Goal: Information Seeking & Learning: Learn about a topic

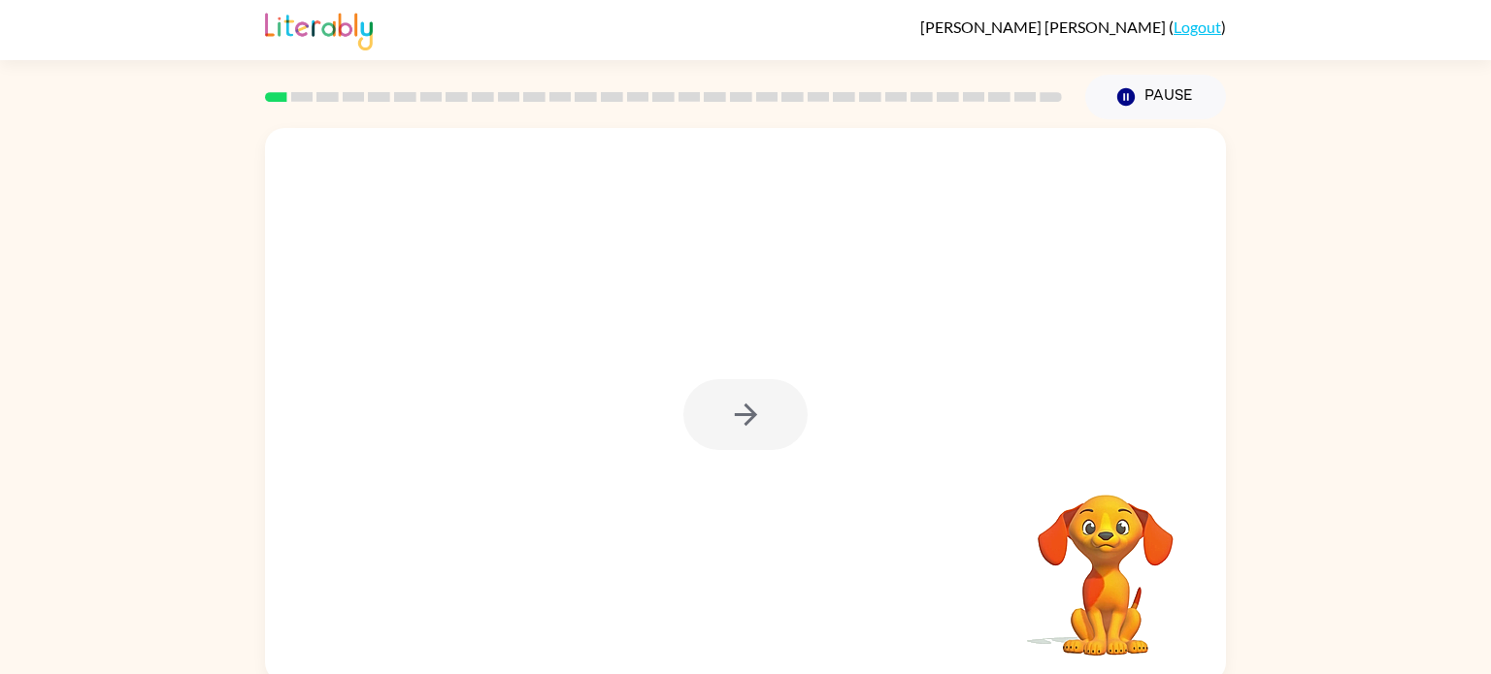
click at [787, 413] on div at bounding box center [745, 414] width 124 height 71
click at [750, 398] on icon "button" at bounding box center [746, 415] width 34 height 34
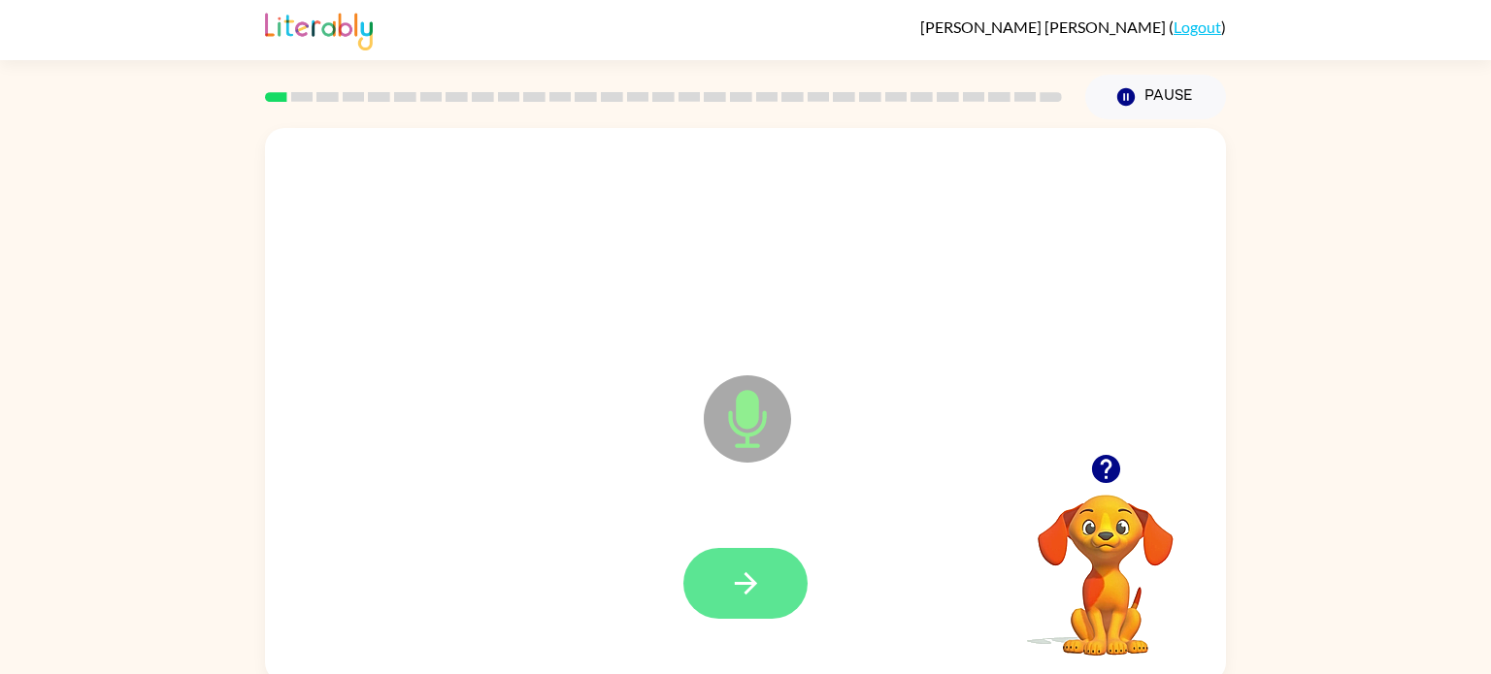
click at [730, 591] on icon "button" at bounding box center [746, 584] width 34 height 34
click at [787, 574] on button "button" at bounding box center [745, 583] width 124 height 71
click at [753, 591] on icon "button" at bounding box center [746, 584] width 34 height 34
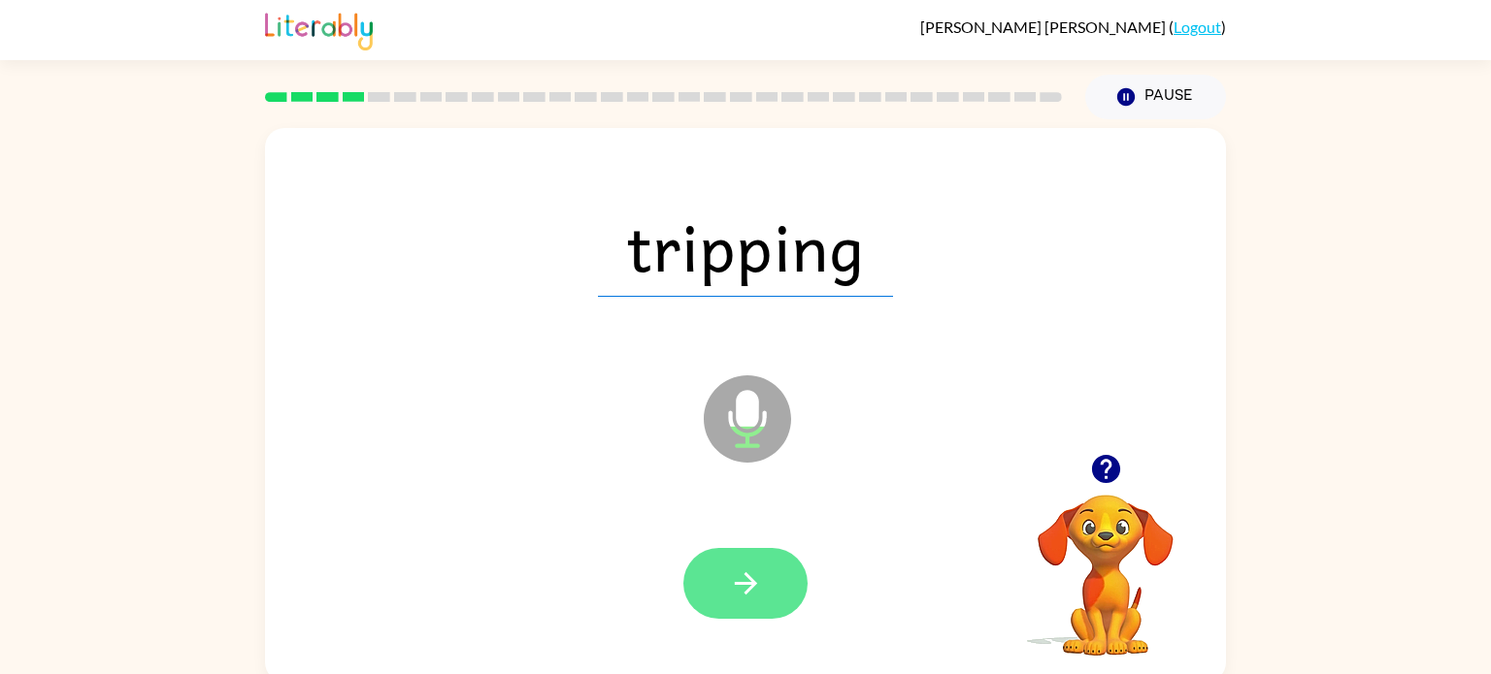
click at [748, 604] on button "button" at bounding box center [745, 583] width 124 height 71
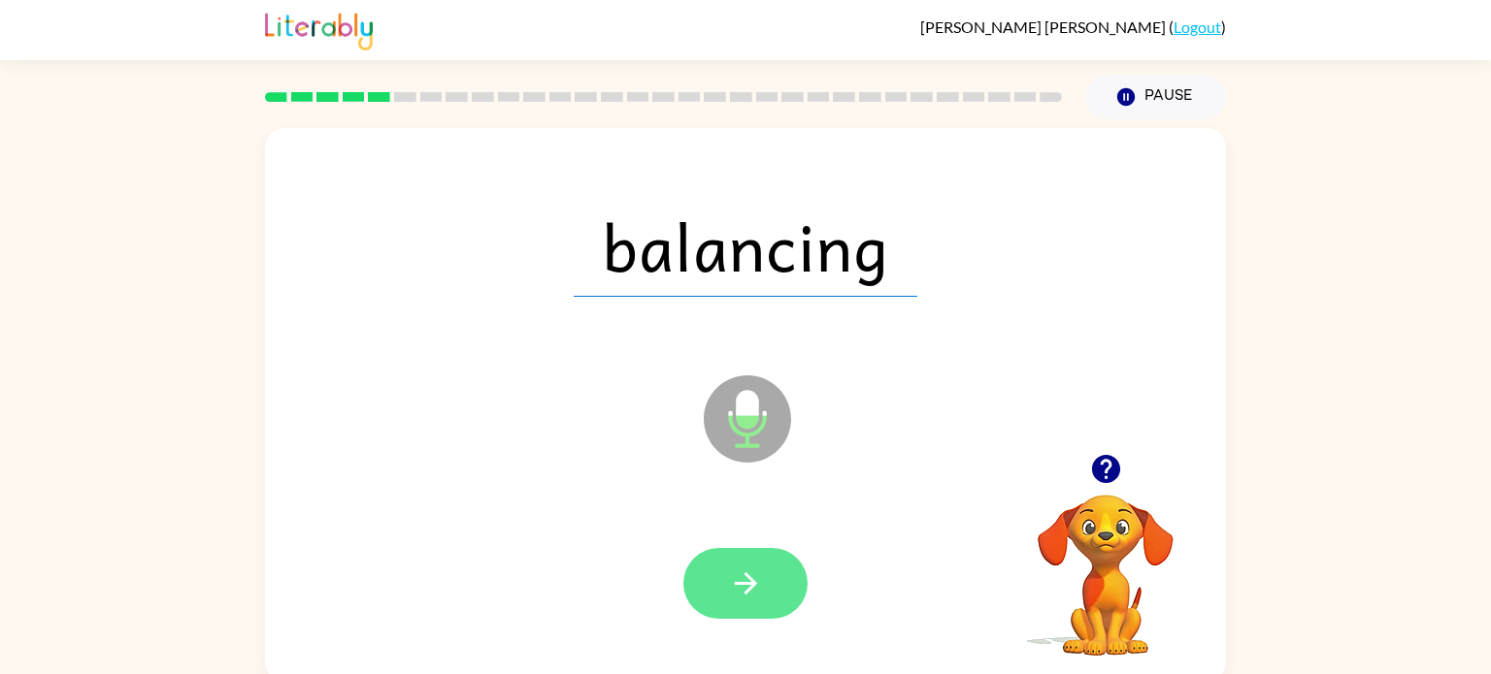
click at [748, 604] on button "button" at bounding box center [745, 583] width 124 height 71
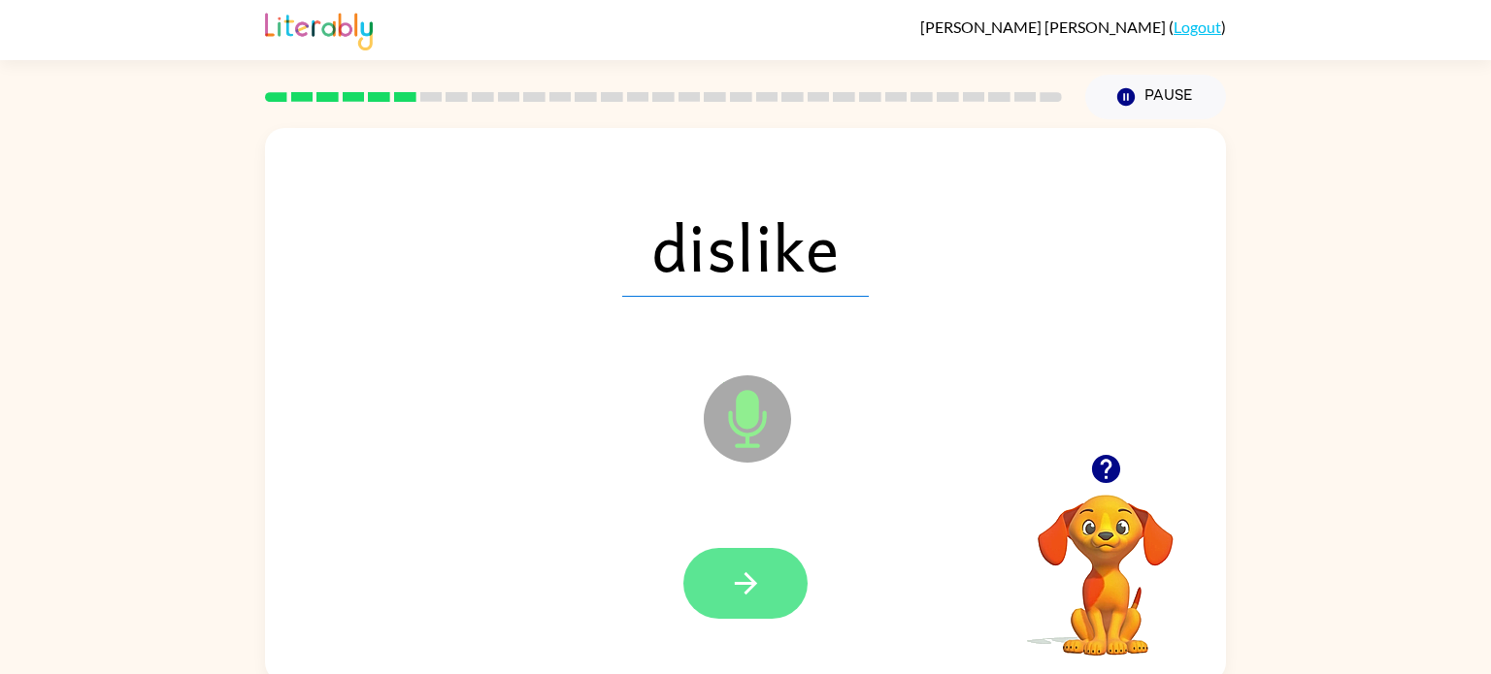
click at [748, 604] on button "button" at bounding box center [745, 583] width 124 height 71
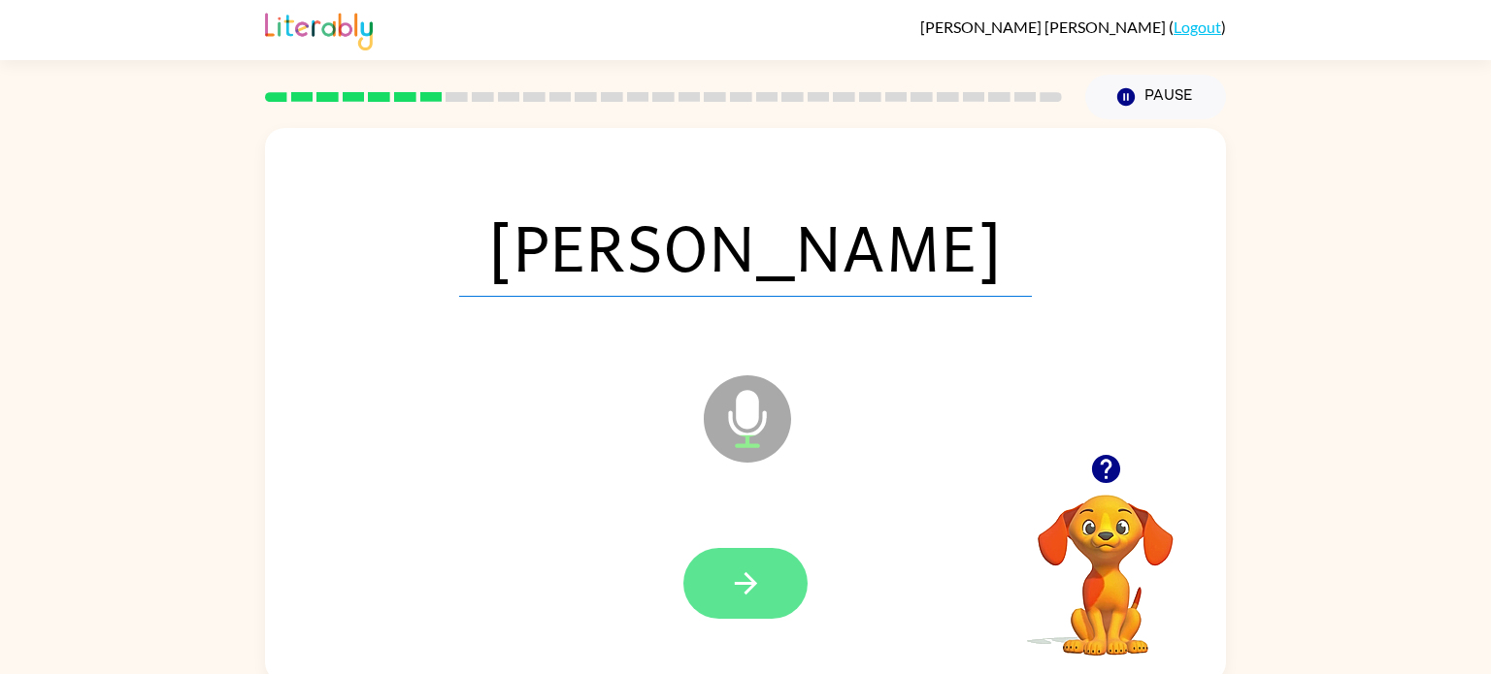
click at [748, 604] on button "button" at bounding box center [745, 583] width 124 height 71
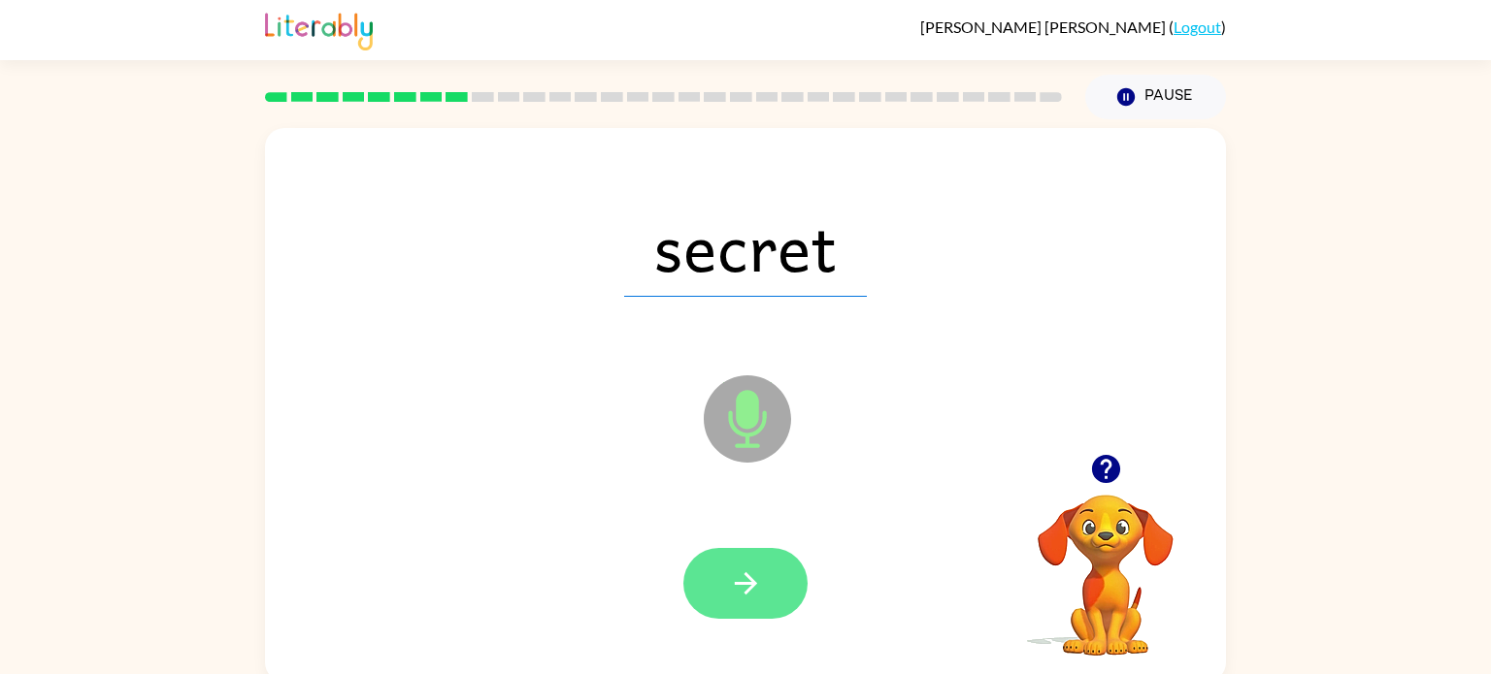
click at [757, 595] on icon "button" at bounding box center [746, 584] width 34 height 34
click at [752, 611] on button "button" at bounding box center [745, 583] width 124 height 71
click at [753, 599] on icon "button" at bounding box center [746, 584] width 34 height 34
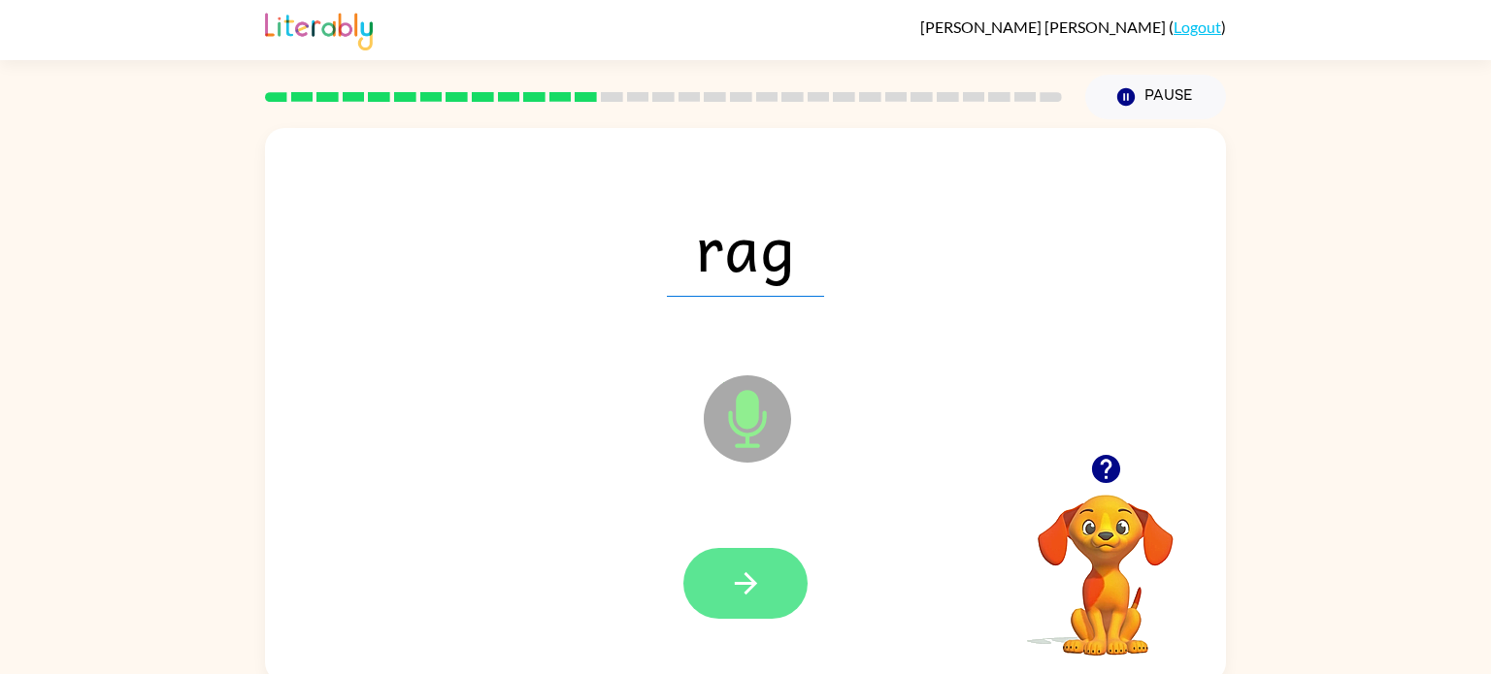
click at [760, 613] on button "button" at bounding box center [745, 583] width 124 height 71
click at [754, 600] on icon "button" at bounding box center [746, 584] width 34 height 34
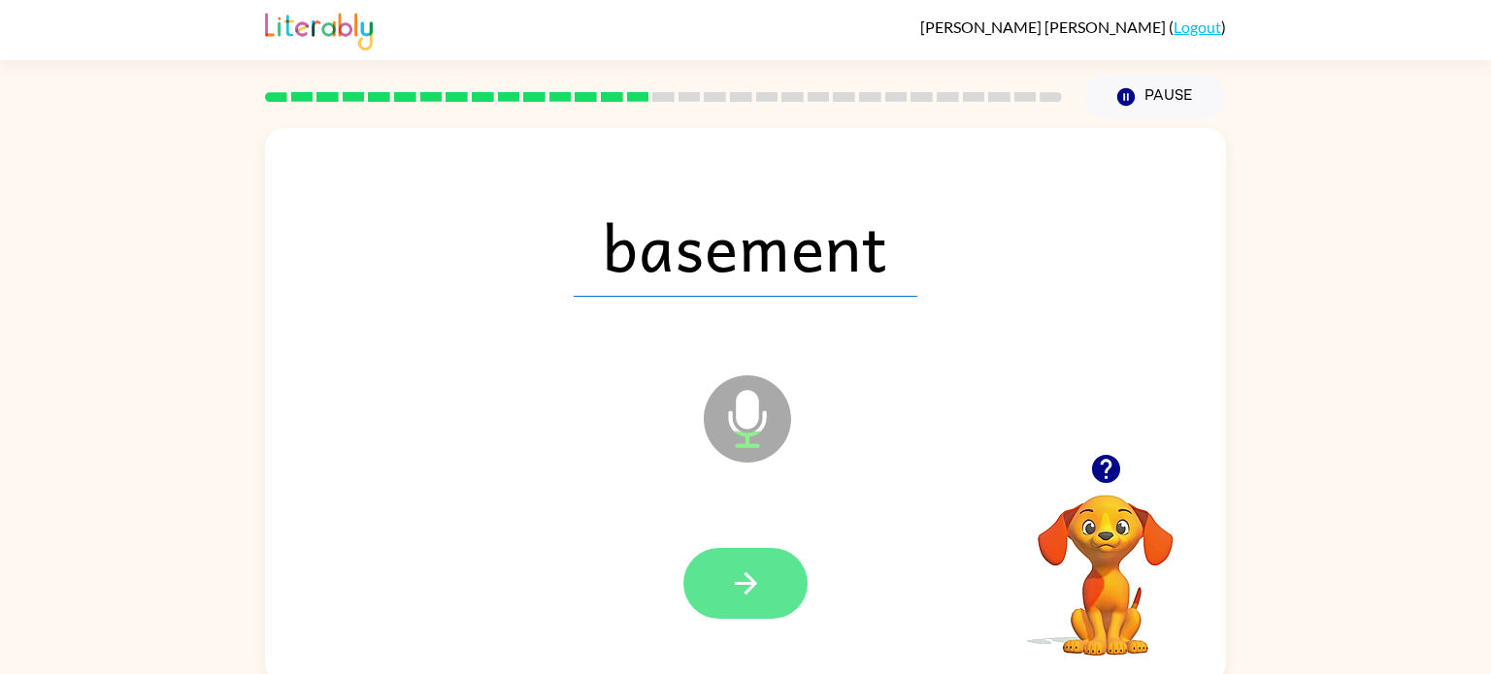
click at [754, 600] on icon "button" at bounding box center [746, 584] width 34 height 34
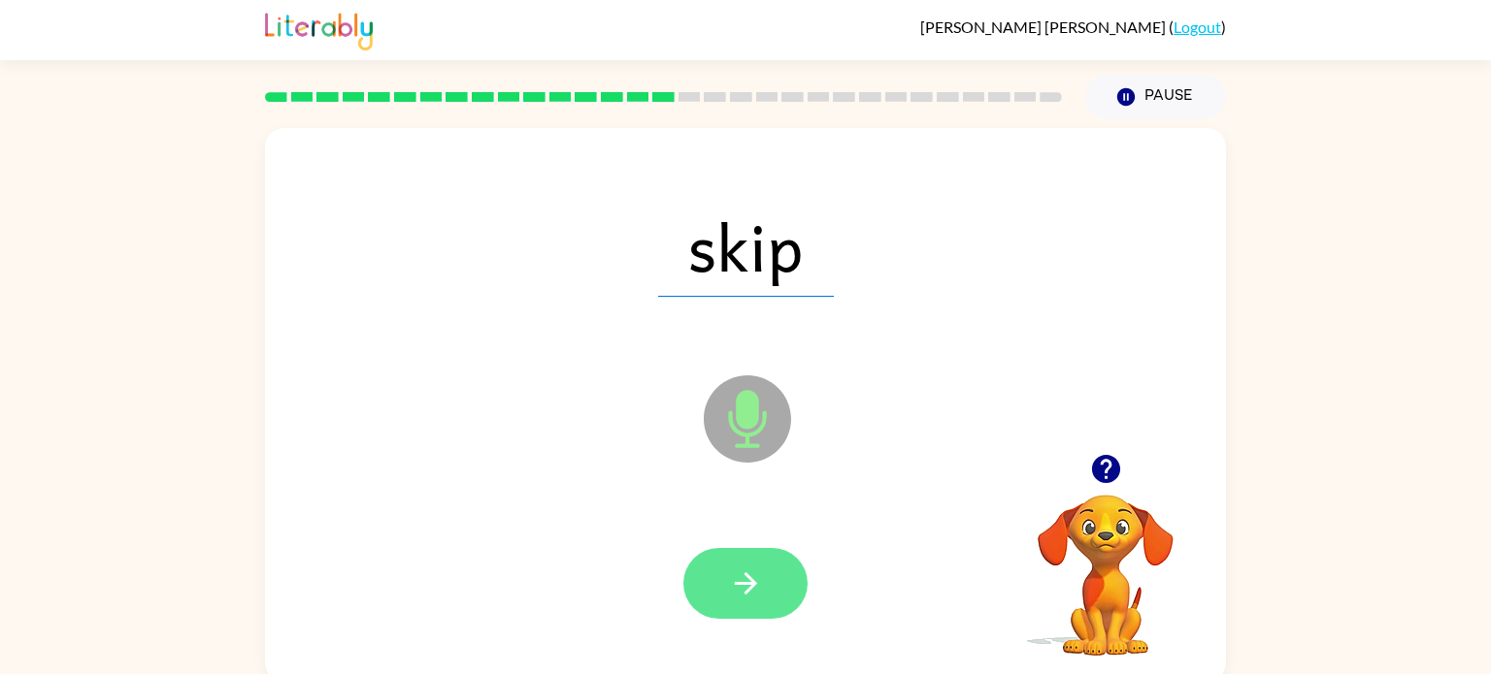
click at [754, 600] on icon "button" at bounding box center [746, 584] width 34 height 34
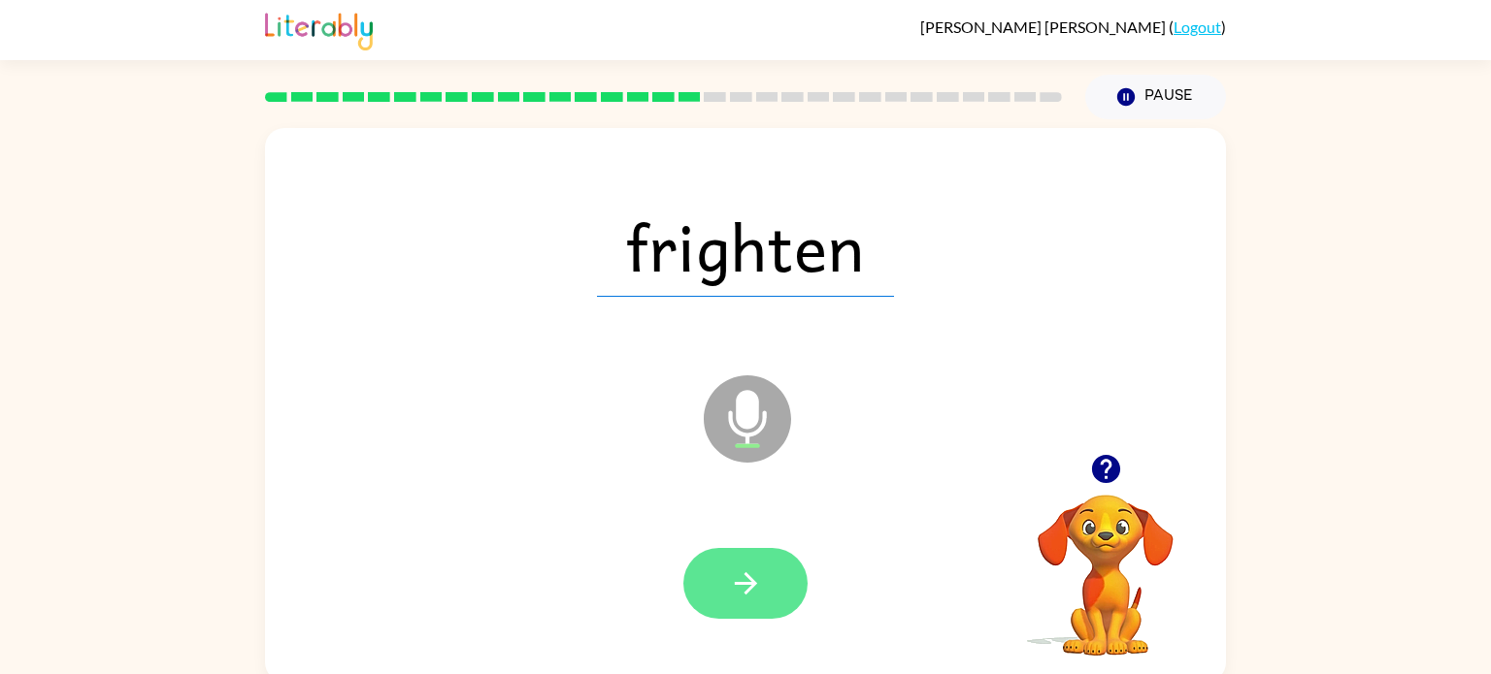
click at [754, 600] on icon "button" at bounding box center [746, 584] width 34 height 34
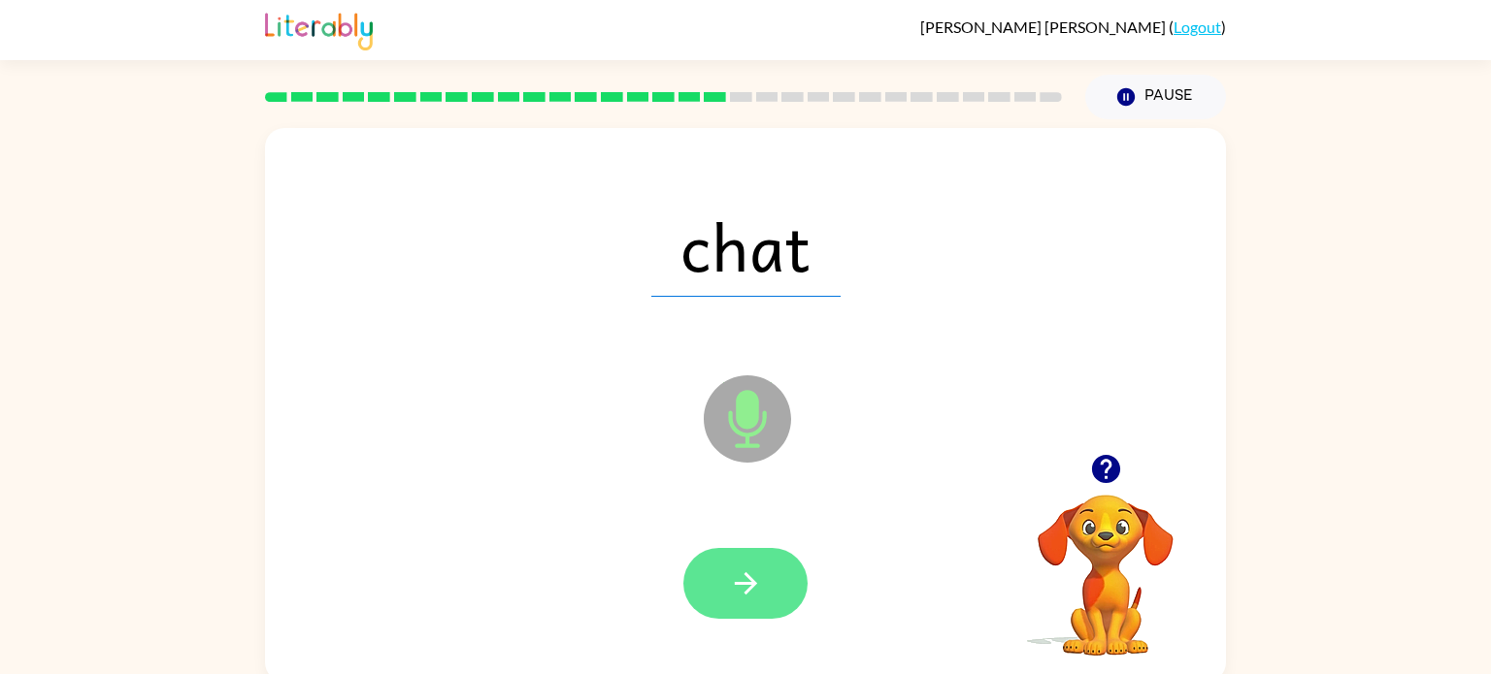
click at [768, 607] on button "button" at bounding box center [745, 583] width 124 height 71
click at [741, 589] on icon "button" at bounding box center [746, 584] width 34 height 34
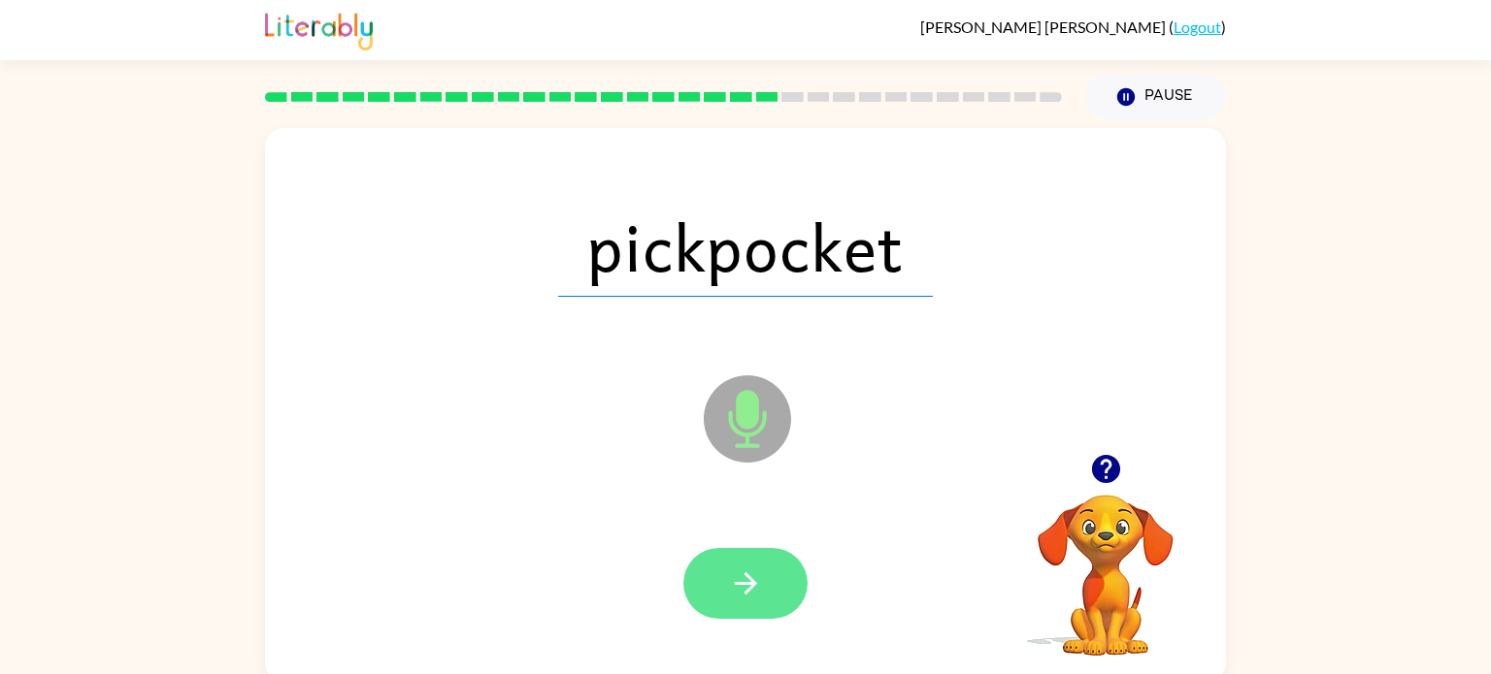
click at [755, 600] on icon "button" at bounding box center [746, 584] width 34 height 34
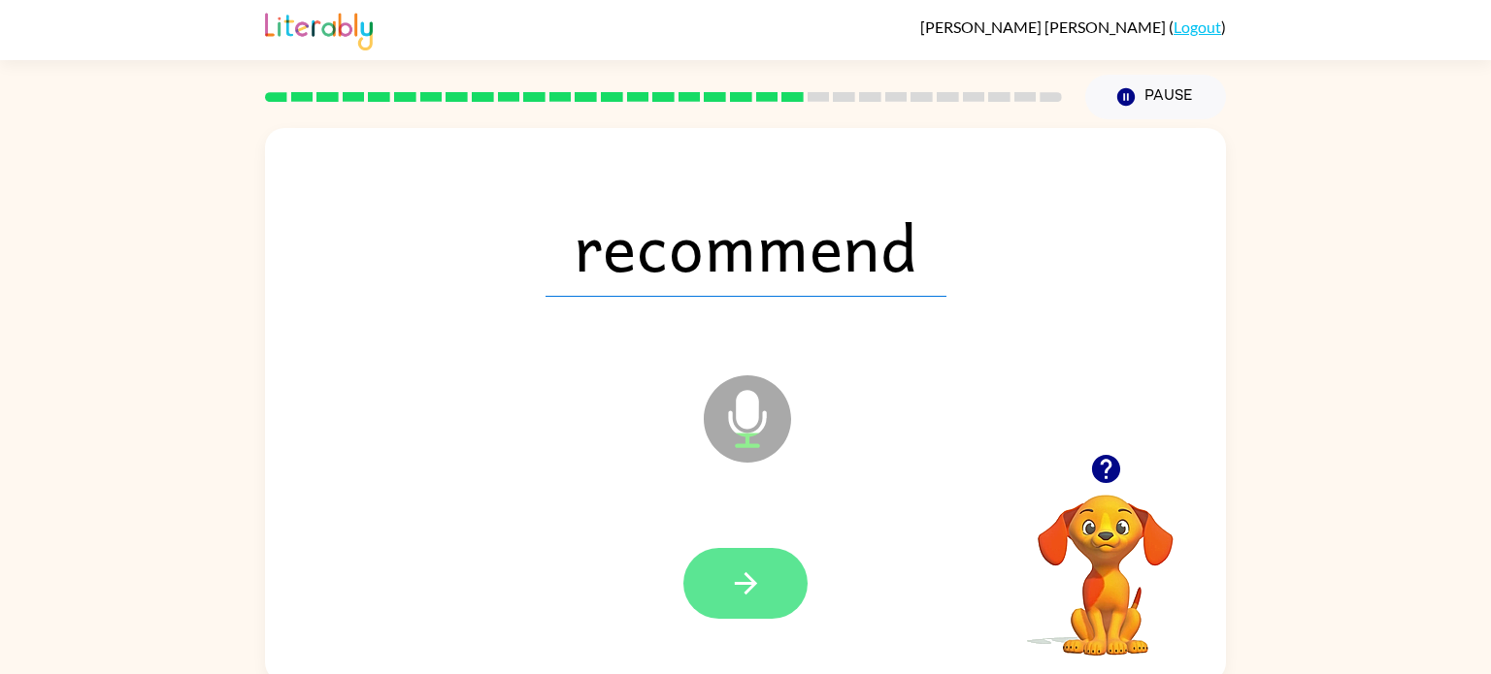
click at [734, 606] on button "button" at bounding box center [745, 583] width 124 height 71
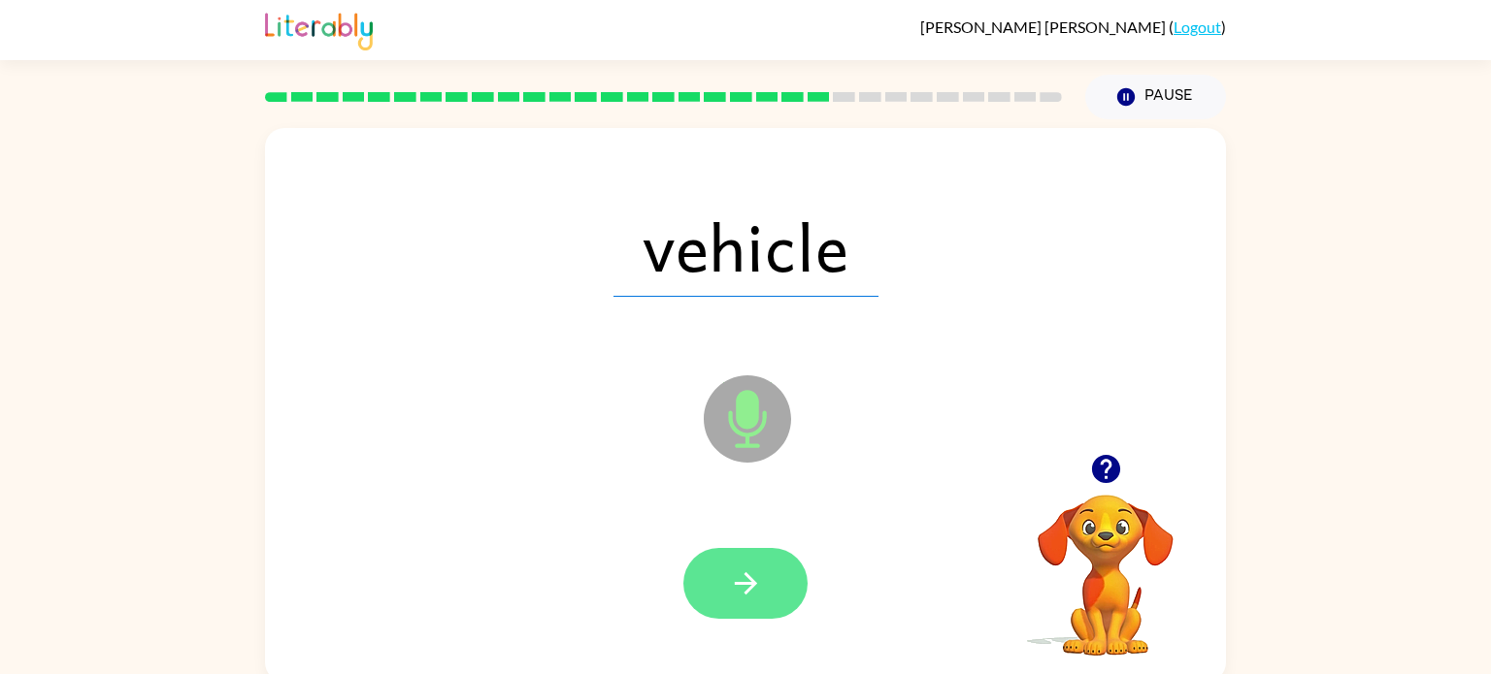
click at [734, 606] on button "button" at bounding box center [745, 583] width 124 height 71
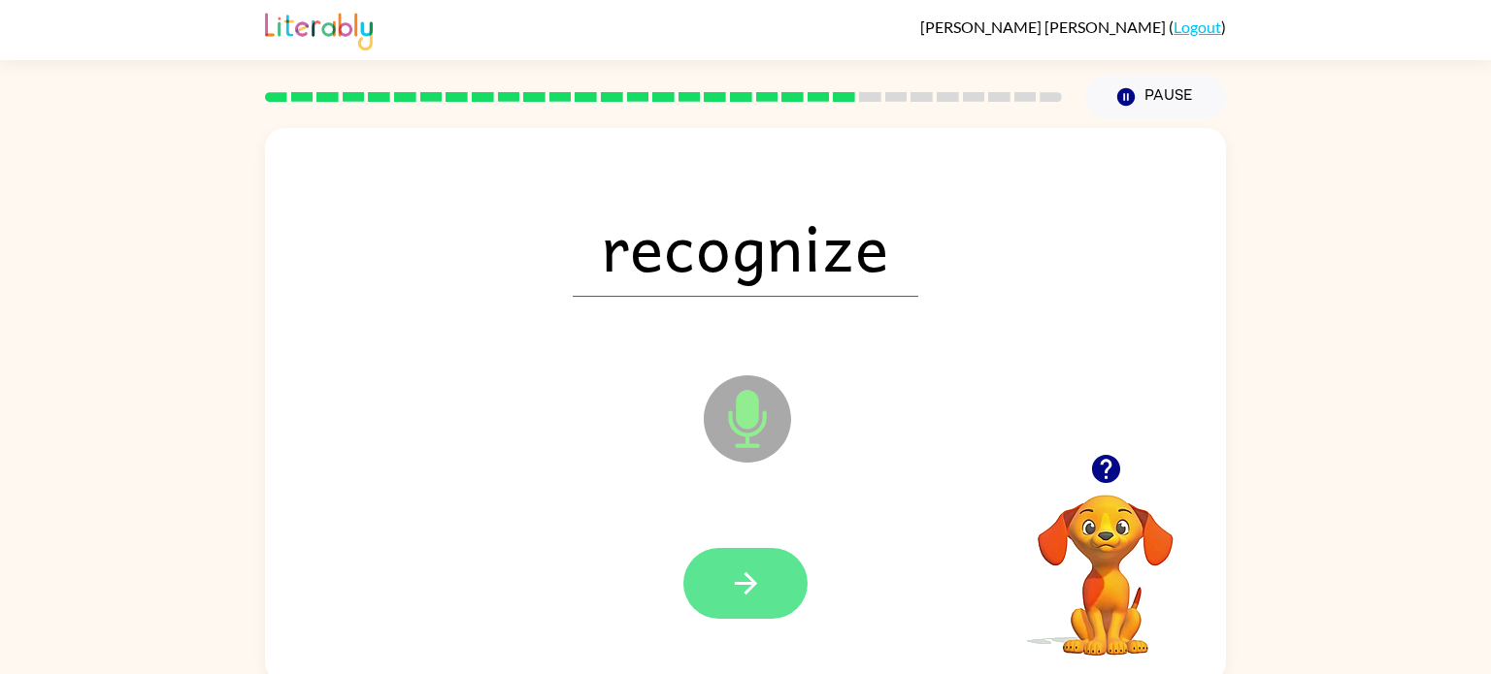
click at [734, 606] on button "button" at bounding box center [745, 583] width 124 height 71
click at [755, 591] on icon "button" at bounding box center [746, 584] width 34 height 34
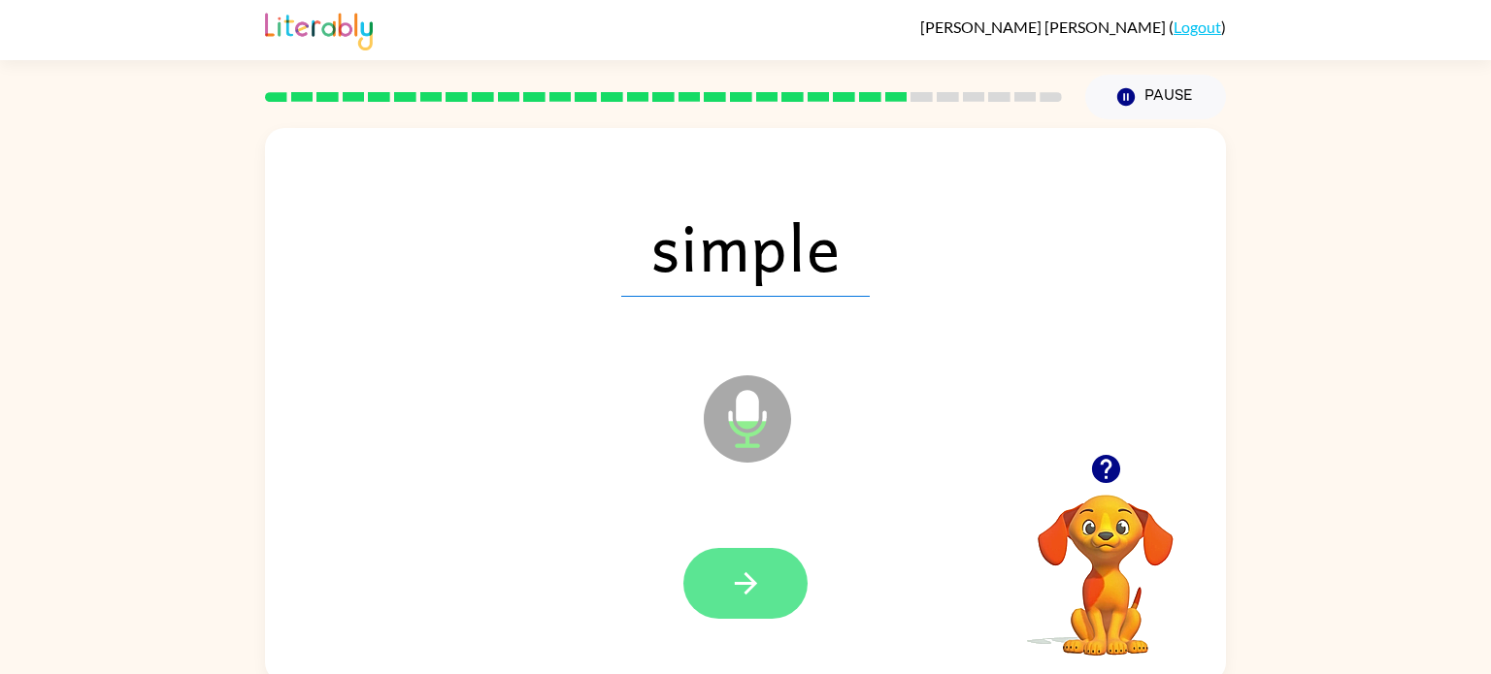
click at [734, 595] on icon "button" at bounding box center [746, 584] width 34 height 34
click at [755, 596] on icon "button" at bounding box center [746, 584] width 34 height 34
click at [732, 597] on icon "button" at bounding box center [746, 584] width 34 height 34
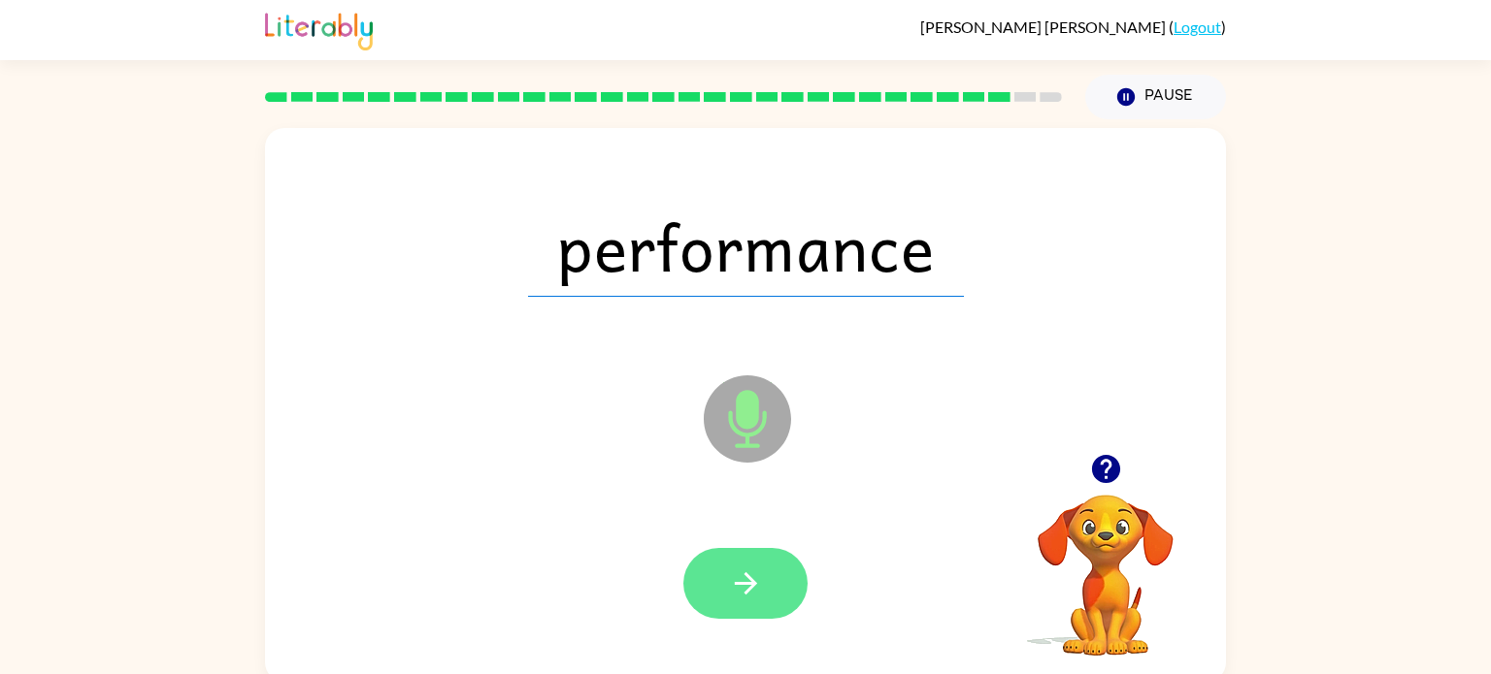
click at [730, 613] on button "button" at bounding box center [745, 583] width 124 height 71
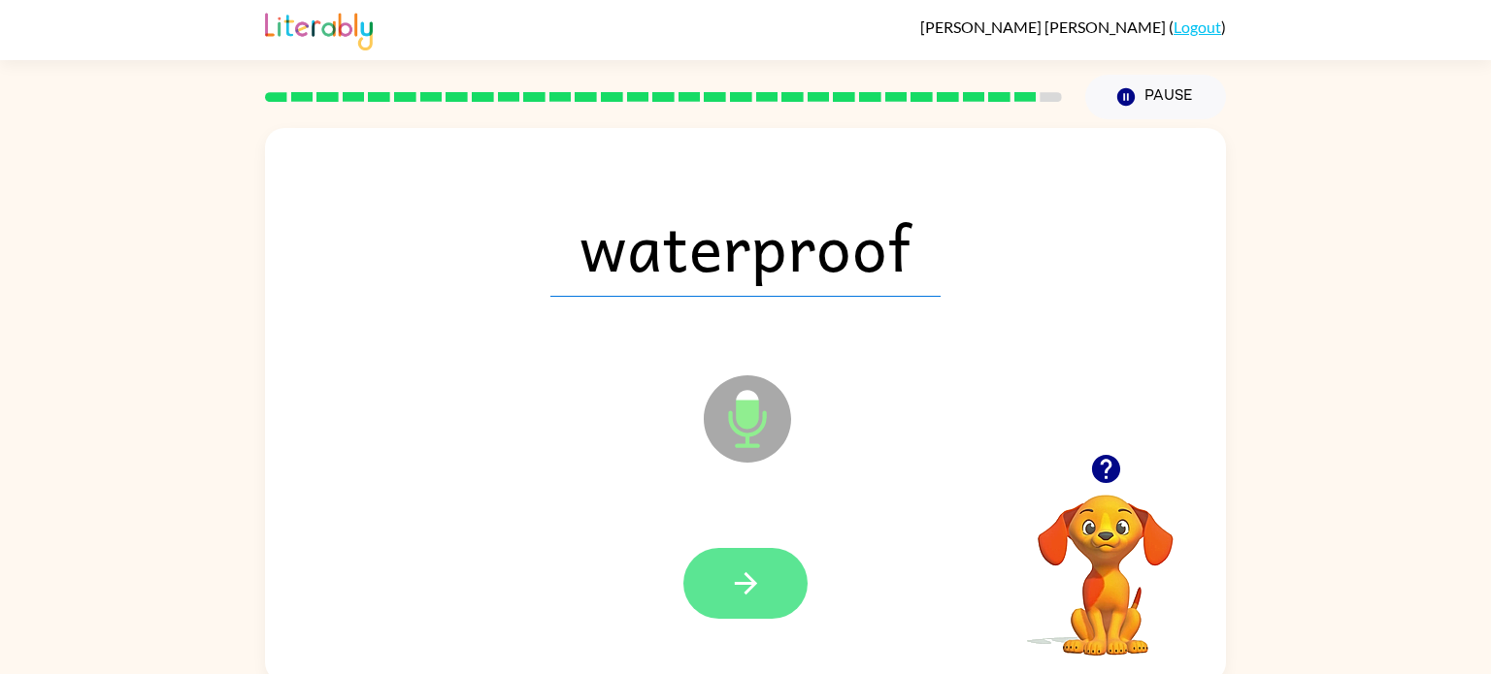
click at [730, 613] on button "button" at bounding box center [745, 583] width 124 height 71
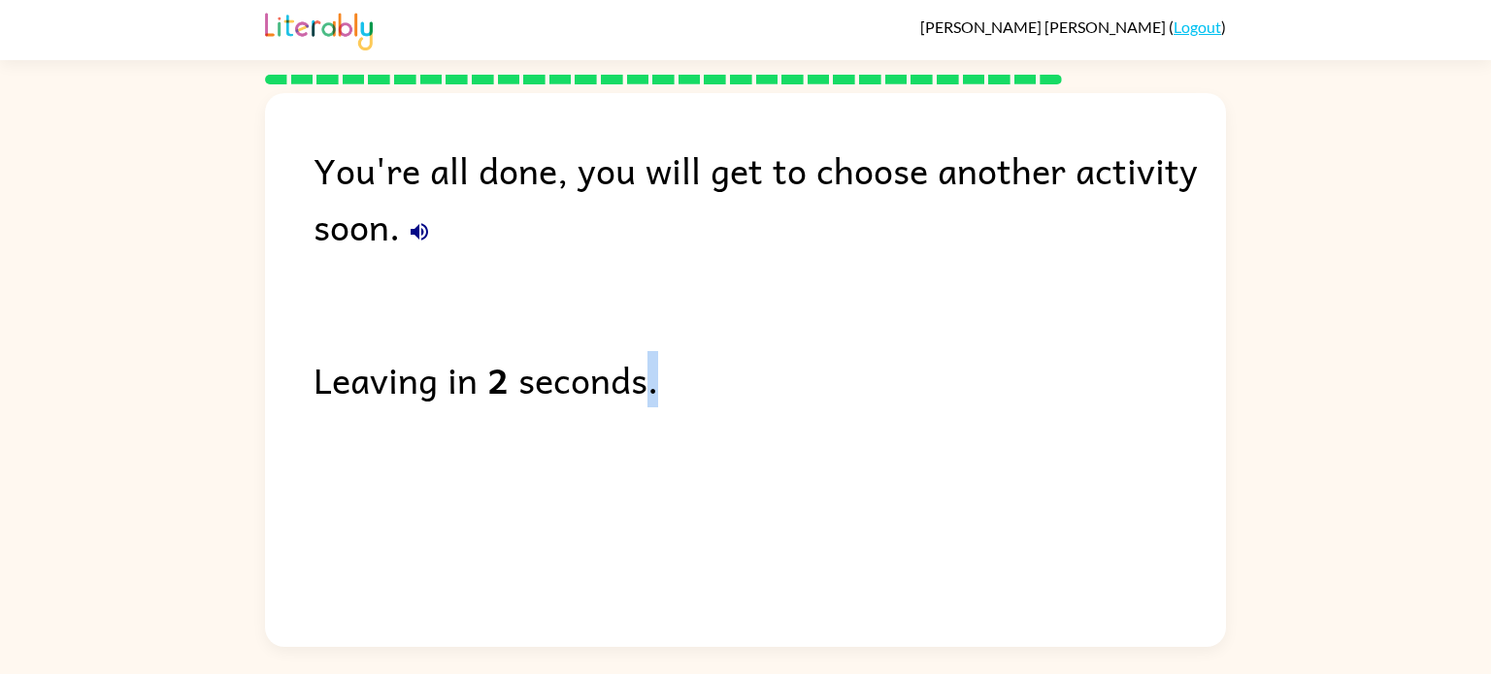
click at [838, 431] on div "You're all done, you will get to choose another activity soon. Leaving in 2 sec…" at bounding box center [745, 365] width 961 height 544
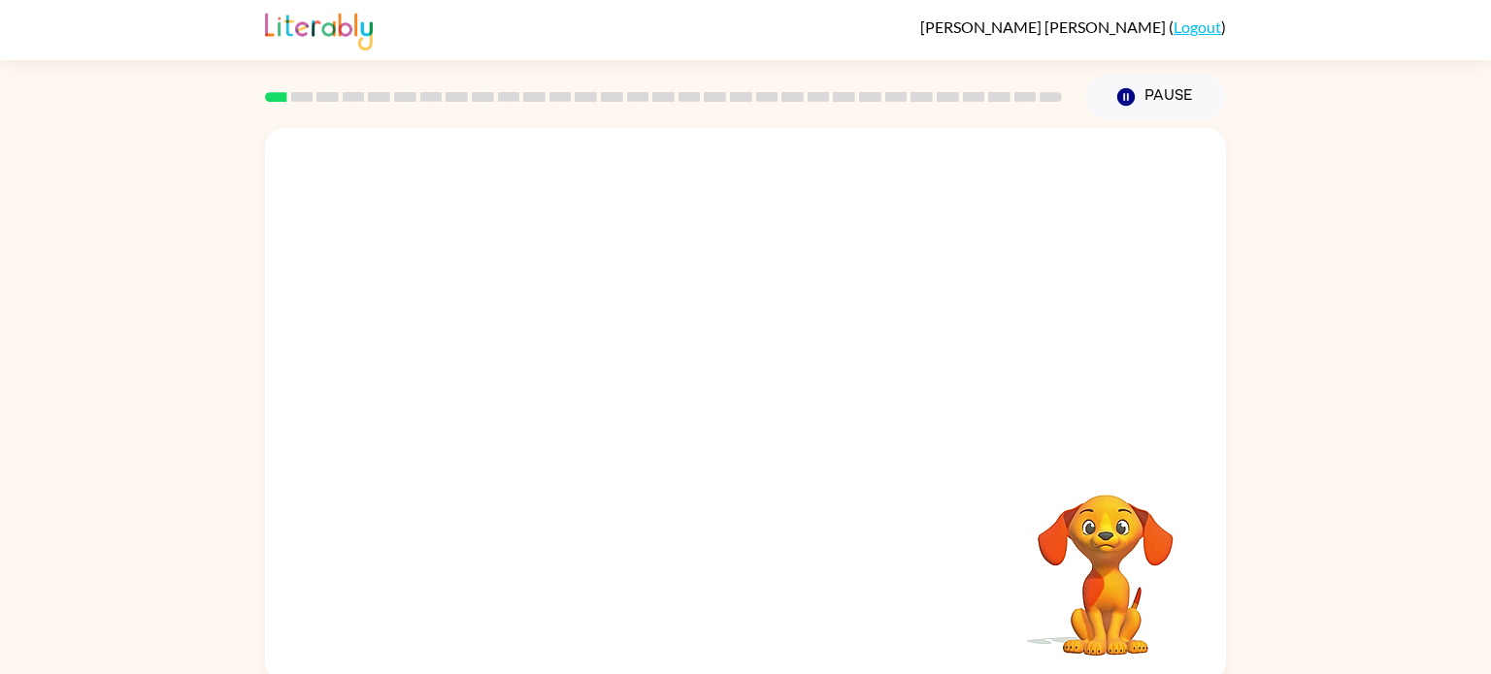
drag, startPoint x: 541, startPoint y: 369, endPoint x: 717, endPoint y: 193, distance: 248.4
click at [717, 193] on video "Your browser must support playing .mp4 files to use Literably. Please try using…" at bounding box center [745, 291] width 961 height 326
click at [517, 381] on video "Your browser must support playing .mp4 files to use Literably. Please try using…" at bounding box center [745, 291] width 961 height 326
click at [516, 380] on video "Your browser must support playing .mp4 files to use Literably. Please try using…" at bounding box center [745, 291] width 961 height 326
click at [729, 426] on icon "button" at bounding box center [746, 415] width 34 height 34
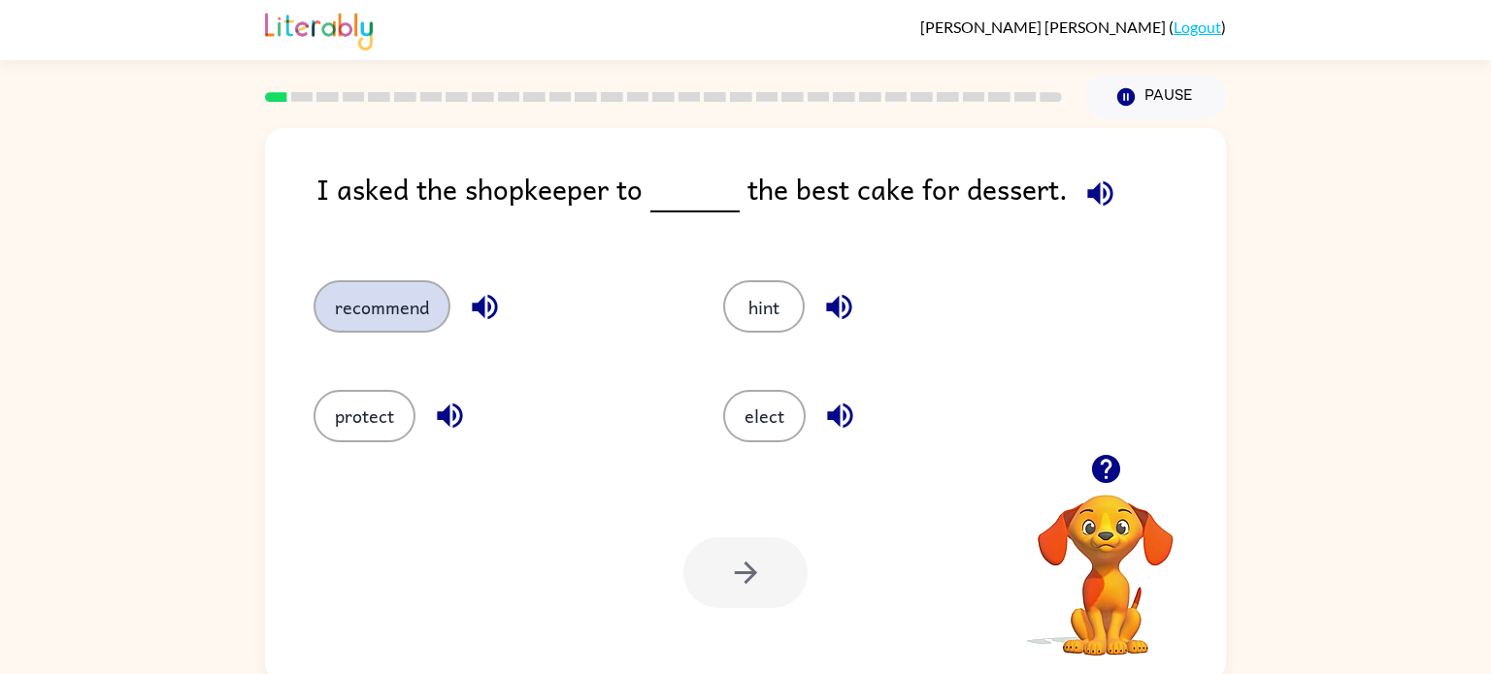
click at [378, 322] on button "recommend" at bounding box center [381, 306] width 137 height 52
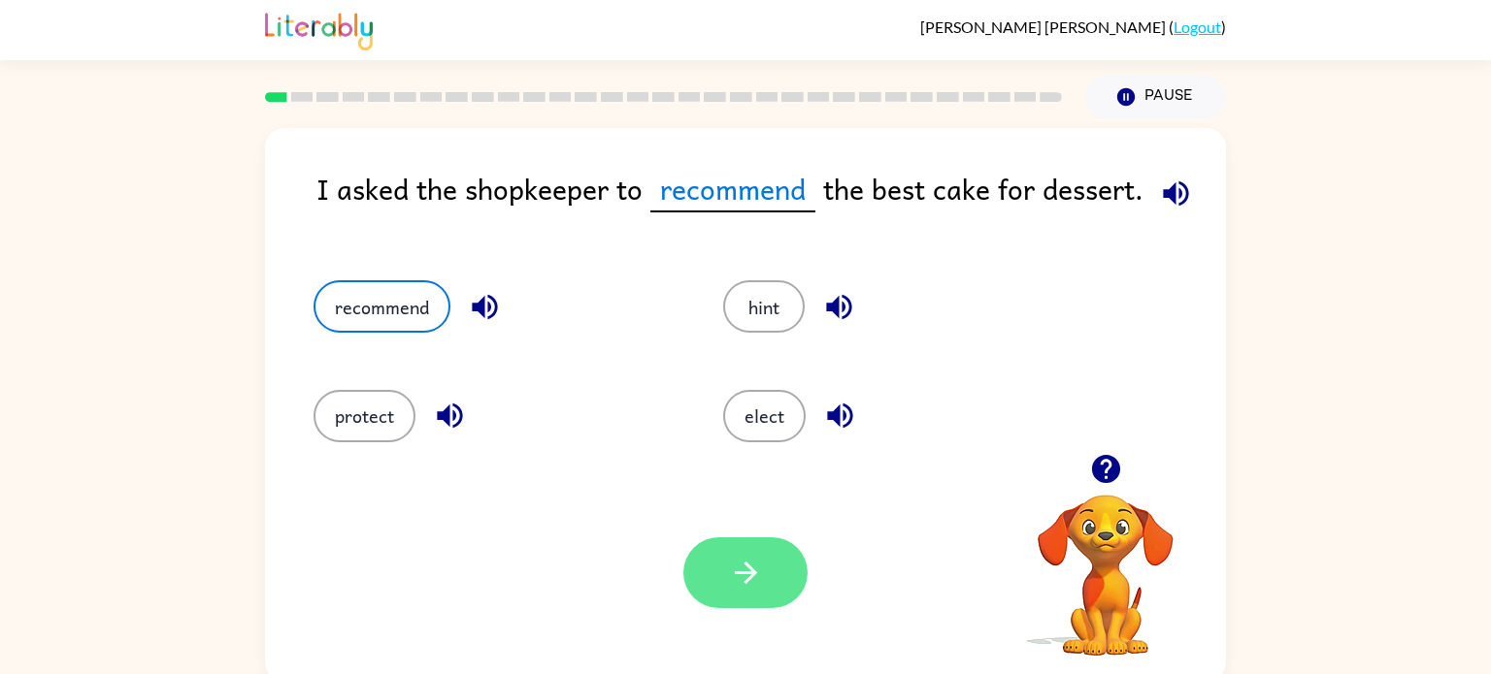
click at [751, 598] on button "button" at bounding box center [745, 573] width 124 height 71
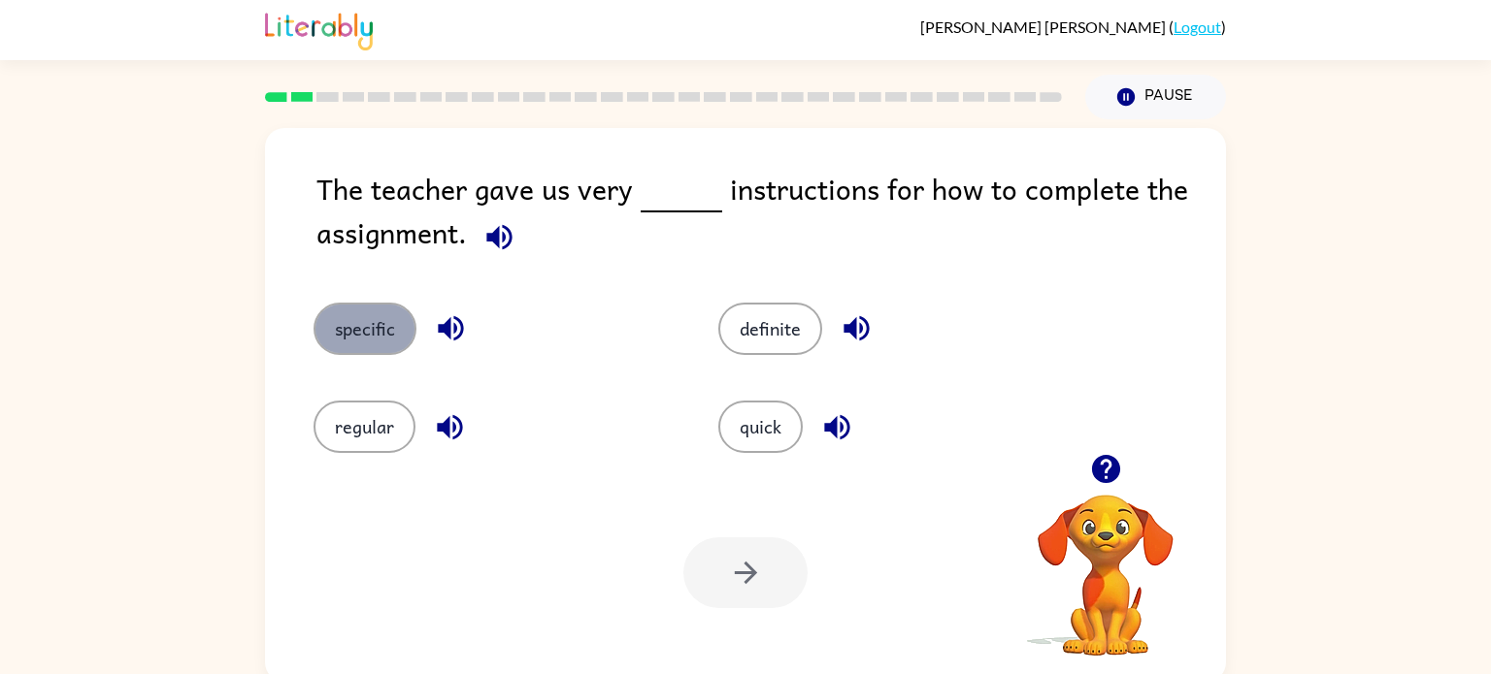
click at [381, 327] on button "specific" at bounding box center [364, 329] width 103 height 52
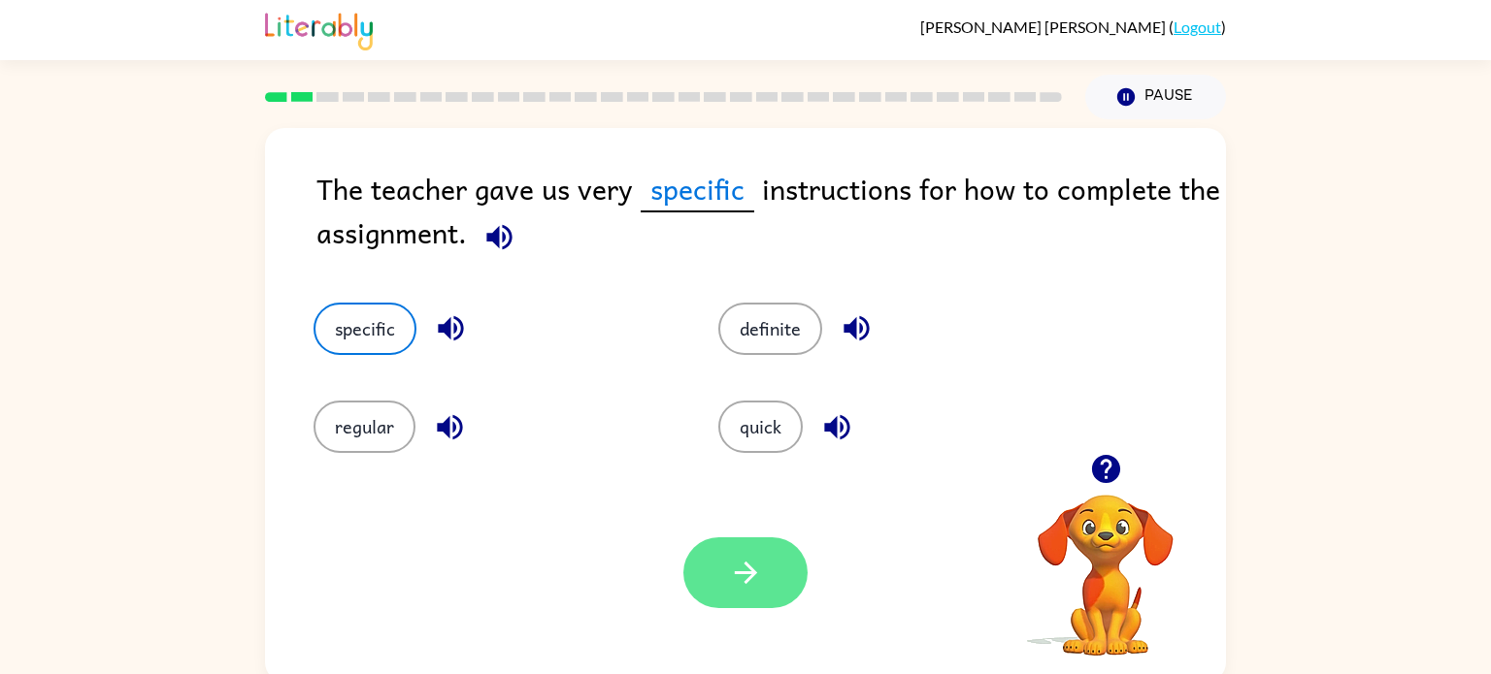
click at [769, 553] on button "button" at bounding box center [745, 573] width 124 height 71
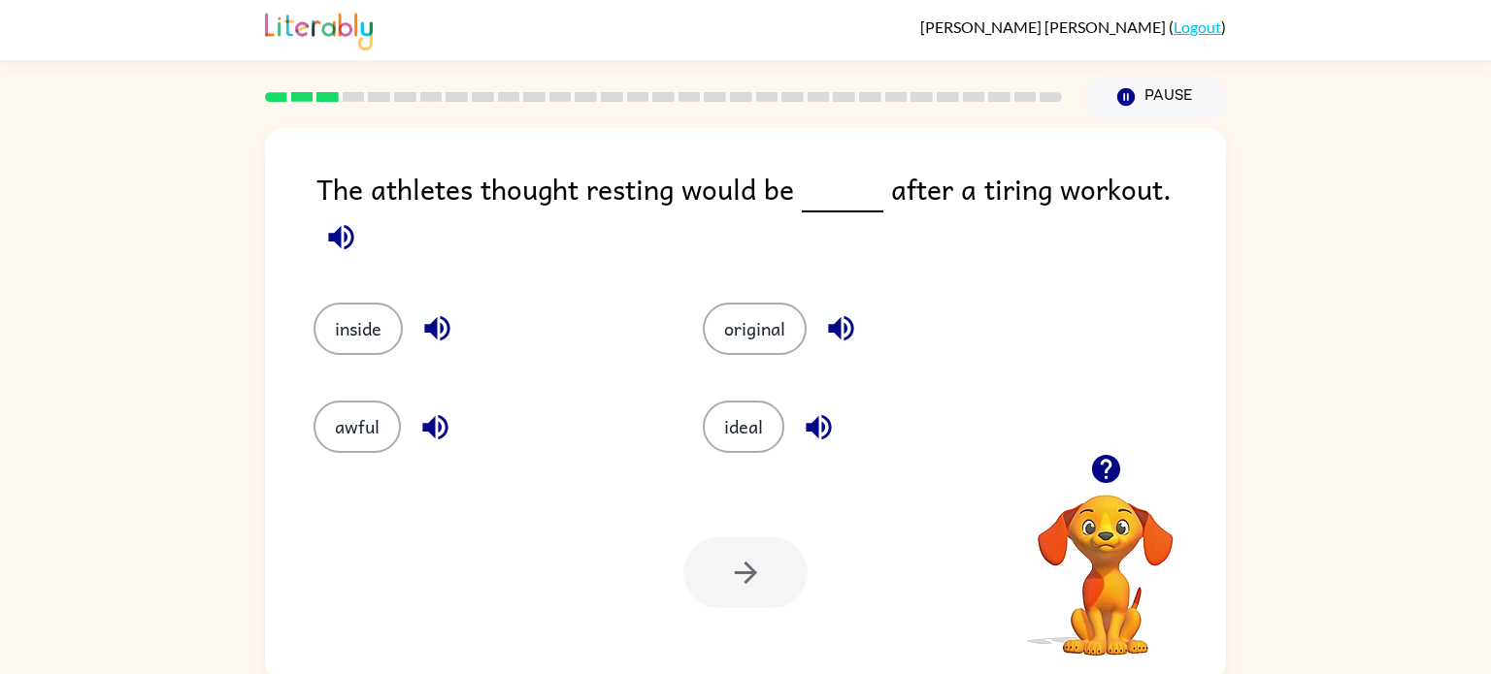
click at [410, 303] on div "inside" at bounding box center [485, 329] width 345 height 52
click at [435, 316] on icon "button" at bounding box center [436, 328] width 25 height 25
click at [369, 409] on button "awful" at bounding box center [356, 427] width 87 height 52
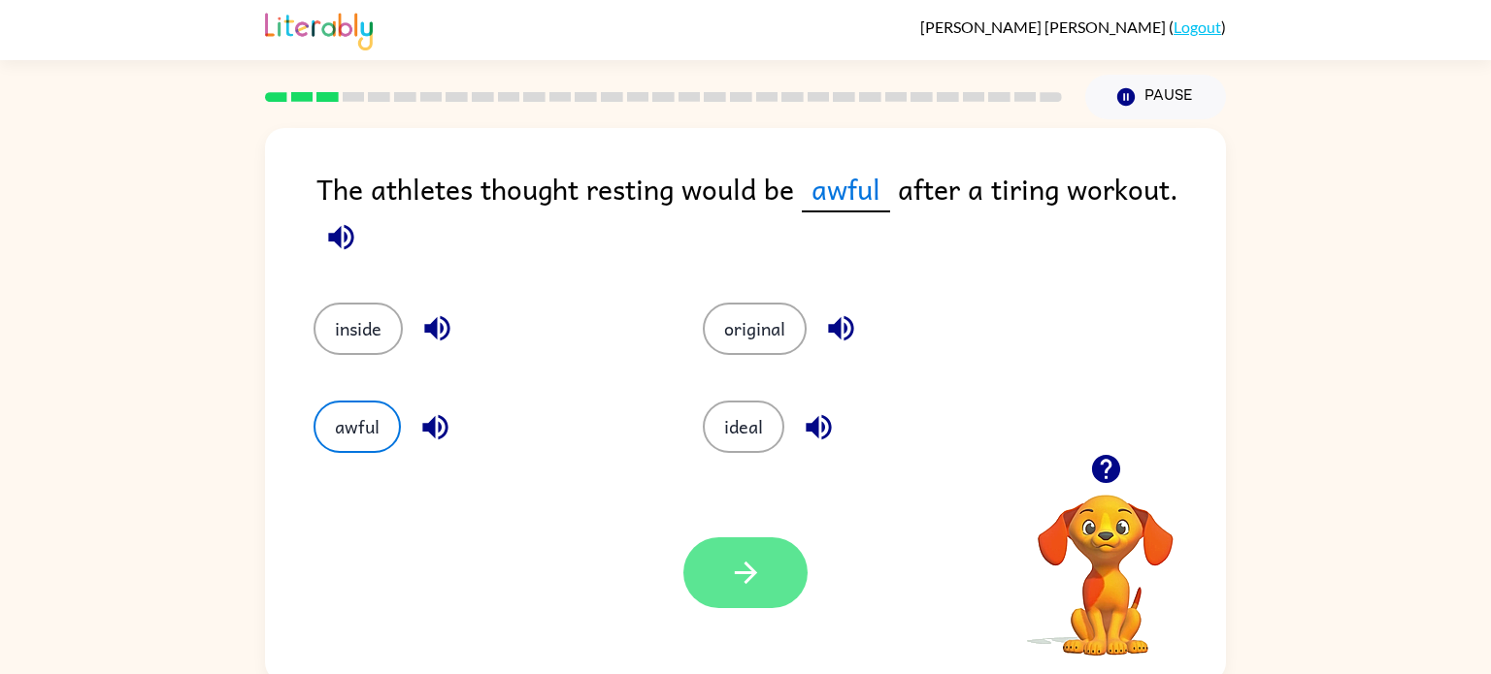
click at [749, 580] on icon "button" at bounding box center [745, 573] width 22 height 22
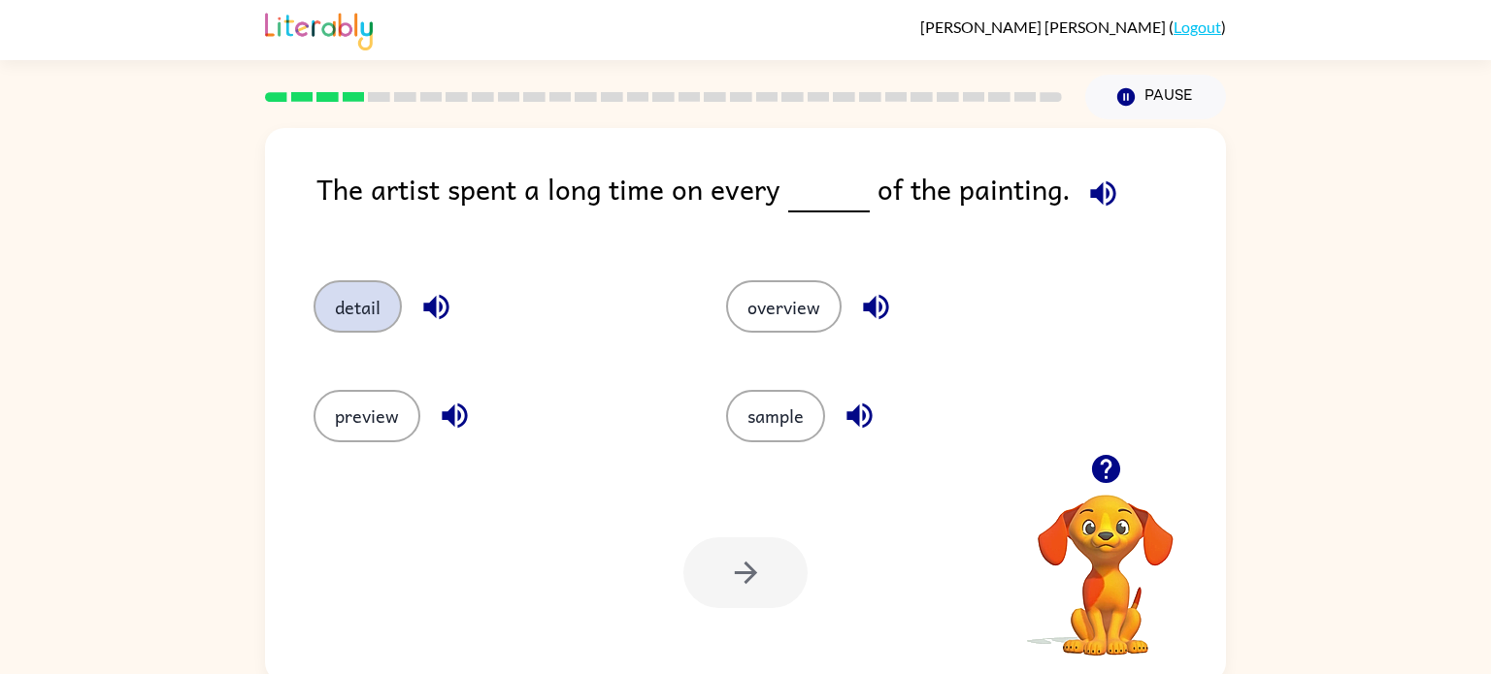
click at [346, 321] on button "detail" at bounding box center [357, 306] width 88 height 52
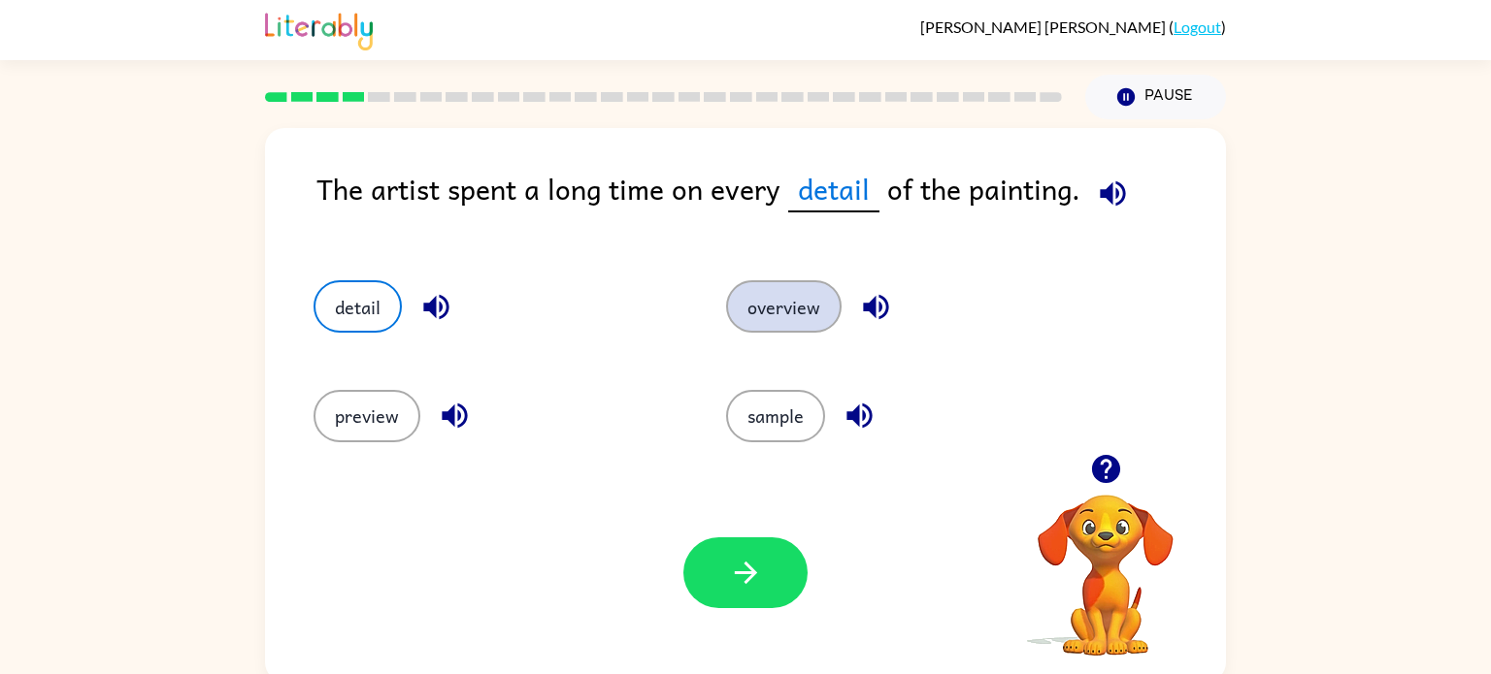
click at [760, 329] on button "overview" at bounding box center [783, 306] width 115 height 52
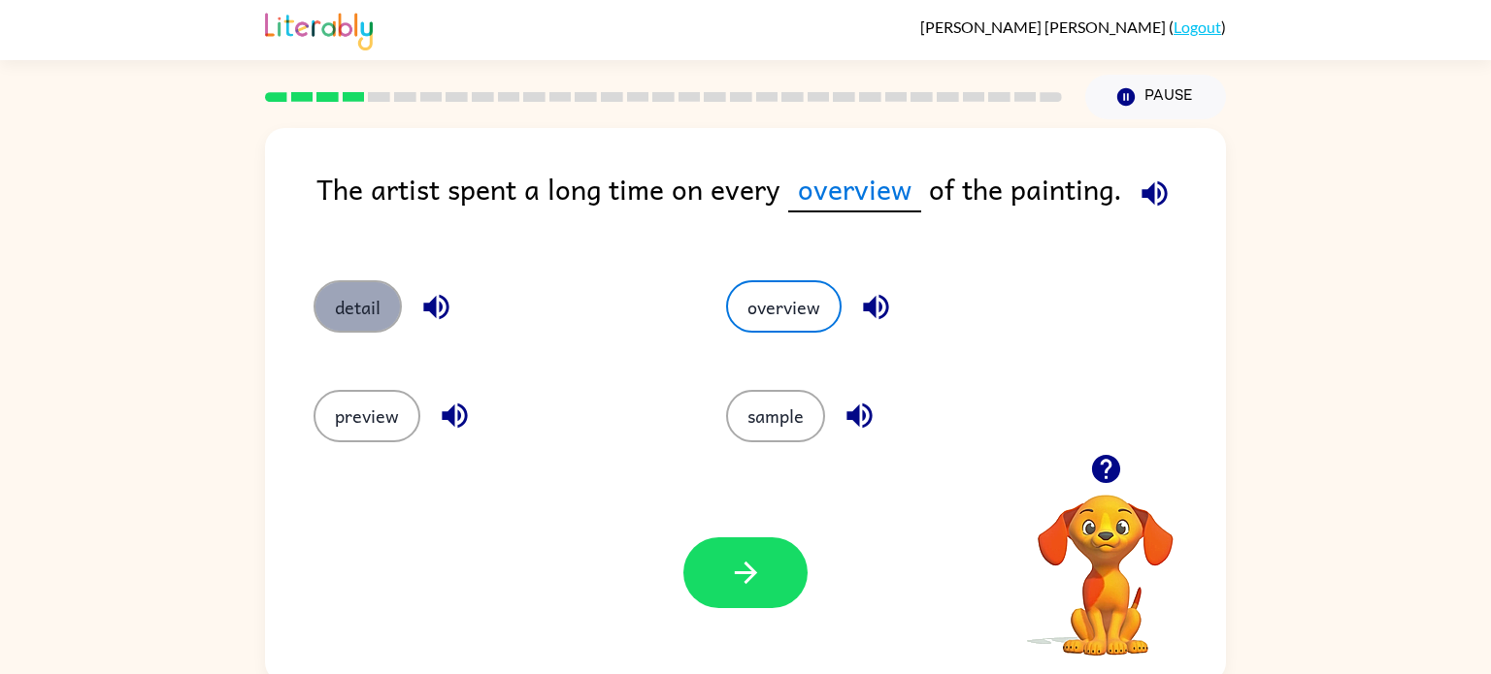
click at [342, 316] on button "detail" at bounding box center [357, 306] width 88 height 52
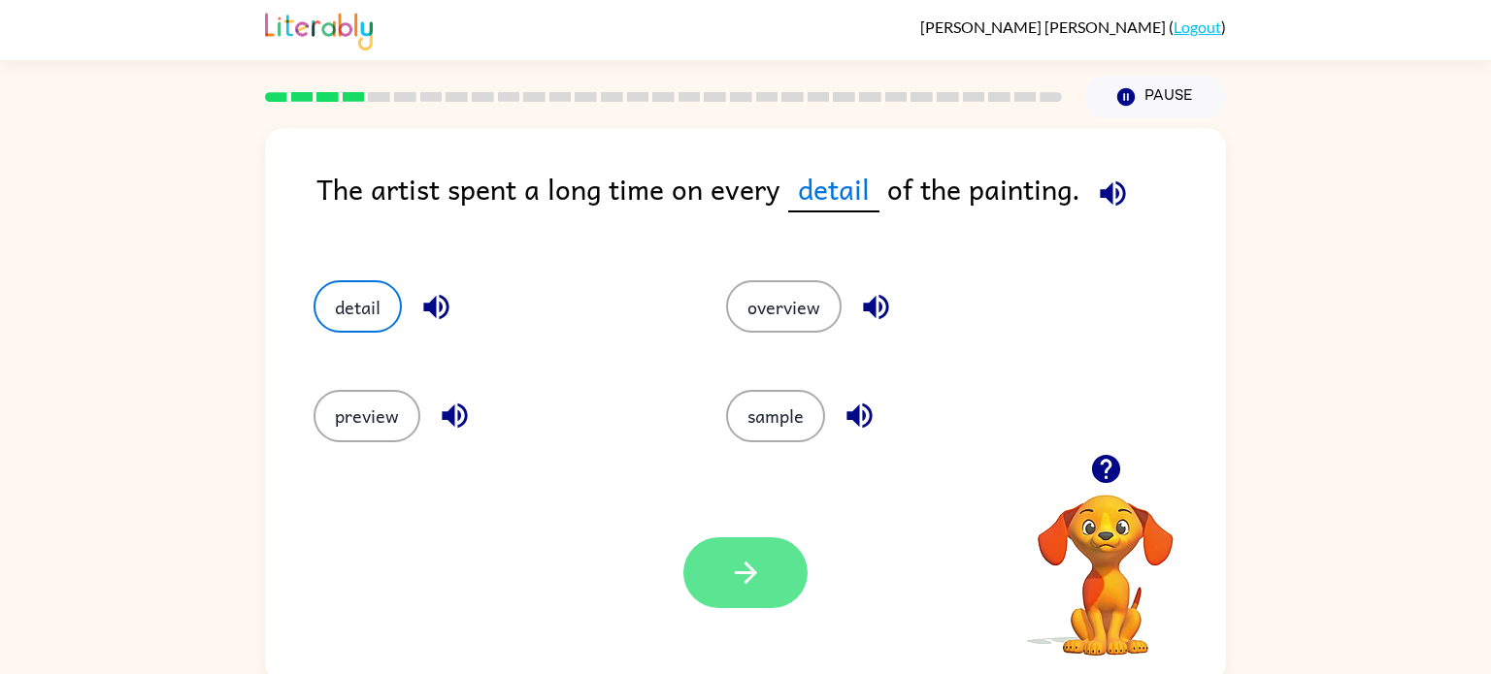
click at [775, 546] on button "button" at bounding box center [745, 573] width 124 height 71
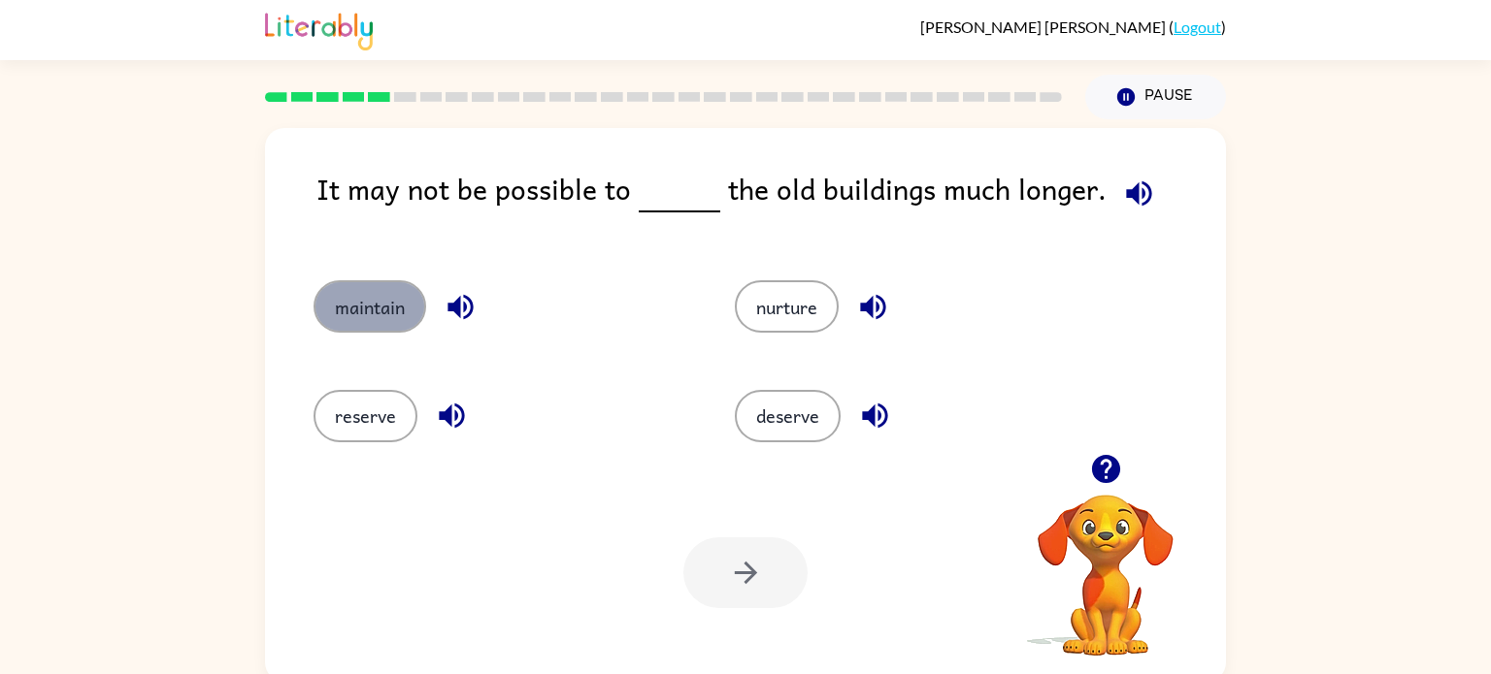
click at [365, 311] on button "maintain" at bounding box center [369, 306] width 113 height 52
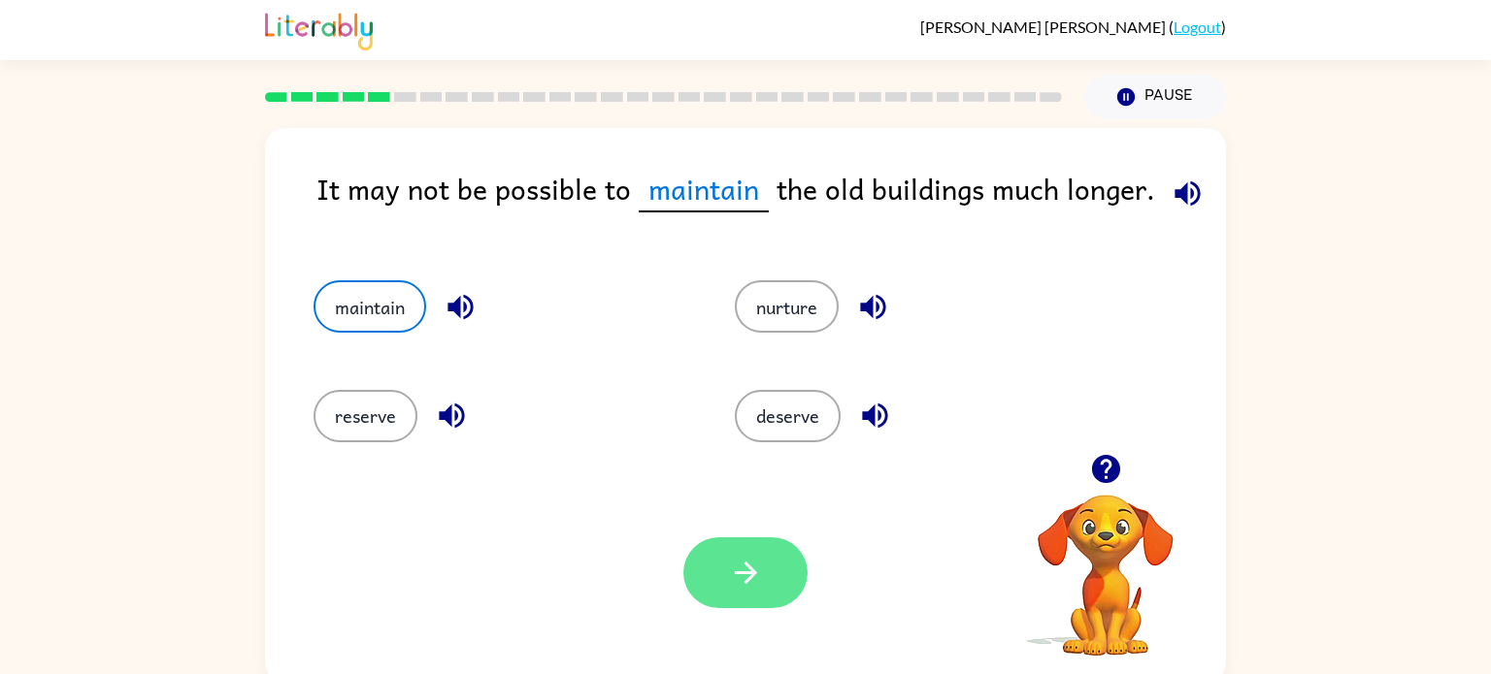
click at [738, 608] on button "button" at bounding box center [745, 573] width 124 height 71
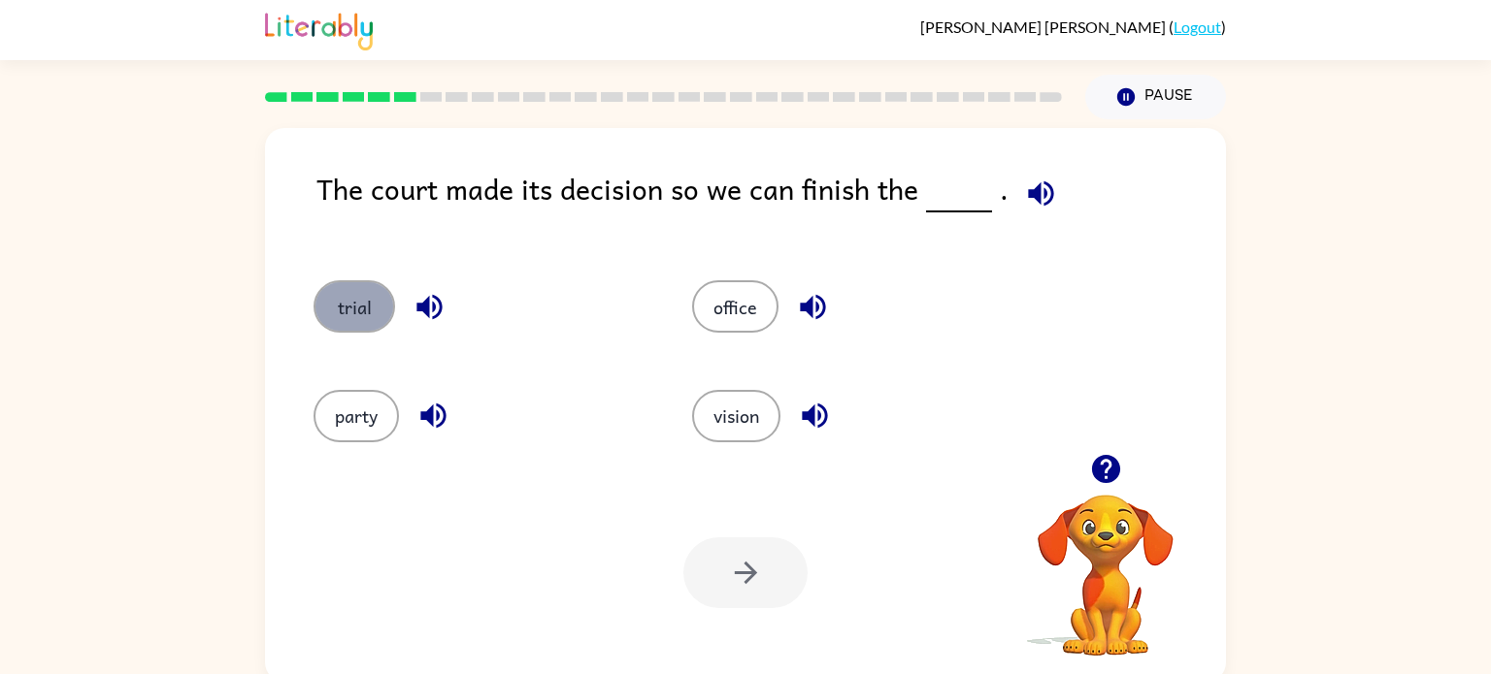
click at [328, 330] on button "trial" at bounding box center [354, 306] width 82 height 52
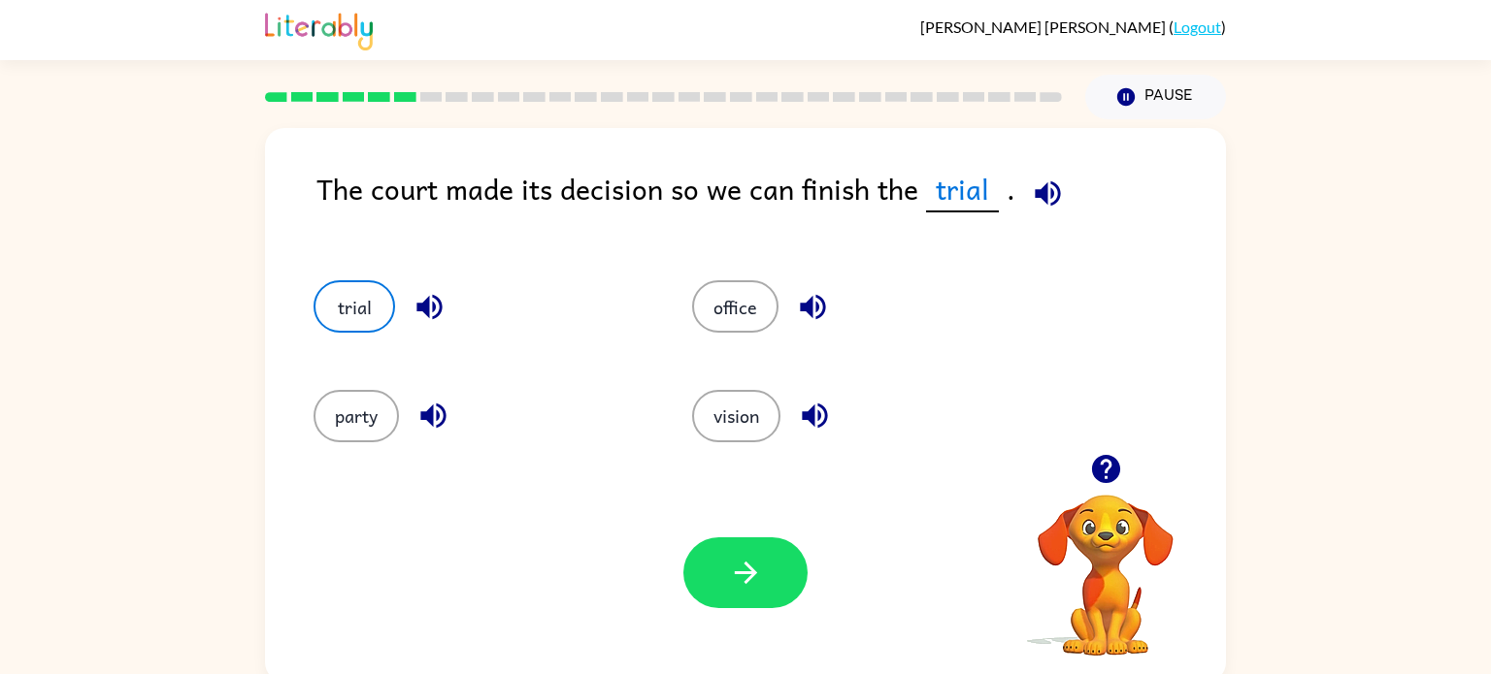
click at [728, 529] on div "Your browser must support playing .mp4 files to use Literably. Please try using…" at bounding box center [745, 573] width 961 height 218
click at [734, 536] on div "Your browser must support playing .mp4 files to use Literably. Please try using…" at bounding box center [745, 573] width 961 height 218
click at [745, 547] on button "button" at bounding box center [745, 573] width 124 height 71
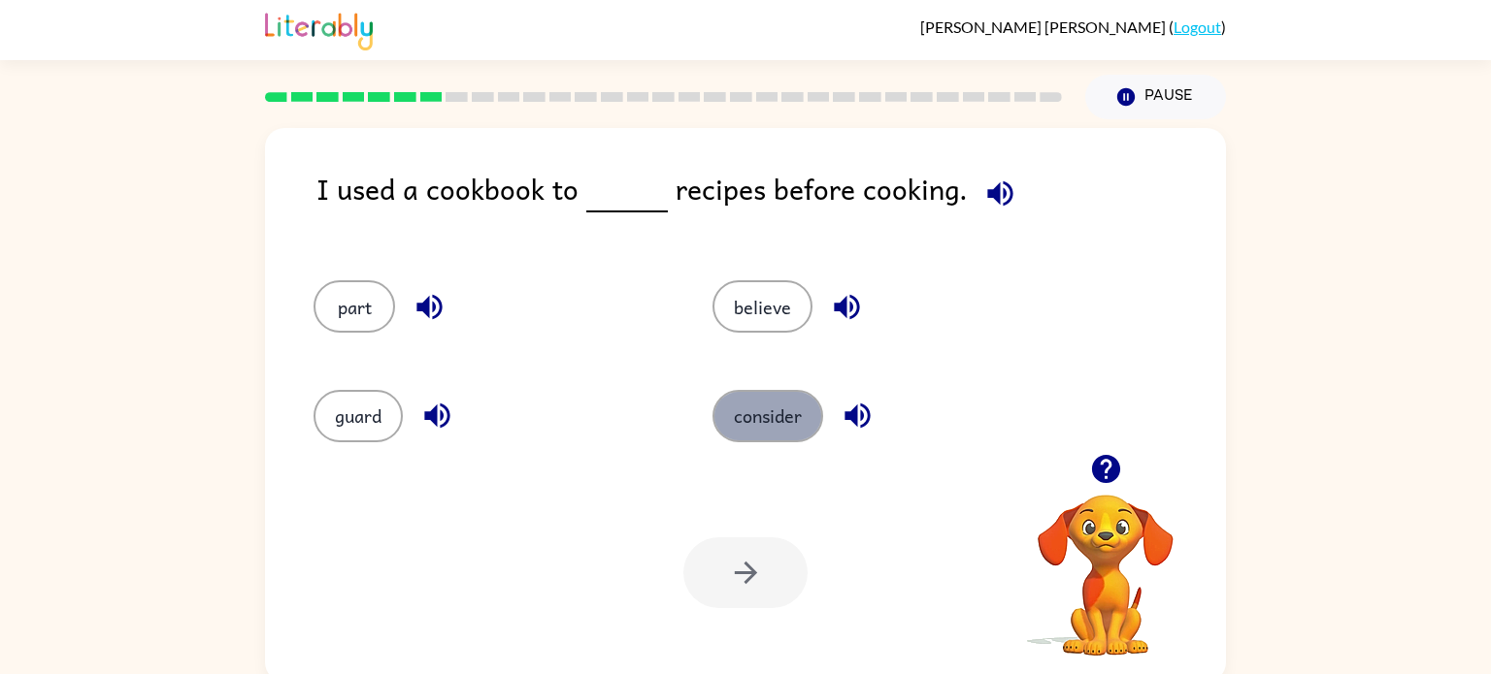
click at [751, 399] on button "consider" at bounding box center [767, 416] width 111 height 52
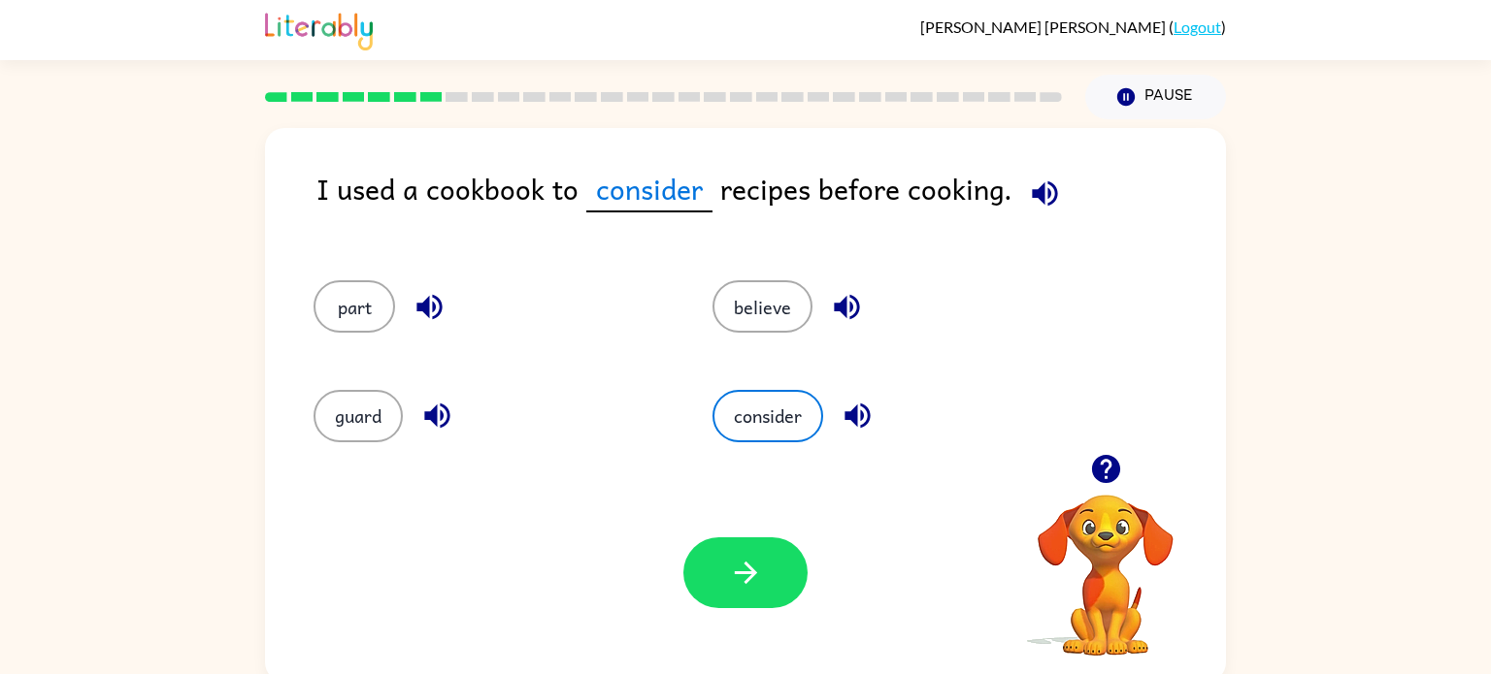
click at [734, 616] on div "Your browser must support playing .mp4 files to use Literably. Please try using…" at bounding box center [745, 573] width 961 height 218
click at [701, 476] on div "Your browser must support playing .mp4 files to use Literably. Please try using…" at bounding box center [745, 573] width 961 height 218
click at [733, 526] on div "Your browser must support playing .mp4 files to use Literably. Please try using…" at bounding box center [745, 573] width 961 height 218
click at [759, 566] on icon "button" at bounding box center [746, 573] width 34 height 34
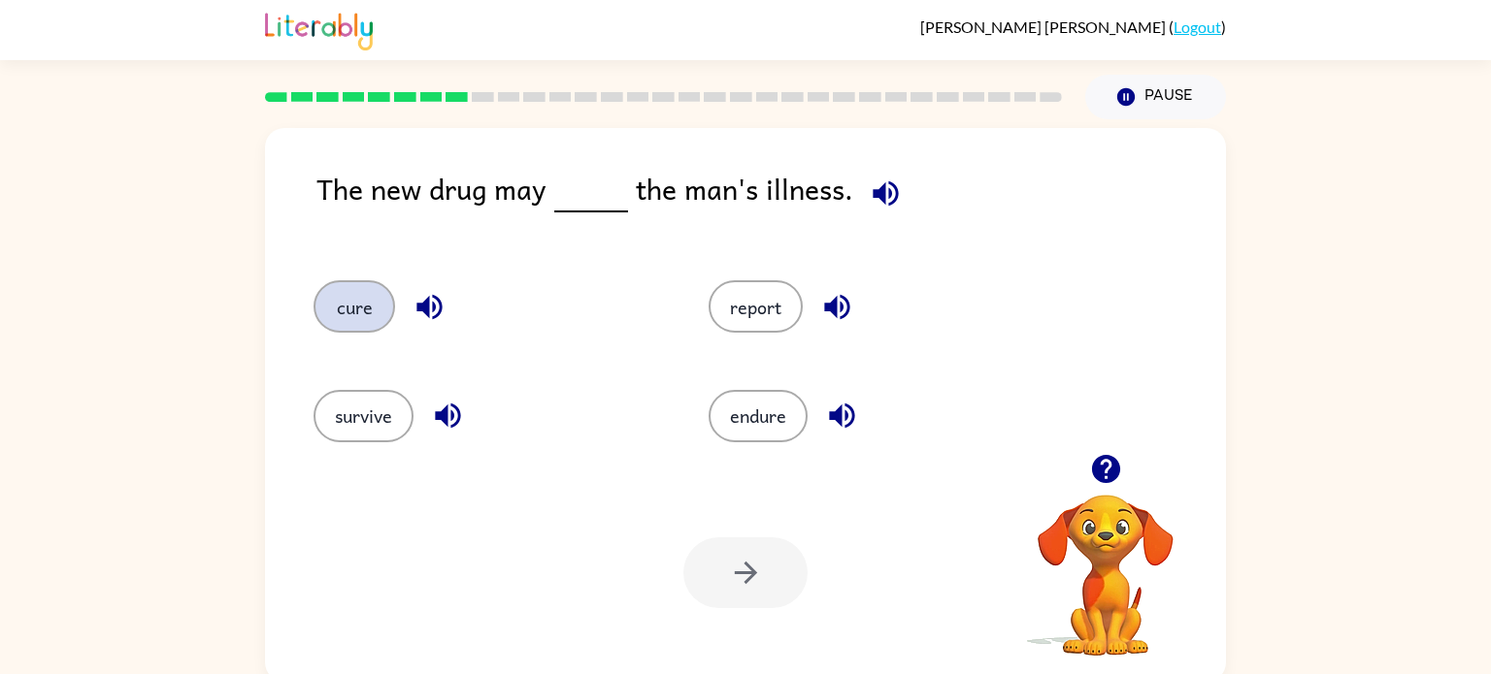
click at [348, 302] on button "cure" at bounding box center [354, 306] width 82 height 52
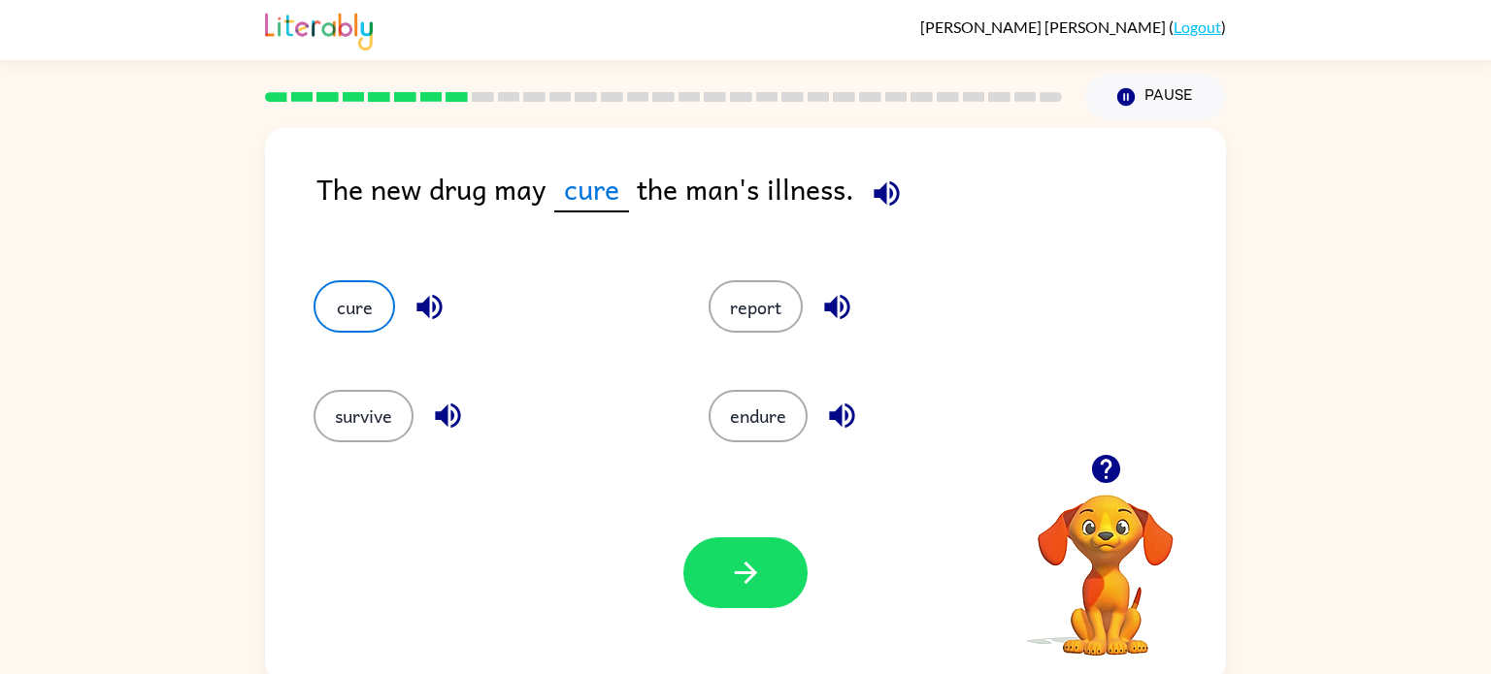
click at [469, 197] on div "The new drug may cure the man's illness." at bounding box center [770, 204] width 909 height 75
click at [730, 534] on div "Your browser must support playing .mp4 files to use Literably. Please try using…" at bounding box center [745, 573] width 961 height 218
click at [747, 560] on icon "button" at bounding box center [746, 573] width 34 height 34
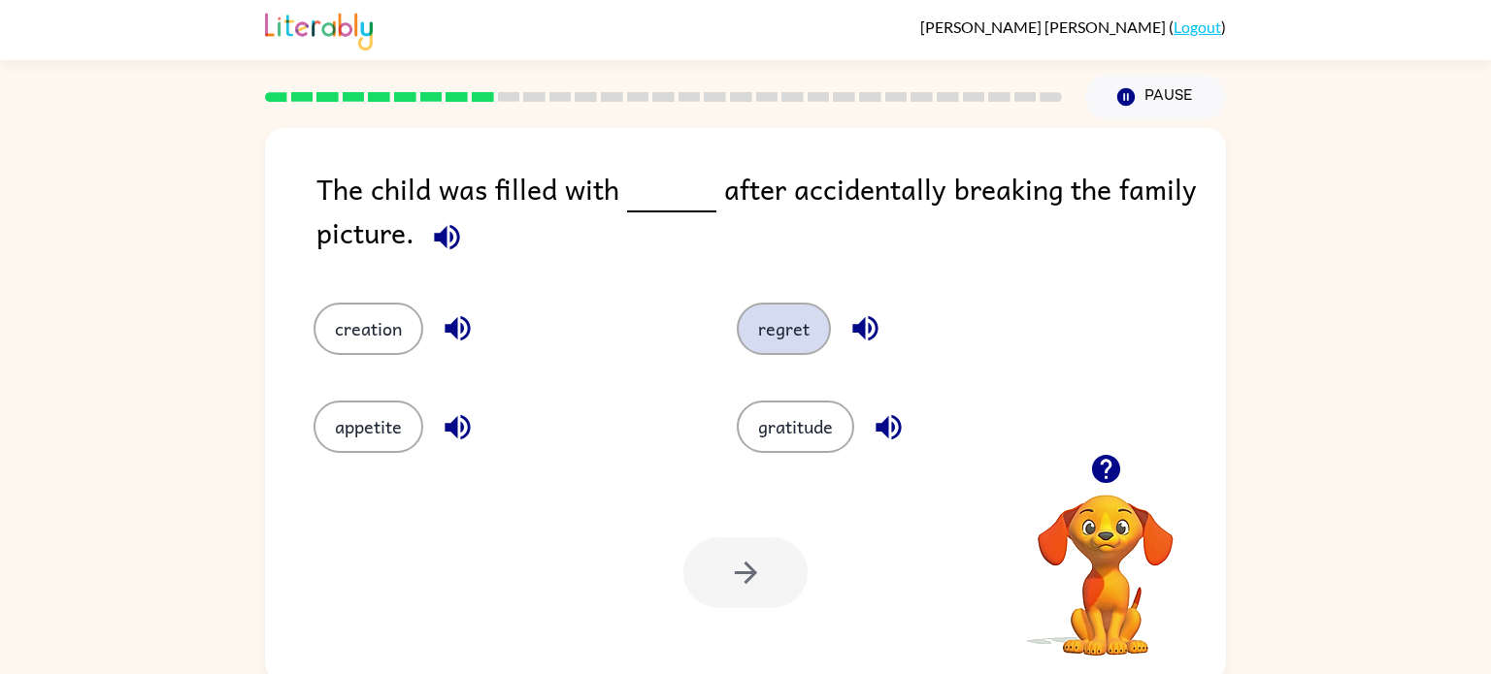
click at [748, 330] on button "regret" at bounding box center [784, 329] width 94 height 52
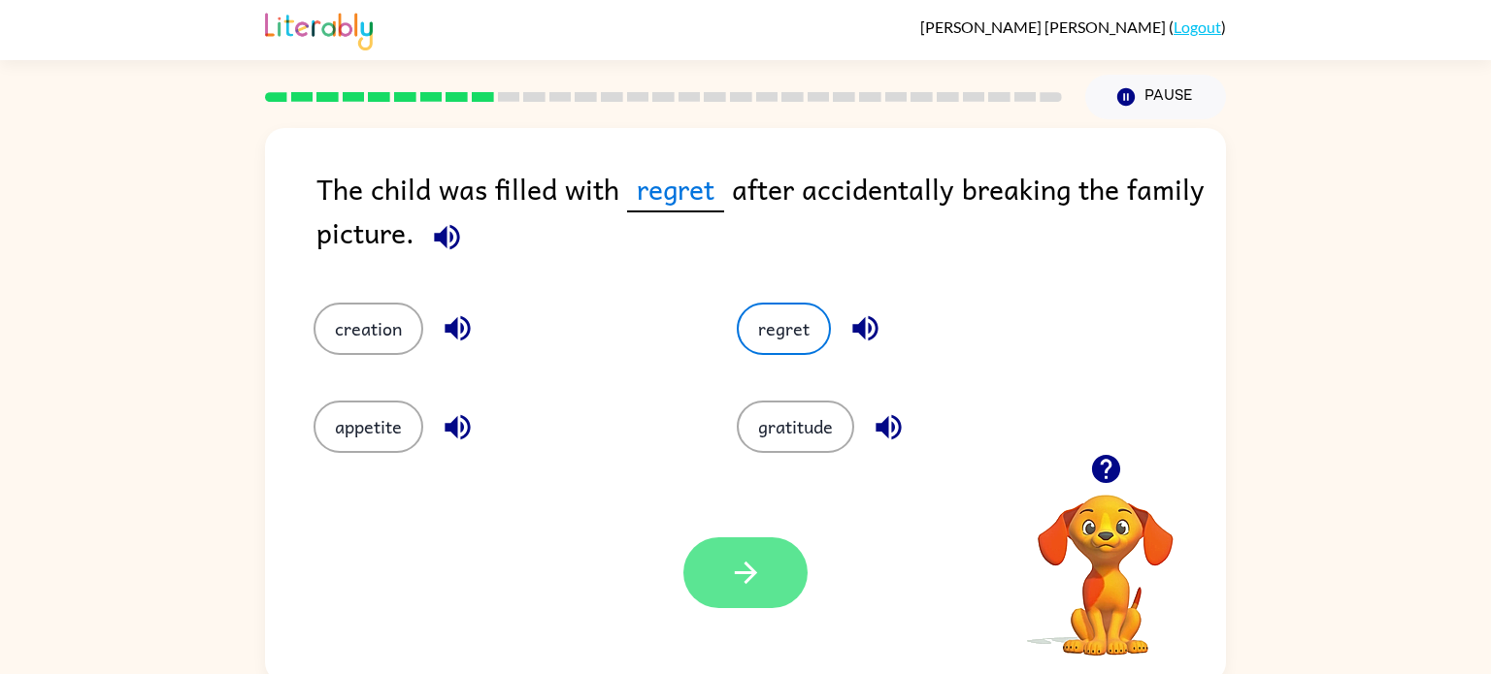
click at [733, 576] on icon "button" at bounding box center [746, 573] width 34 height 34
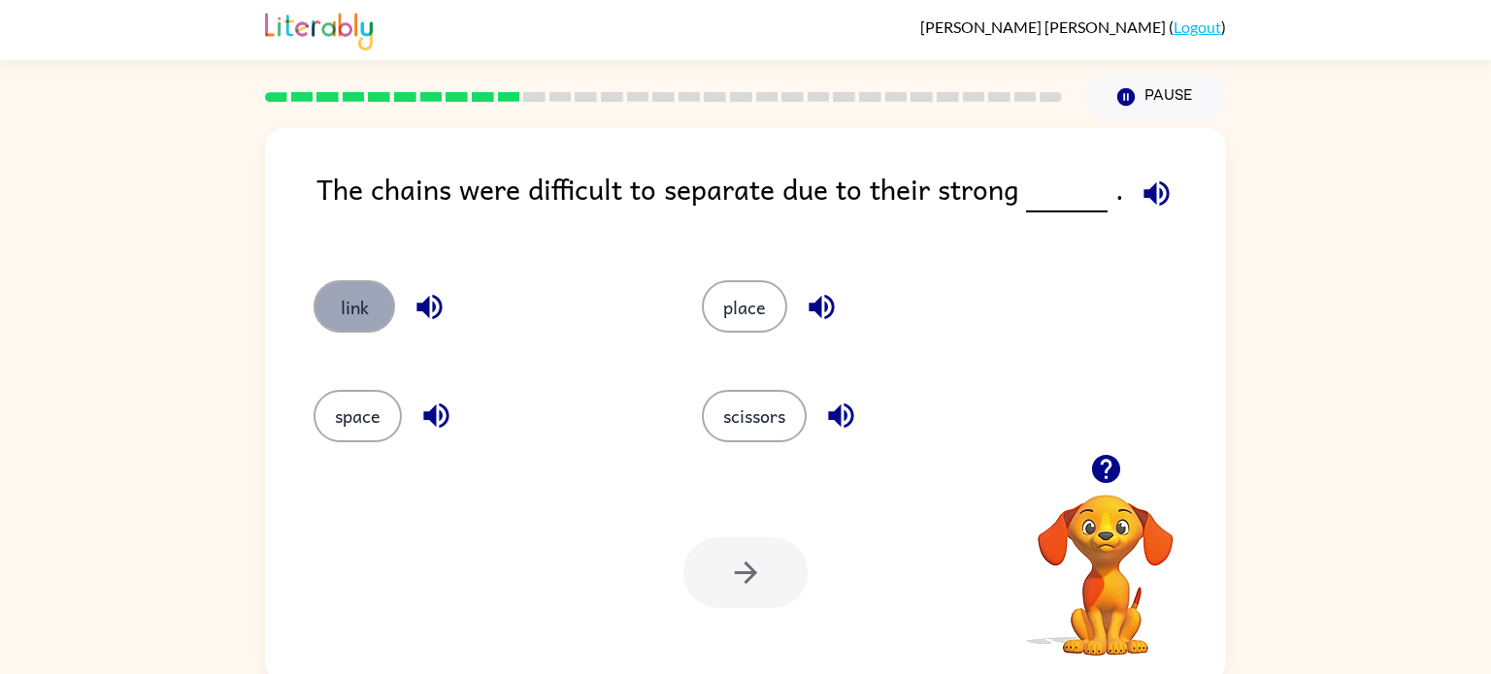
click at [339, 289] on button "link" at bounding box center [354, 306] width 82 height 52
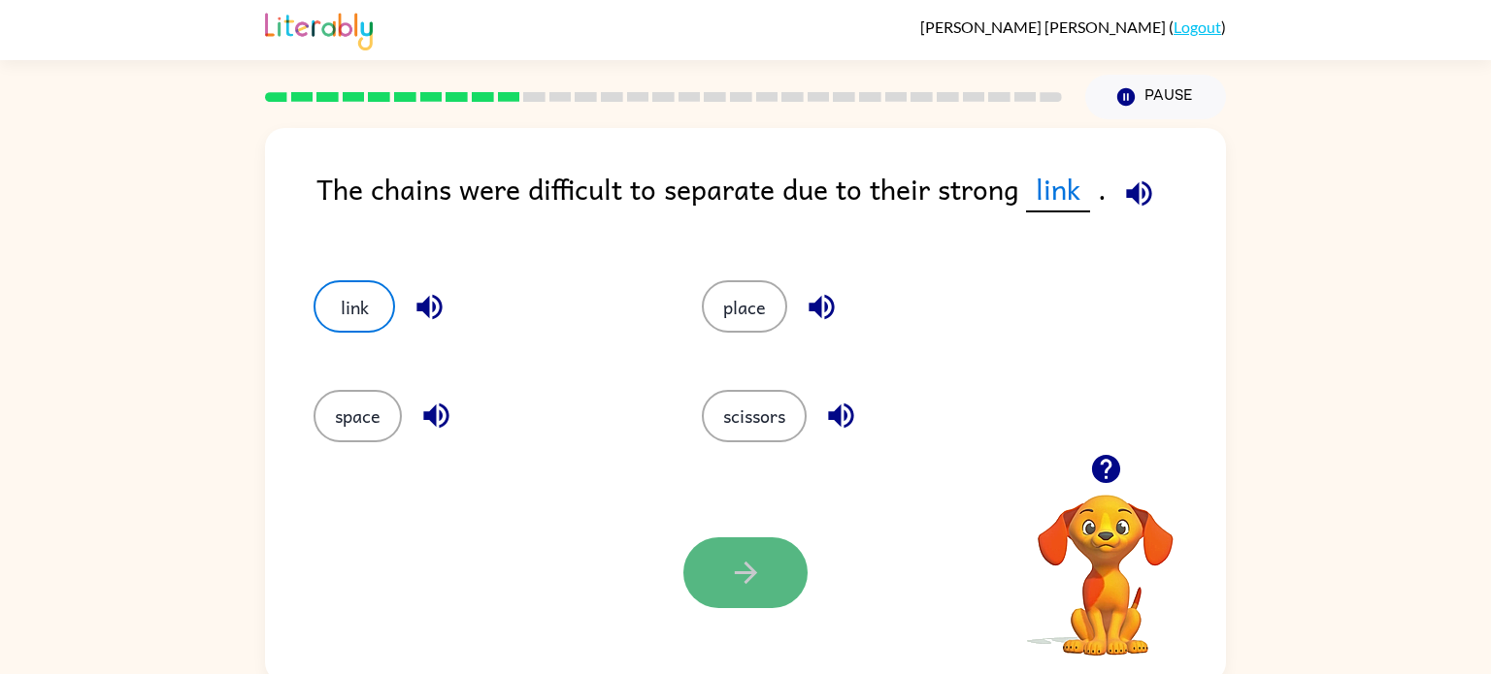
click at [765, 563] on button "button" at bounding box center [745, 573] width 124 height 71
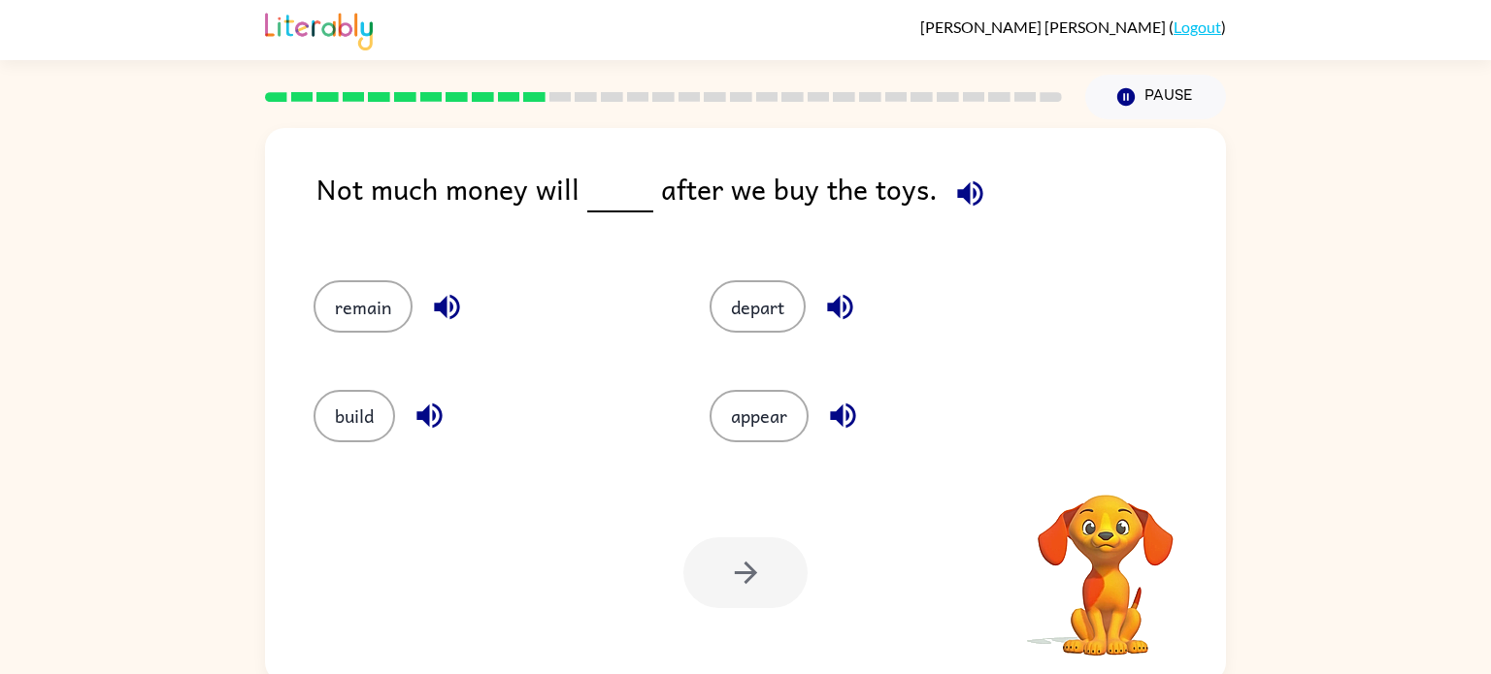
click at [673, 249] on div "depart" at bounding box center [871, 298] width 396 height 109
click at [342, 312] on button "remain" at bounding box center [362, 306] width 99 height 52
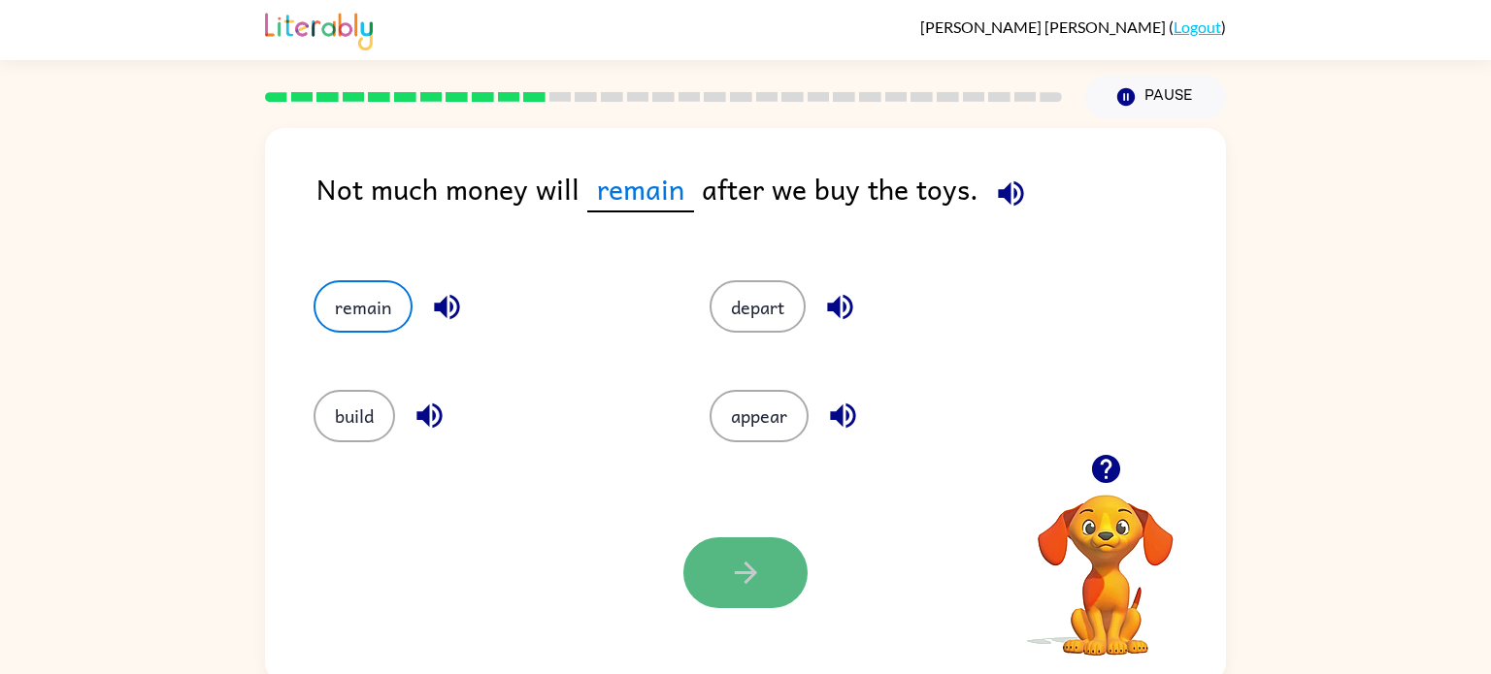
click at [754, 552] on button "button" at bounding box center [745, 573] width 124 height 71
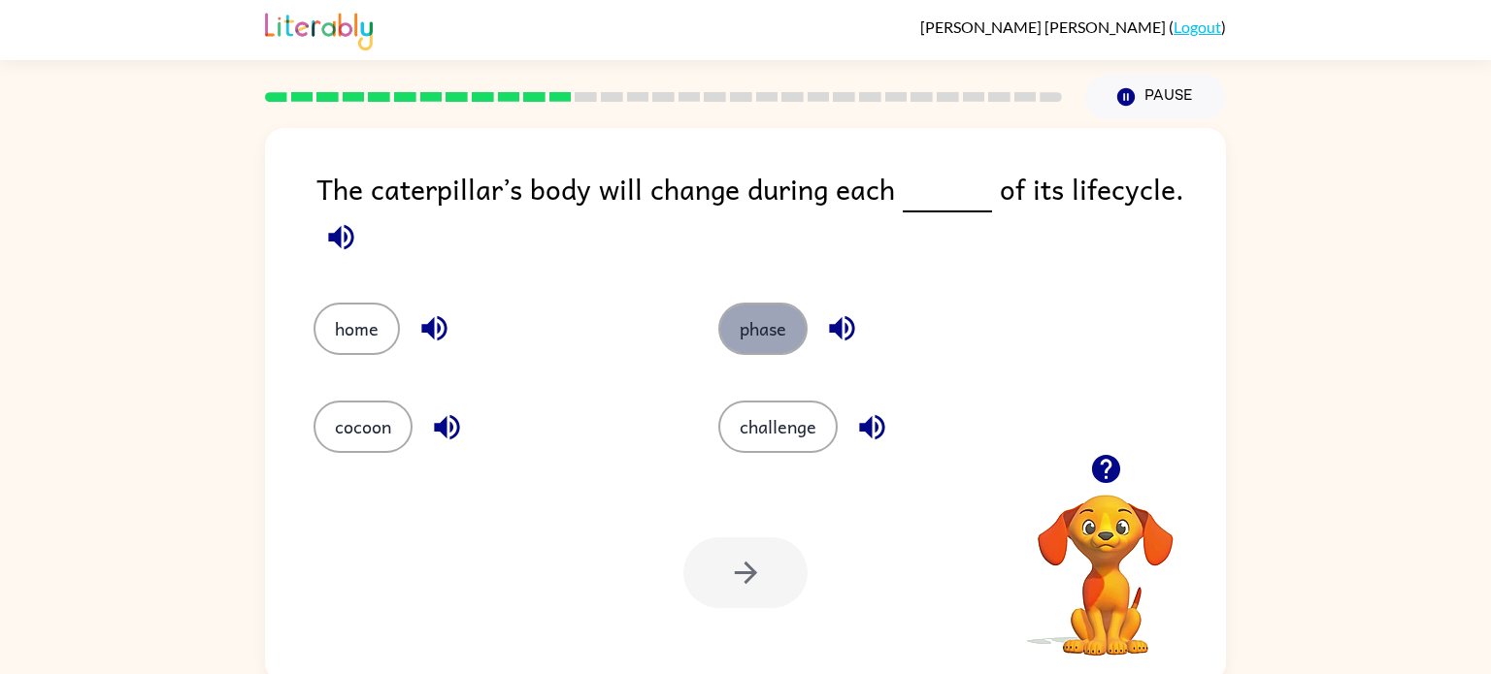
click at [747, 341] on button "phase" at bounding box center [762, 329] width 89 height 52
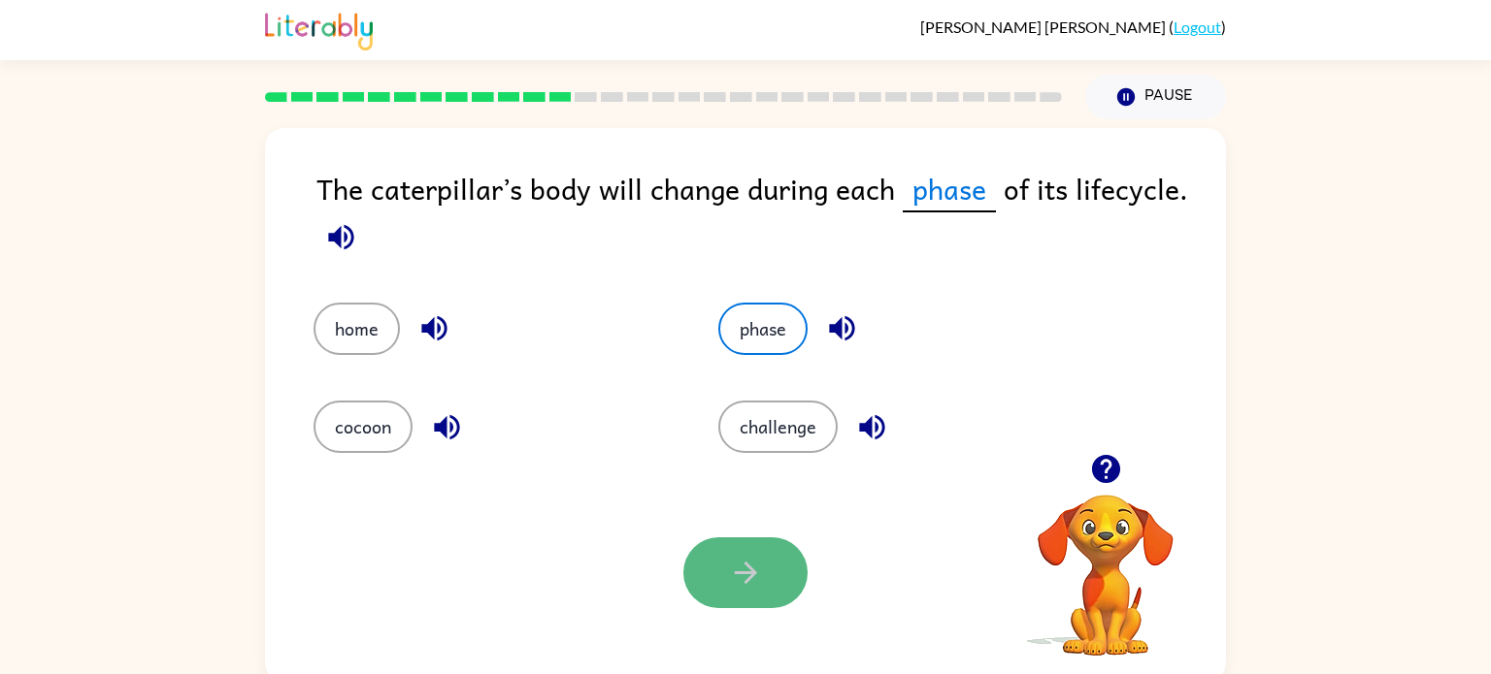
click at [765, 597] on button "button" at bounding box center [745, 573] width 124 height 71
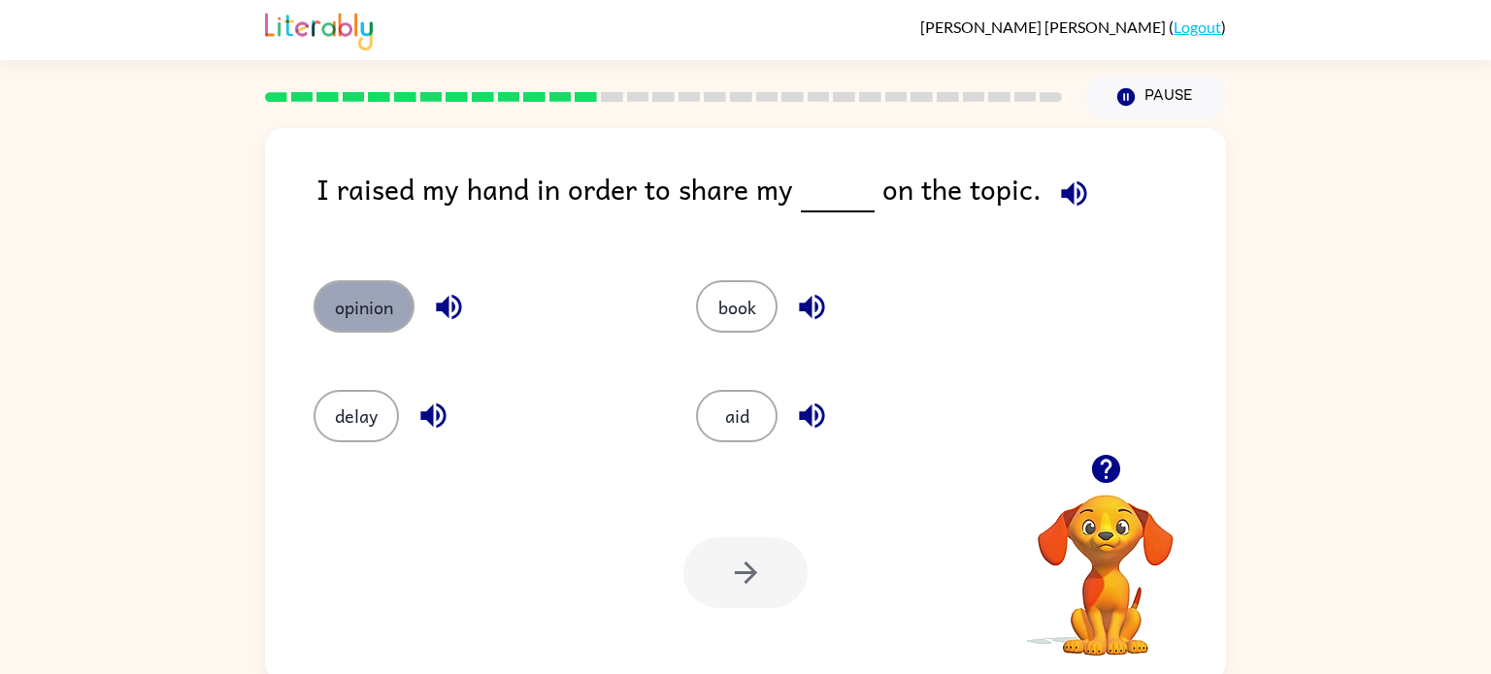
click at [380, 306] on button "opinion" at bounding box center [363, 306] width 101 height 52
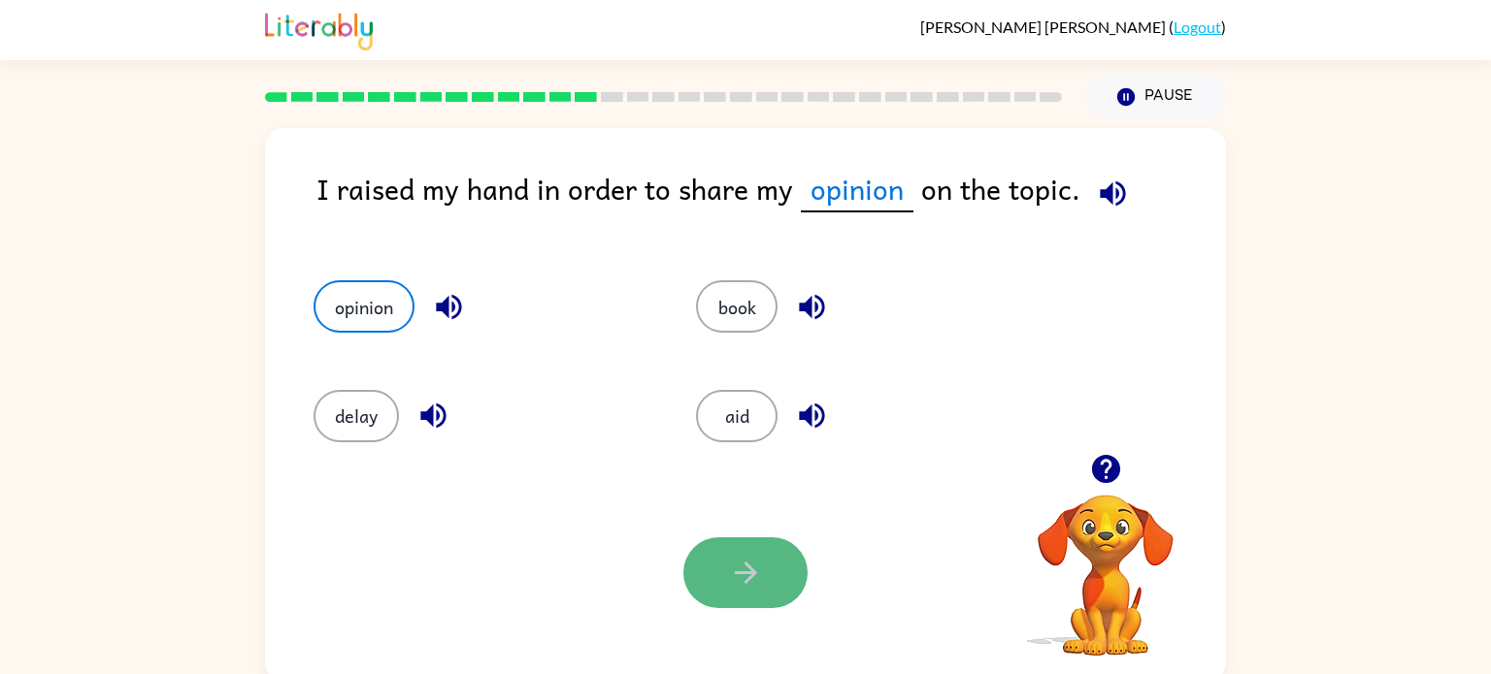
click at [757, 604] on button "button" at bounding box center [745, 573] width 124 height 71
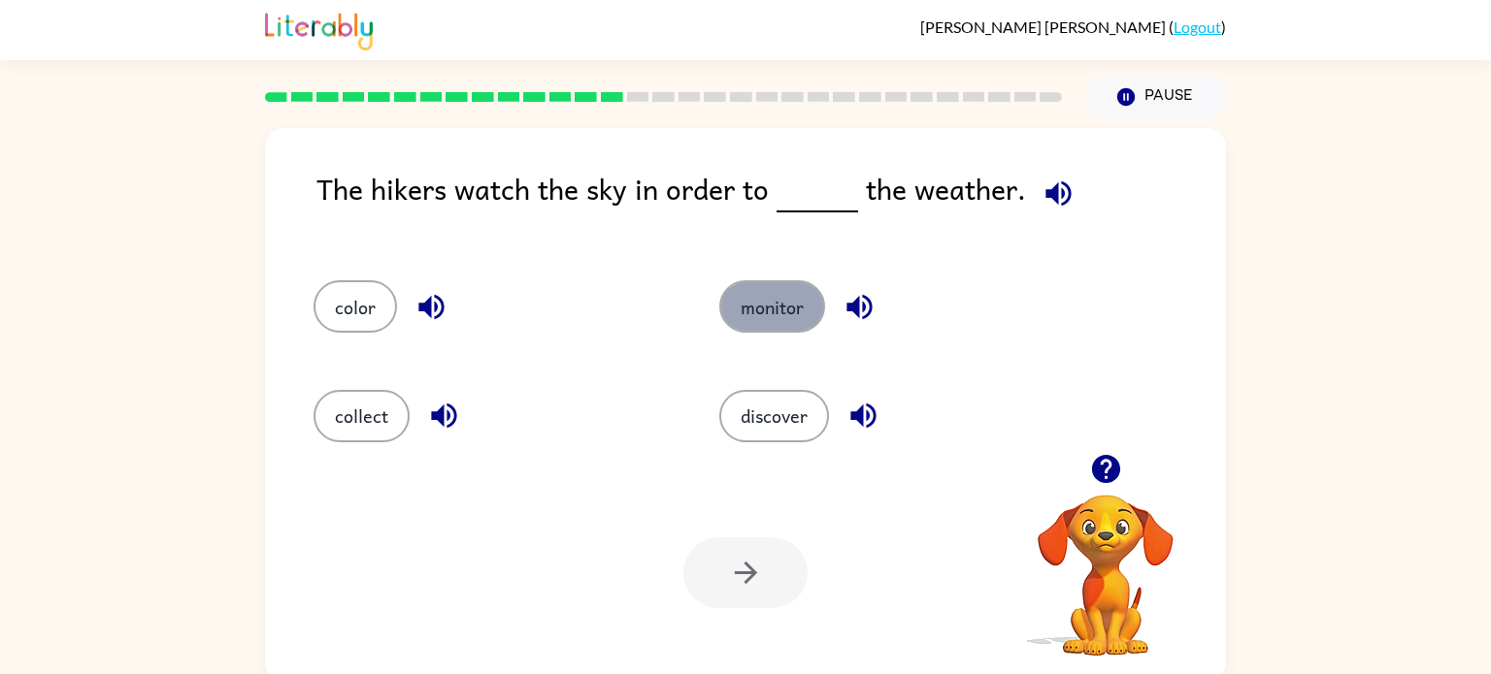
click at [778, 314] on button "monitor" at bounding box center [772, 306] width 106 height 52
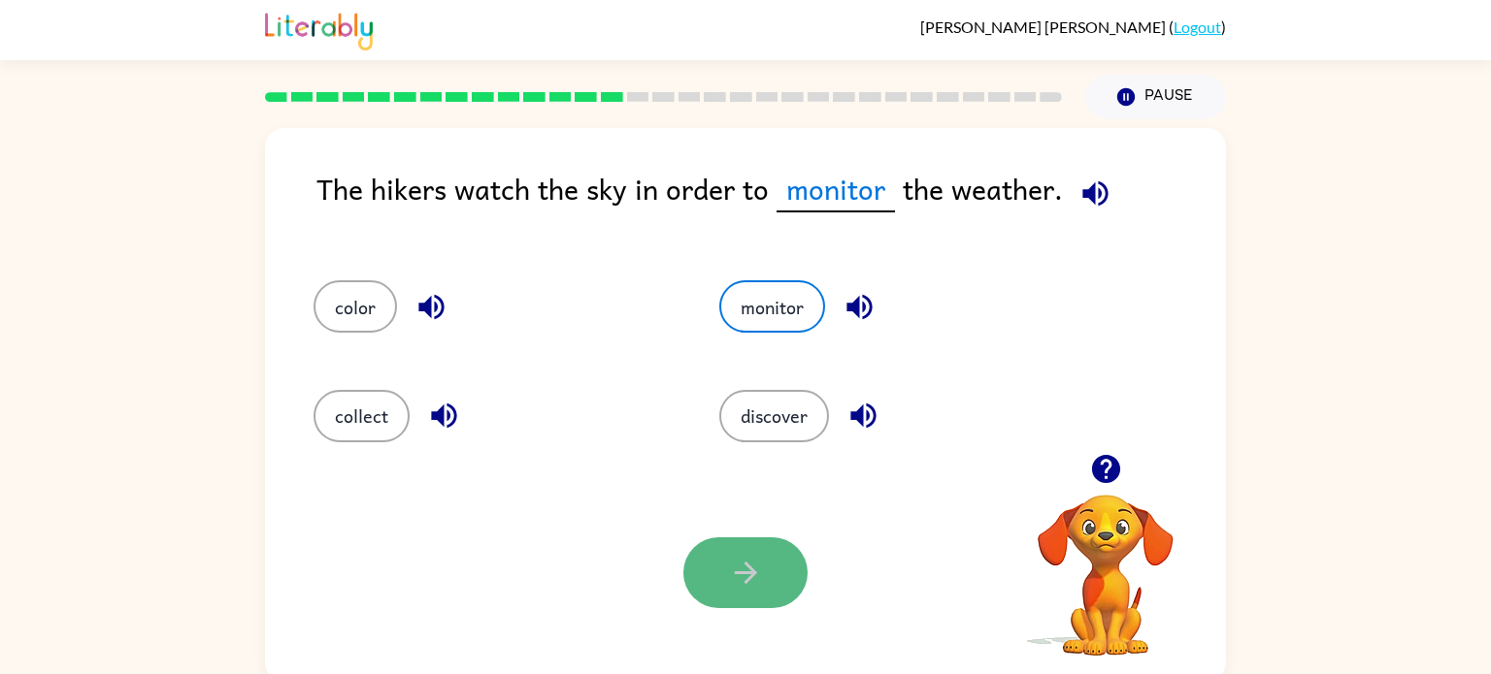
click at [739, 605] on button "button" at bounding box center [745, 573] width 124 height 71
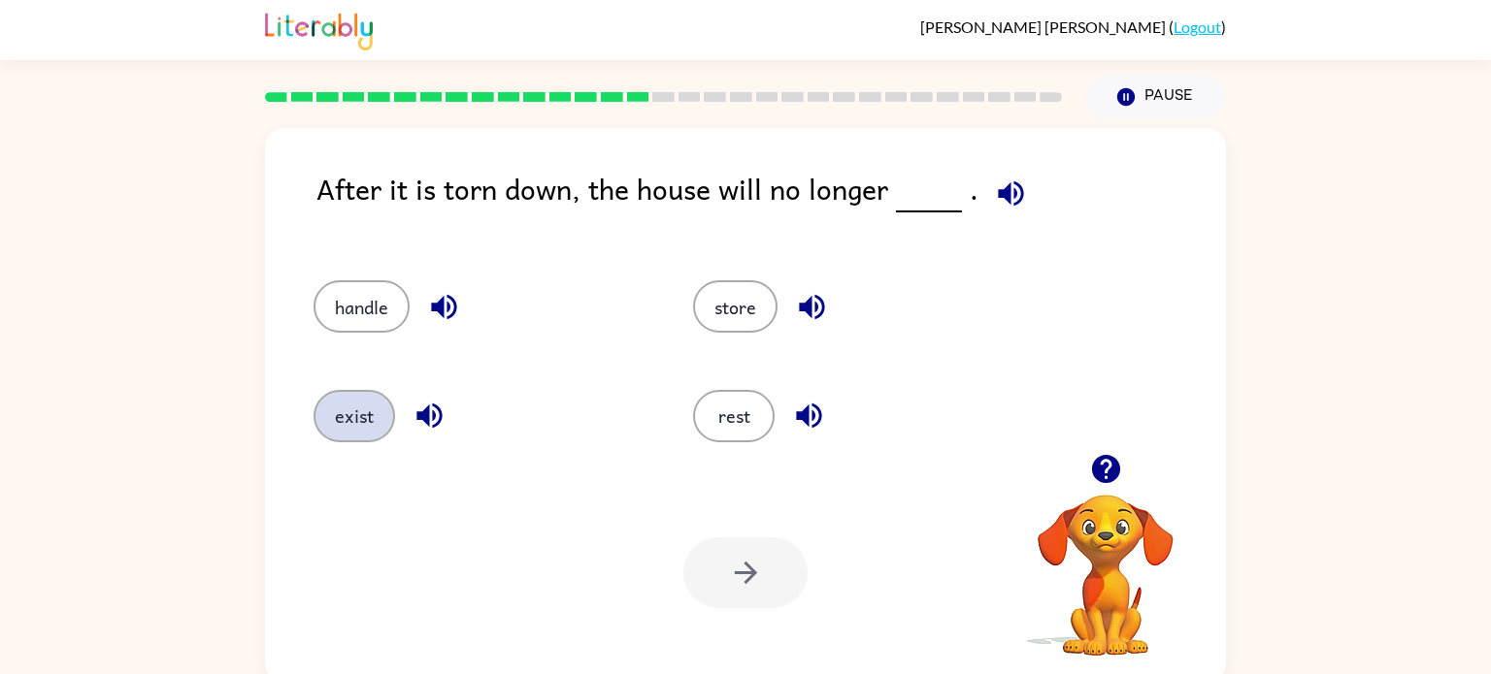
click at [347, 398] on button "exist" at bounding box center [354, 416] width 82 height 52
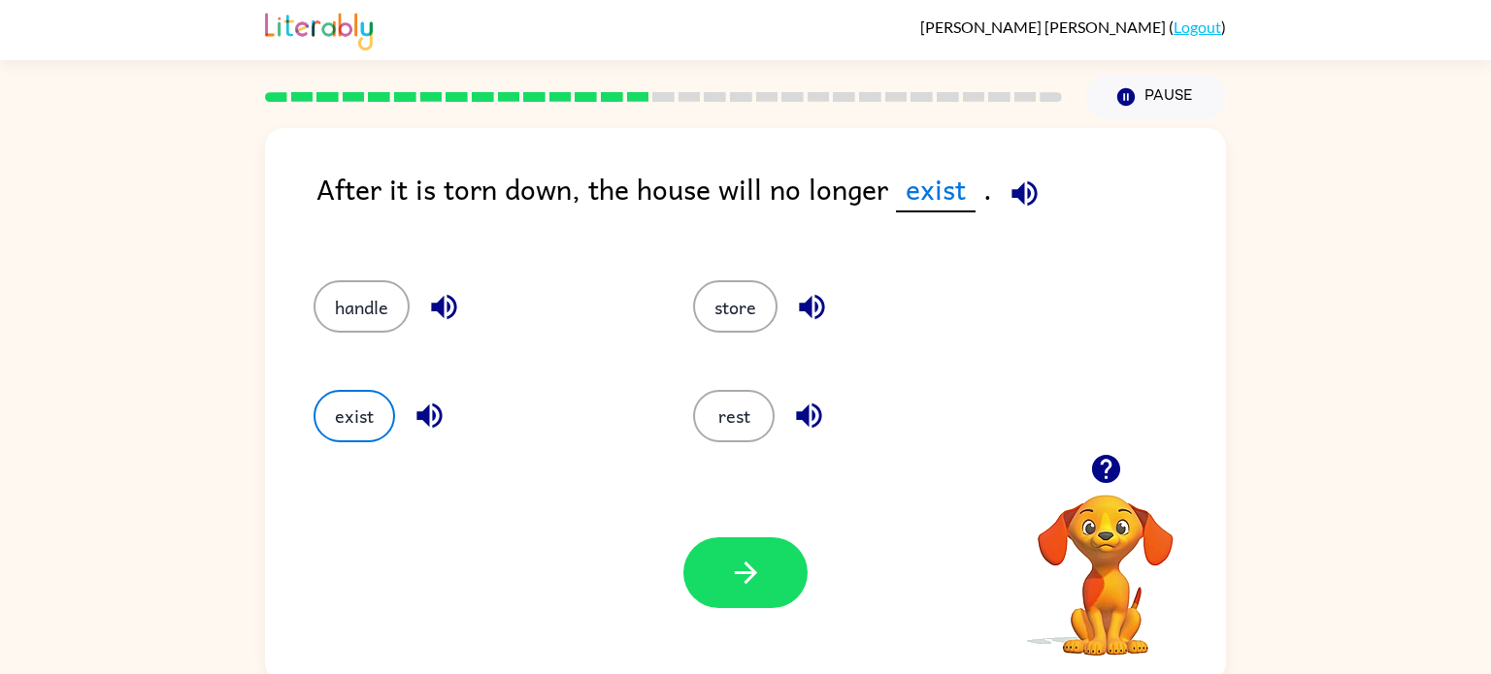
drag, startPoint x: 782, startPoint y: 559, endPoint x: 837, endPoint y: 543, distance: 56.5
click at [837, 543] on div "Your browser must support playing .mp4 files to use Literably. Please try using…" at bounding box center [745, 573] width 961 height 218
drag, startPoint x: 747, startPoint y: 577, endPoint x: 819, endPoint y: 592, distance: 73.3
click at [819, 592] on div "Your browser must support playing .mp4 files to use Literably. Please try using…" at bounding box center [745, 573] width 961 height 218
click at [789, 587] on button "button" at bounding box center [745, 573] width 124 height 71
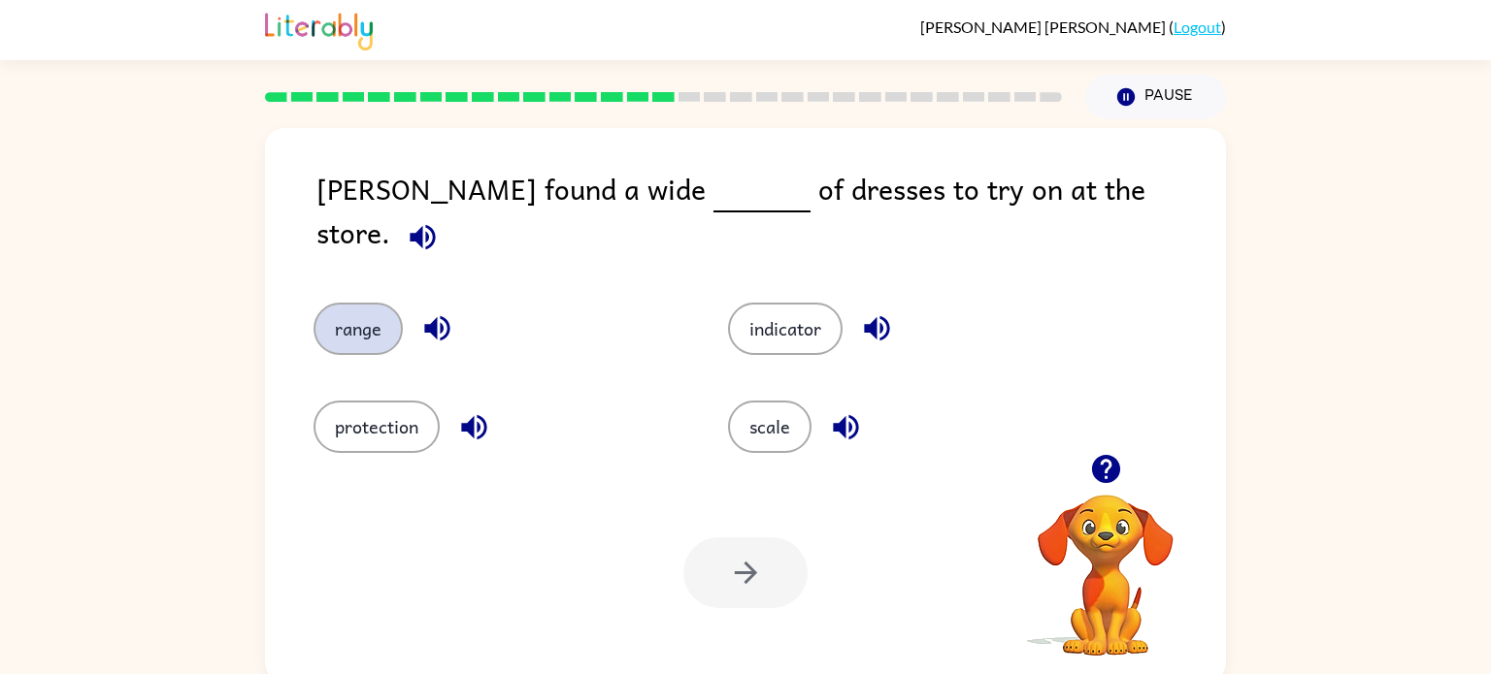
click at [362, 316] on button "range" at bounding box center [357, 329] width 89 height 52
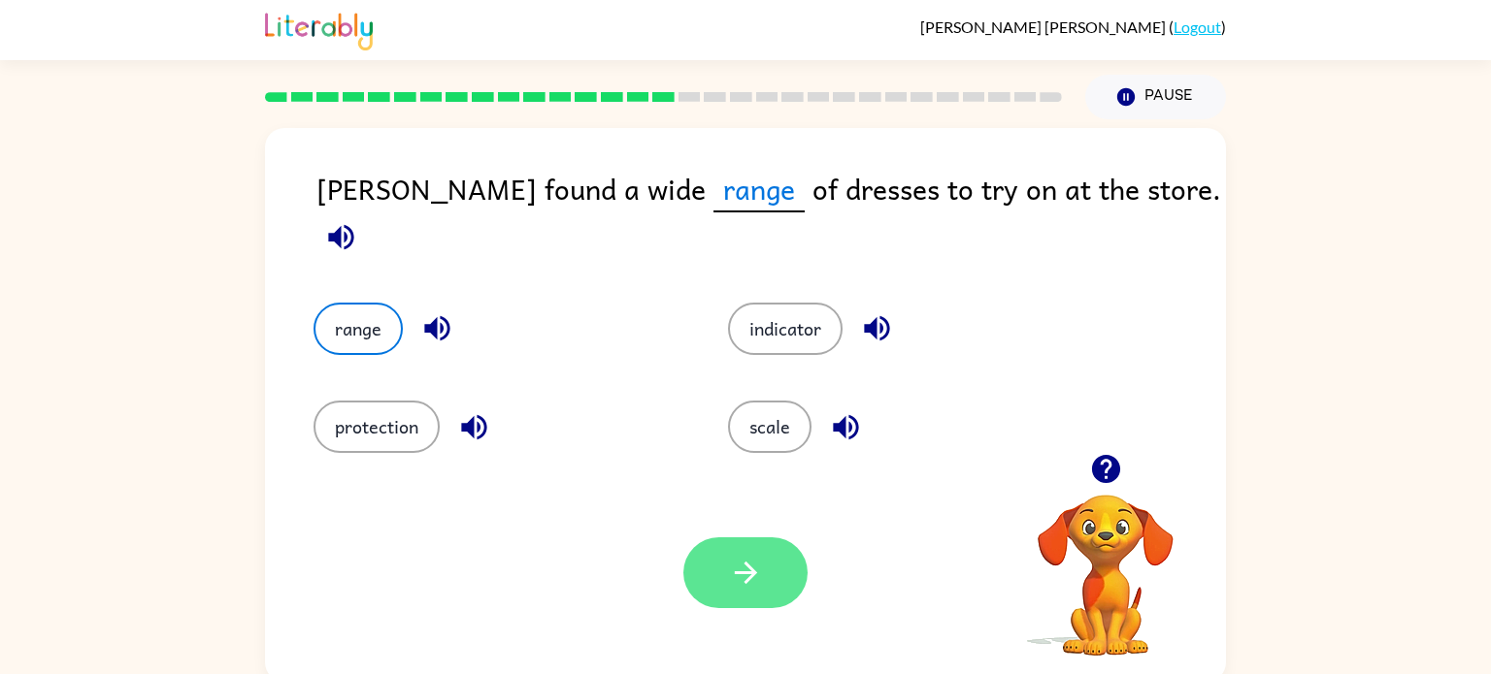
click at [749, 598] on button "button" at bounding box center [745, 573] width 124 height 71
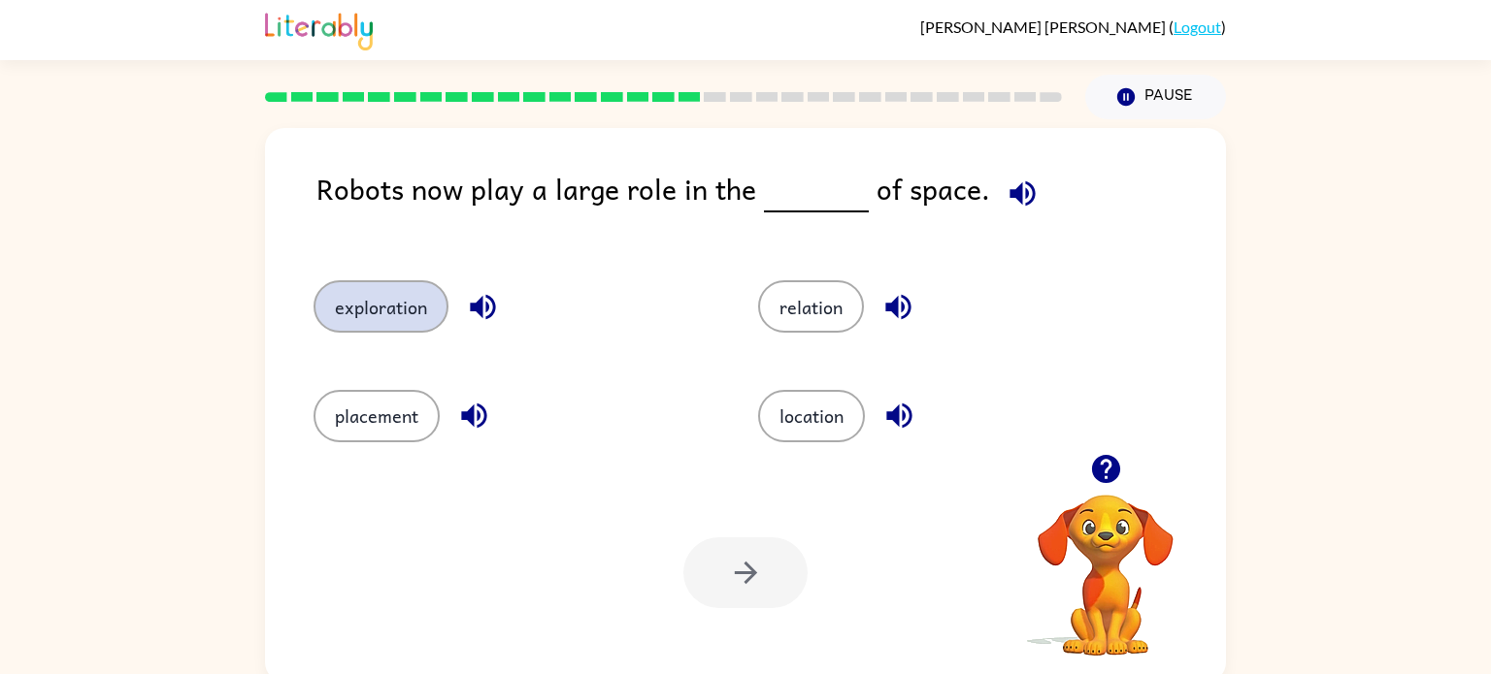
click at [396, 310] on button "exploration" at bounding box center [380, 306] width 135 height 52
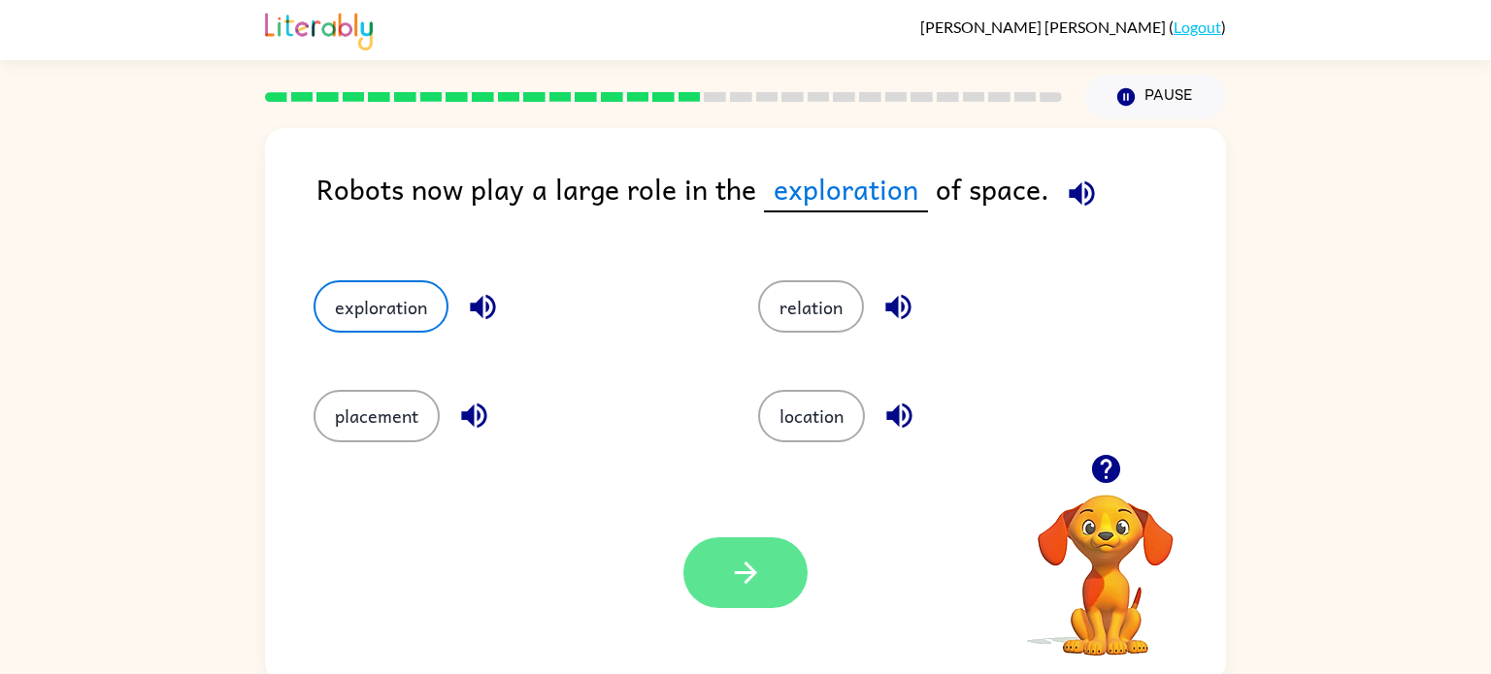
click at [761, 577] on icon "button" at bounding box center [746, 573] width 34 height 34
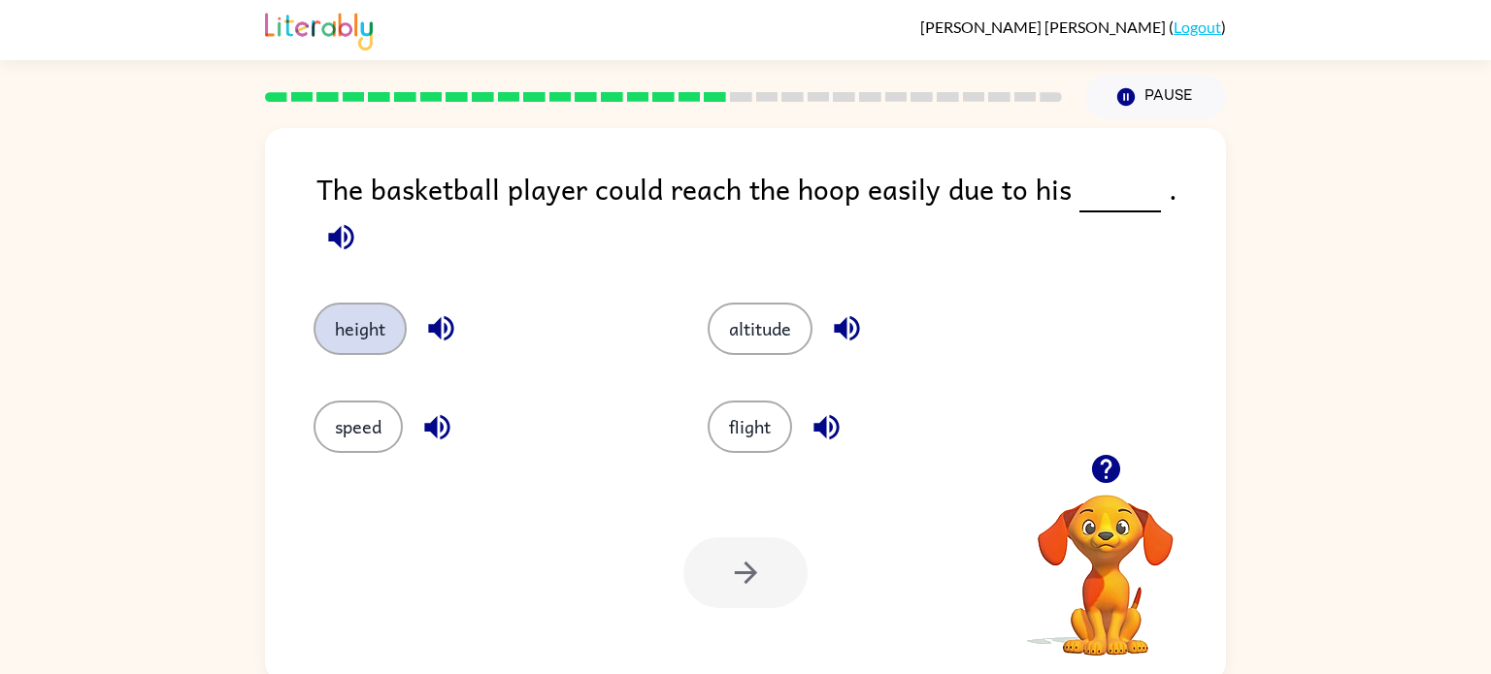
click at [356, 314] on button "height" at bounding box center [359, 329] width 93 height 52
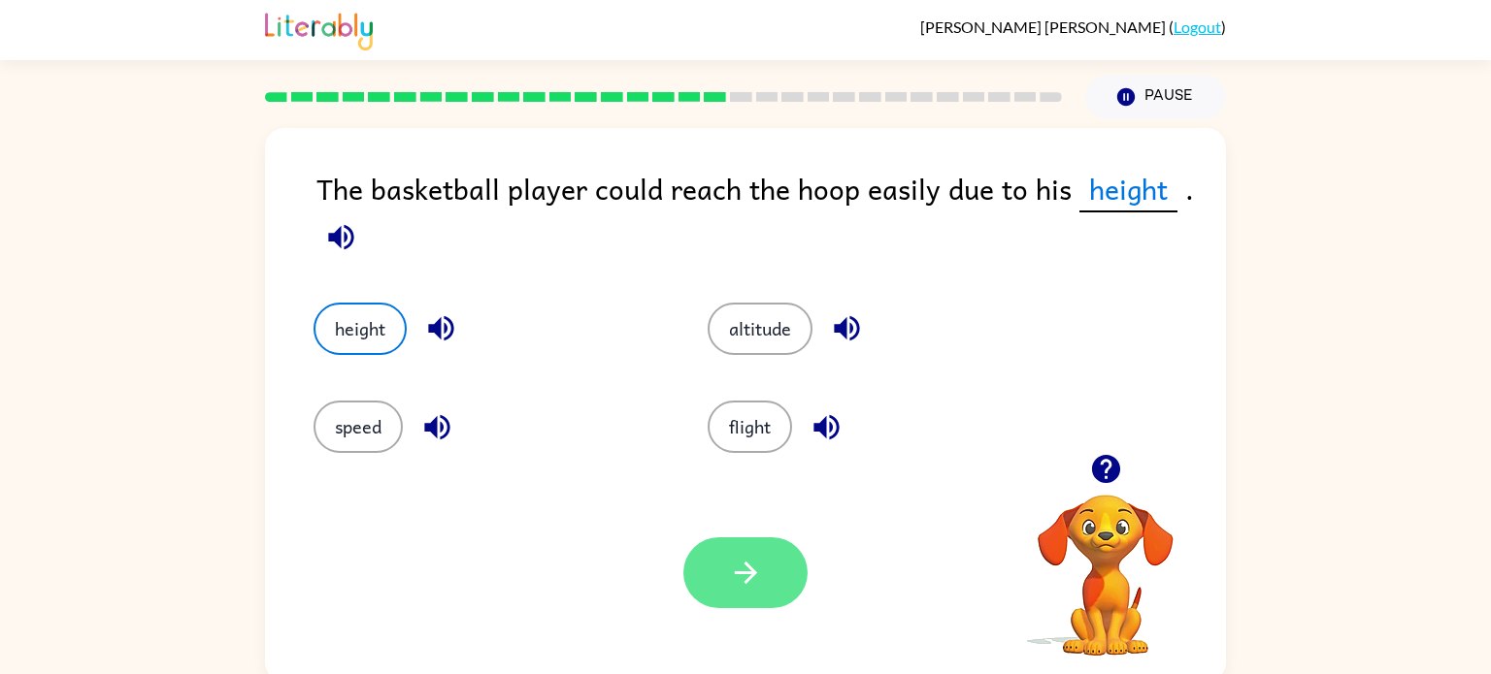
click at [745, 593] on button "button" at bounding box center [745, 573] width 124 height 71
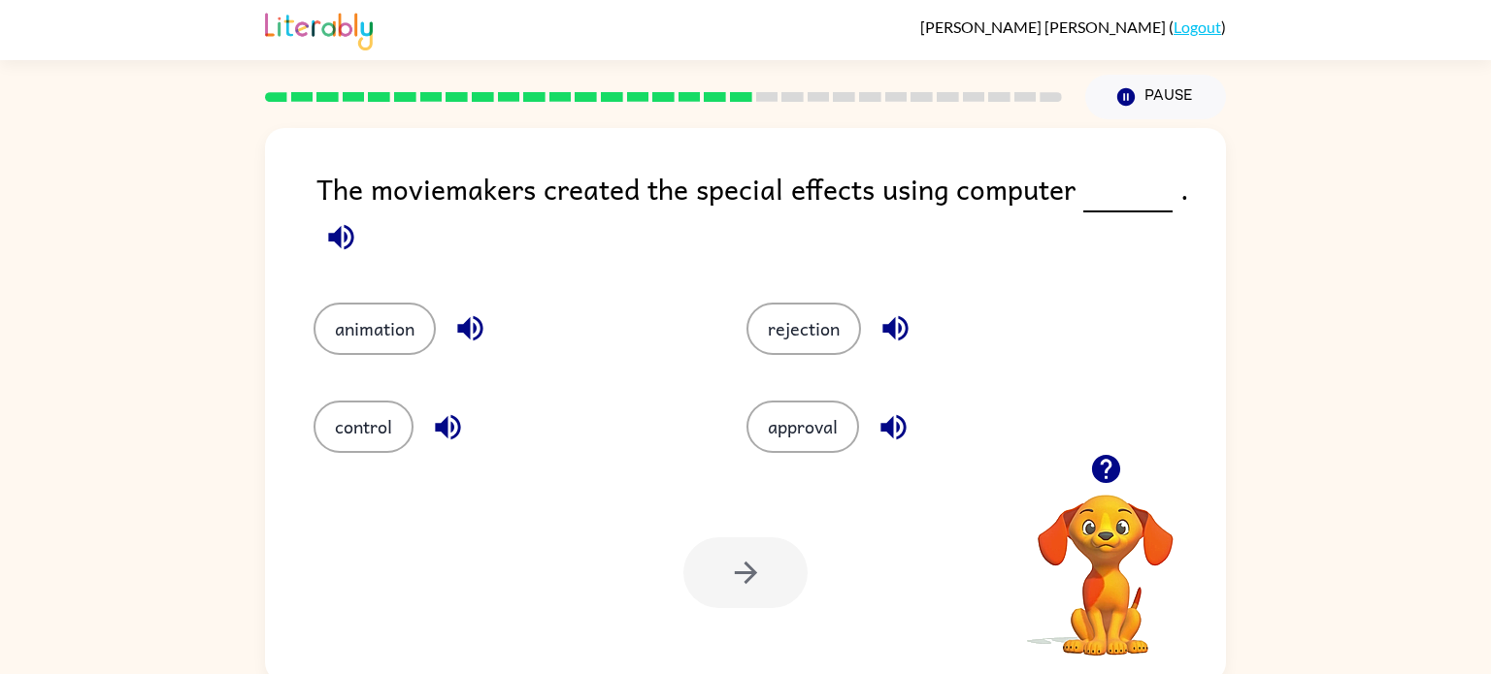
click at [289, 326] on div "animation" at bounding box center [493, 315] width 433 height 98
click at [355, 345] on button "animation" at bounding box center [374, 329] width 122 height 52
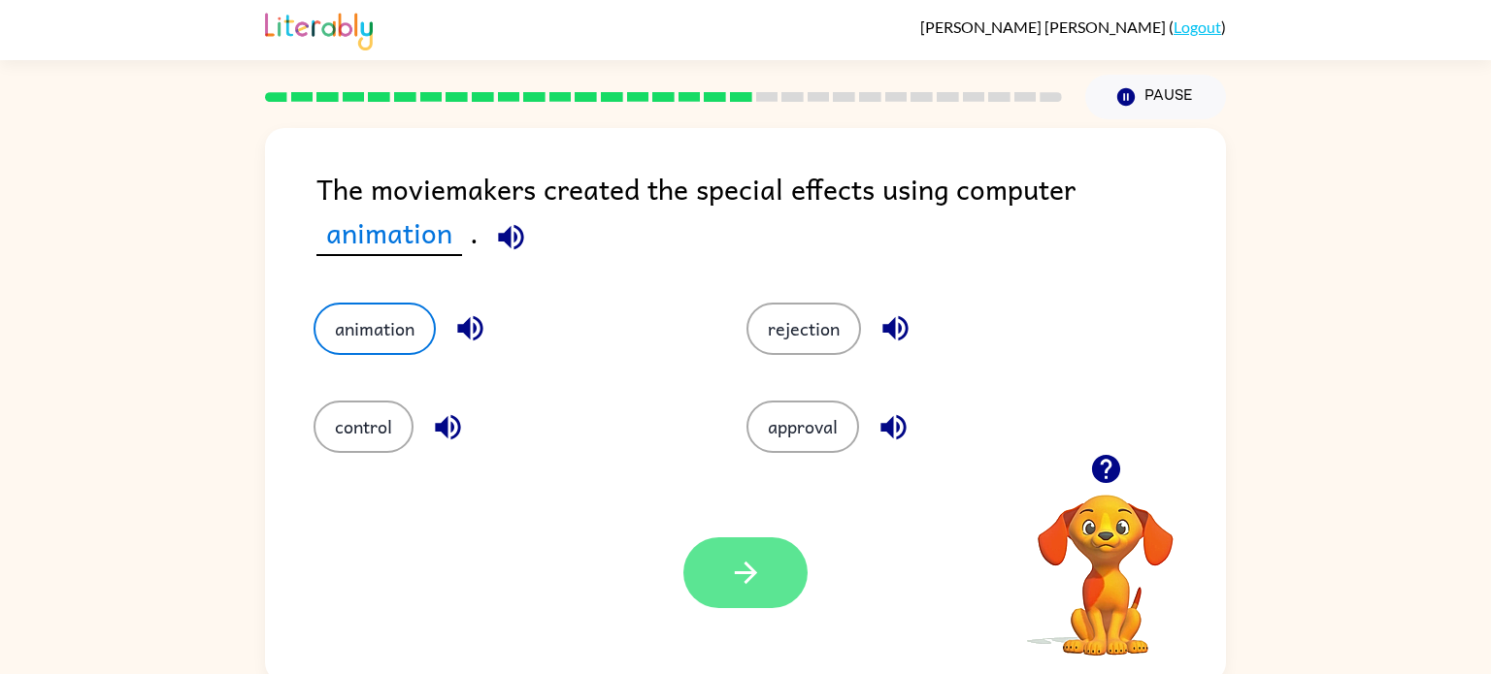
click at [740, 599] on button "button" at bounding box center [745, 573] width 124 height 71
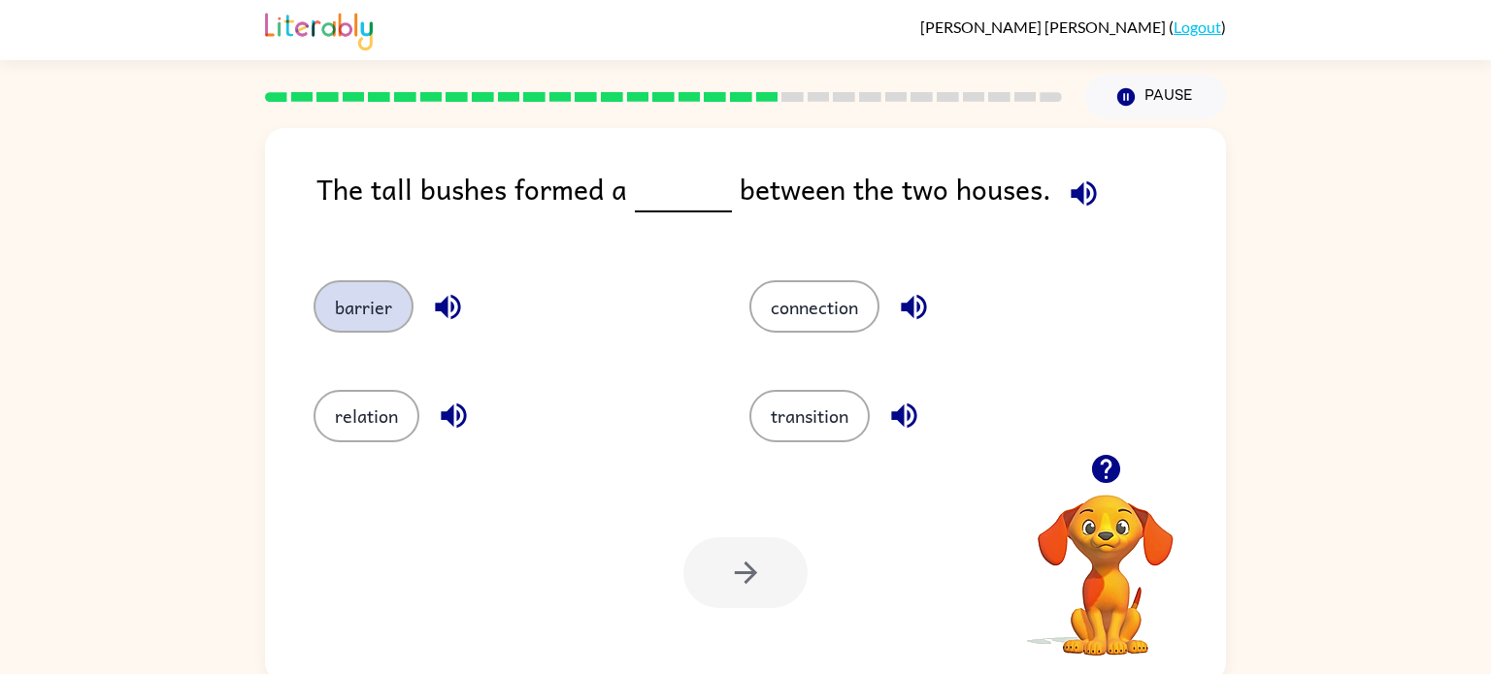
click at [363, 333] on button "barrier" at bounding box center [363, 306] width 100 height 52
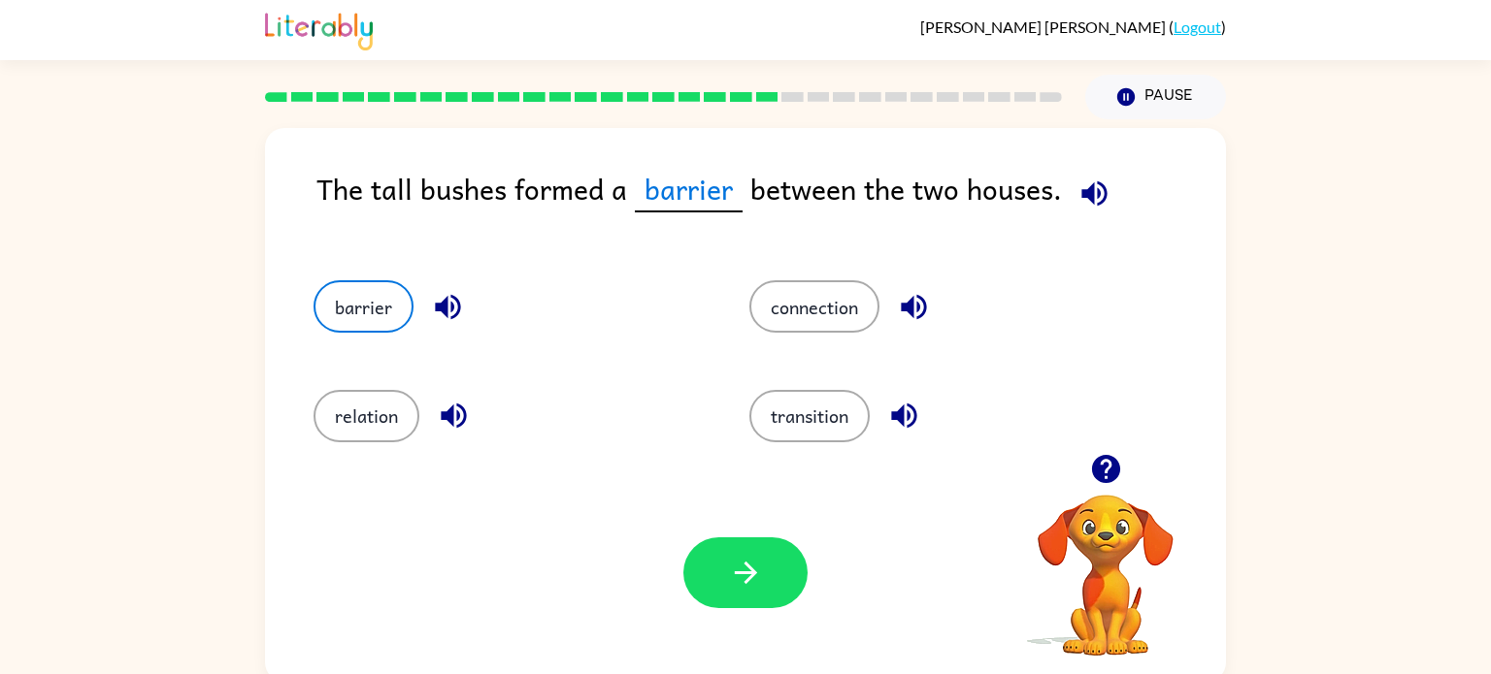
click at [761, 629] on div "Your browser must support playing .mp4 files to use Literably. Please try using…" at bounding box center [745, 573] width 961 height 218
click at [734, 577] on icon "button" at bounding box center [746, 573] width 34 height 34
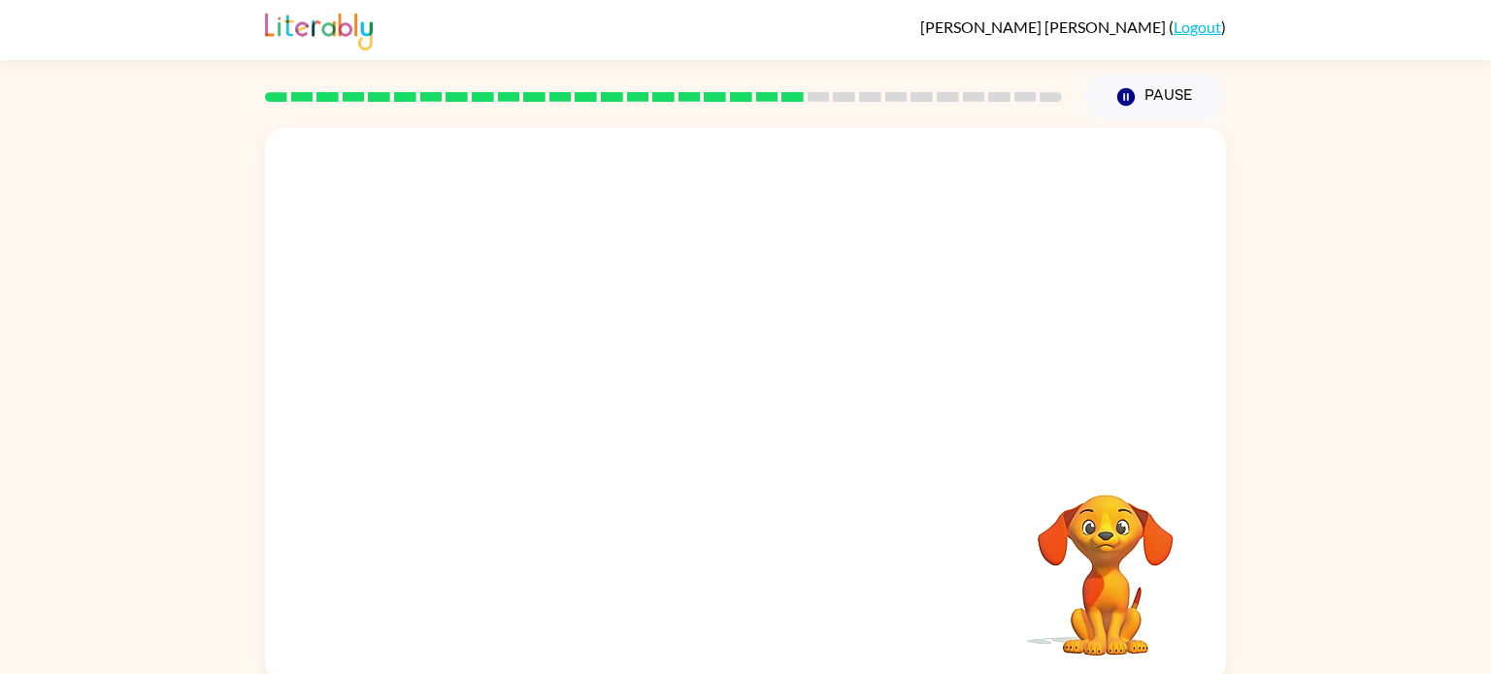
click at [583, 380] on video "Your browser must support playing .mp4 files to use Literably. Please try using…" at bounding box center [745, 291] width 961 height 326
click at [573, 392] on video "Your browser must support playing .mp4 files to use Literably. Please try using…" at bounding box center [745, 291] width 961 height 326
click at [563, 397] on div at bounding box center [745, 405] width 961 height 554
click at [724, 420] on button "button" at bounding box center [745, 414] width 124 height 71
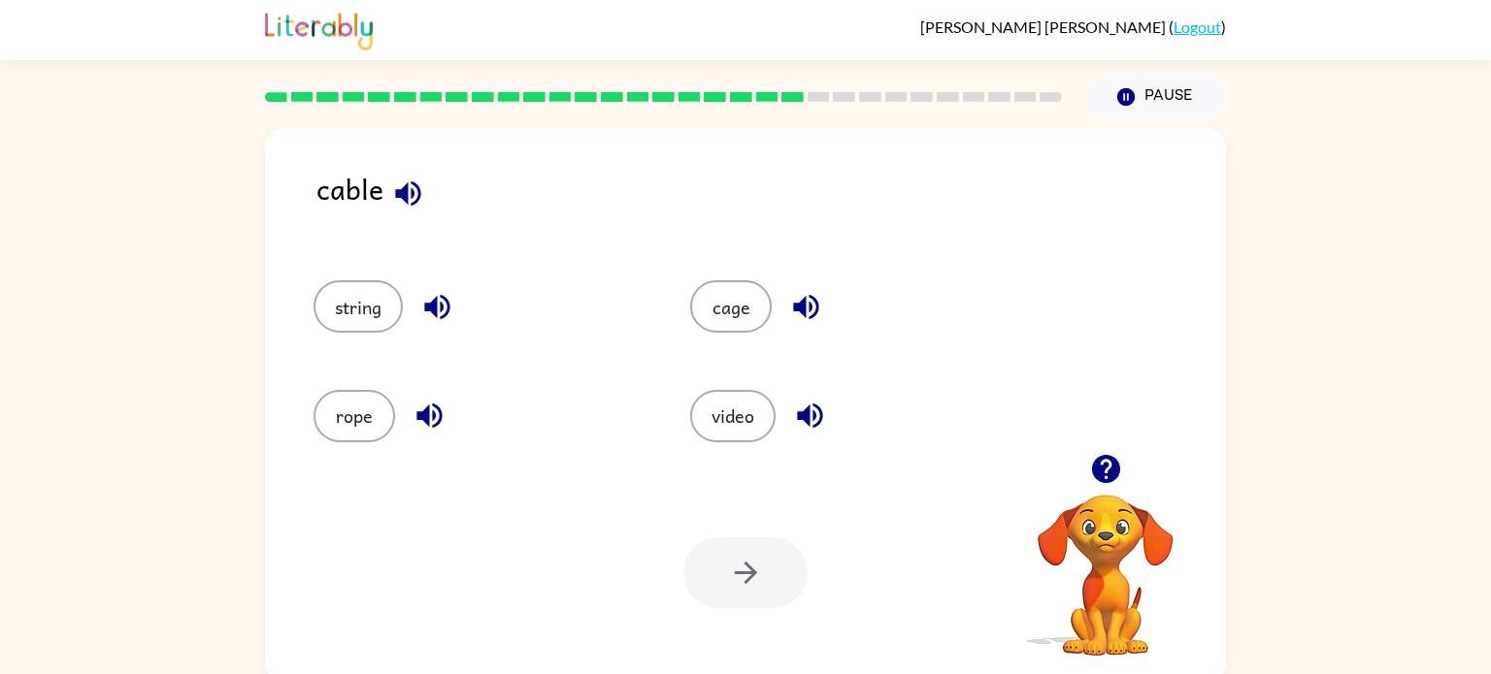
click at [449, 406] on button "button" at bounding box center [429, 415] width 49 height 49
click at [442, 327] on button "button" at bounding box center [436, 306] width 49 height 49
click at [446, 367] on div "rope" at bounding box center [465, 407] width 377 height 109
click at [359, 329] on button "string" at bounding box center [357, 306] width 89 height 52
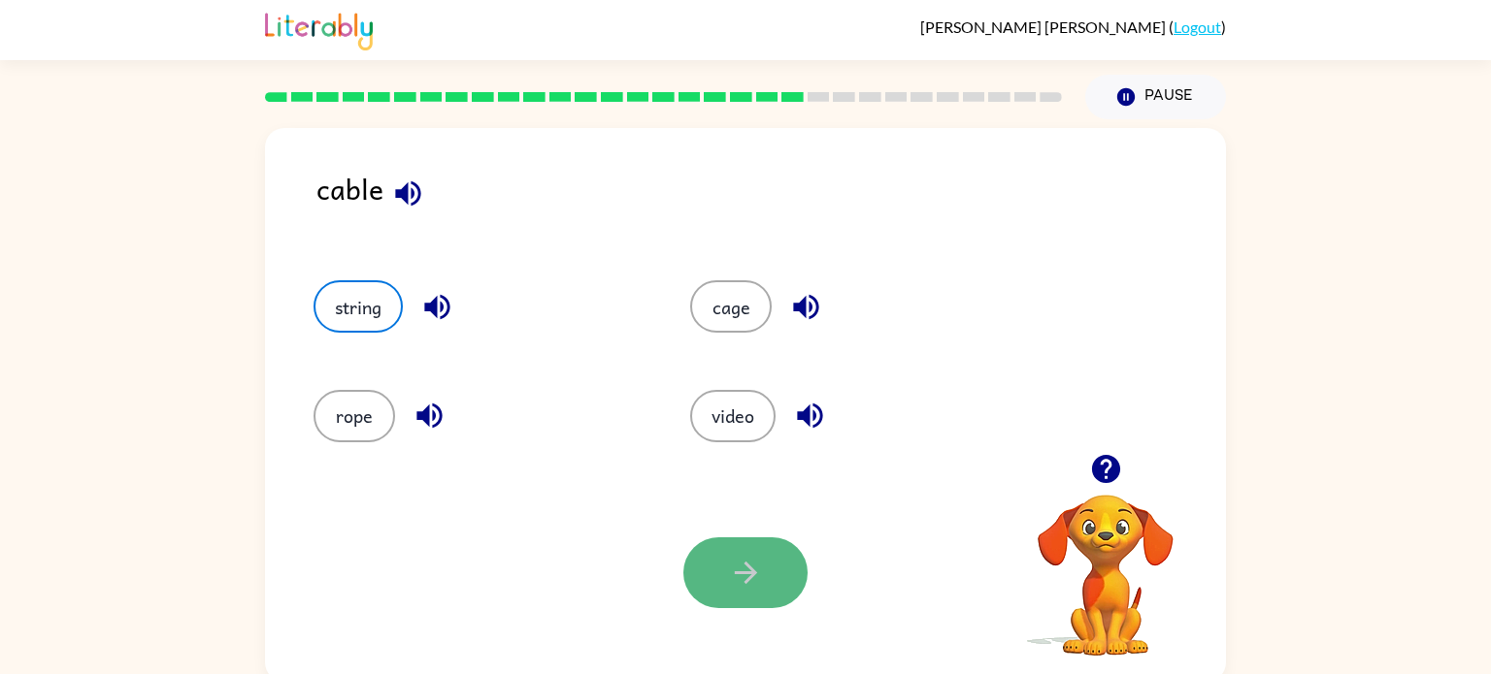
click at [725, 576] on button "button" at bounding box center [745, 573] width 124 height 71
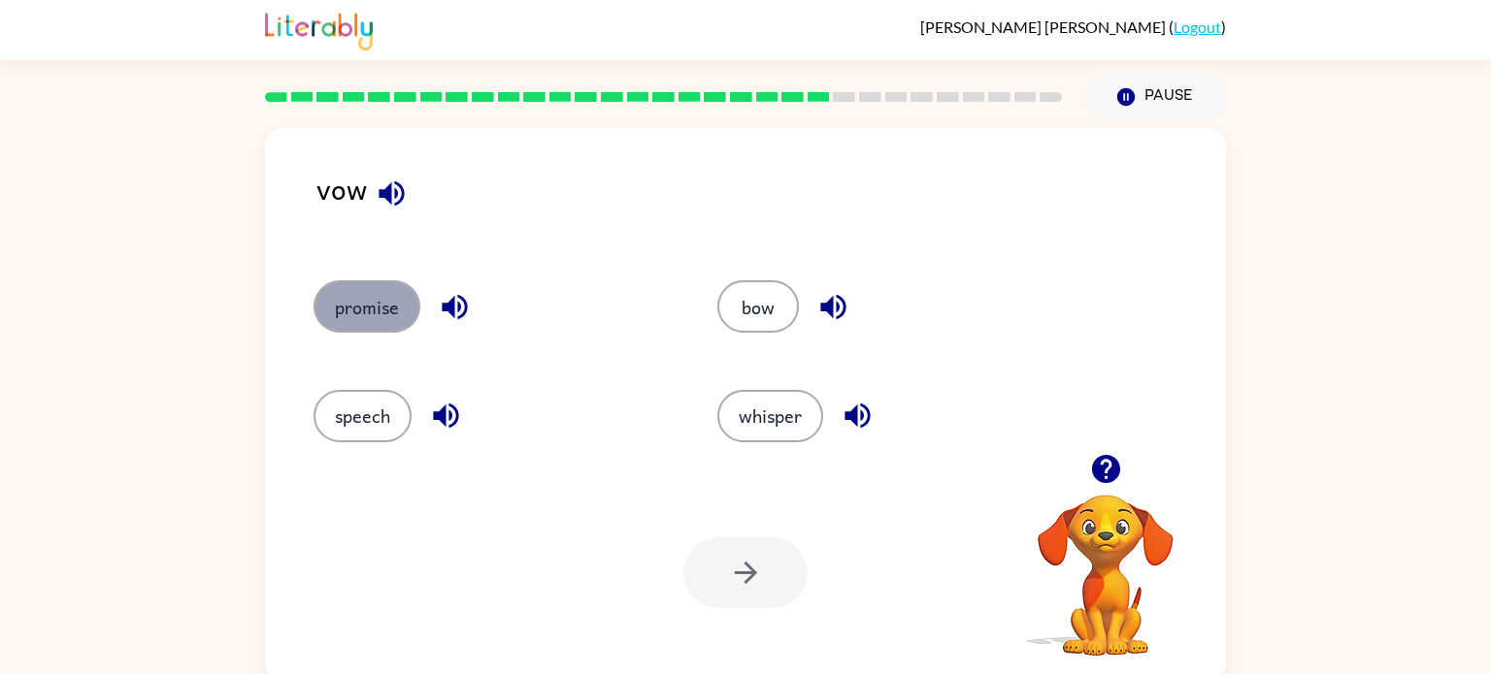
click at [385, 297] on button "promise" at bounding box center [366, 306] width 107 height 52
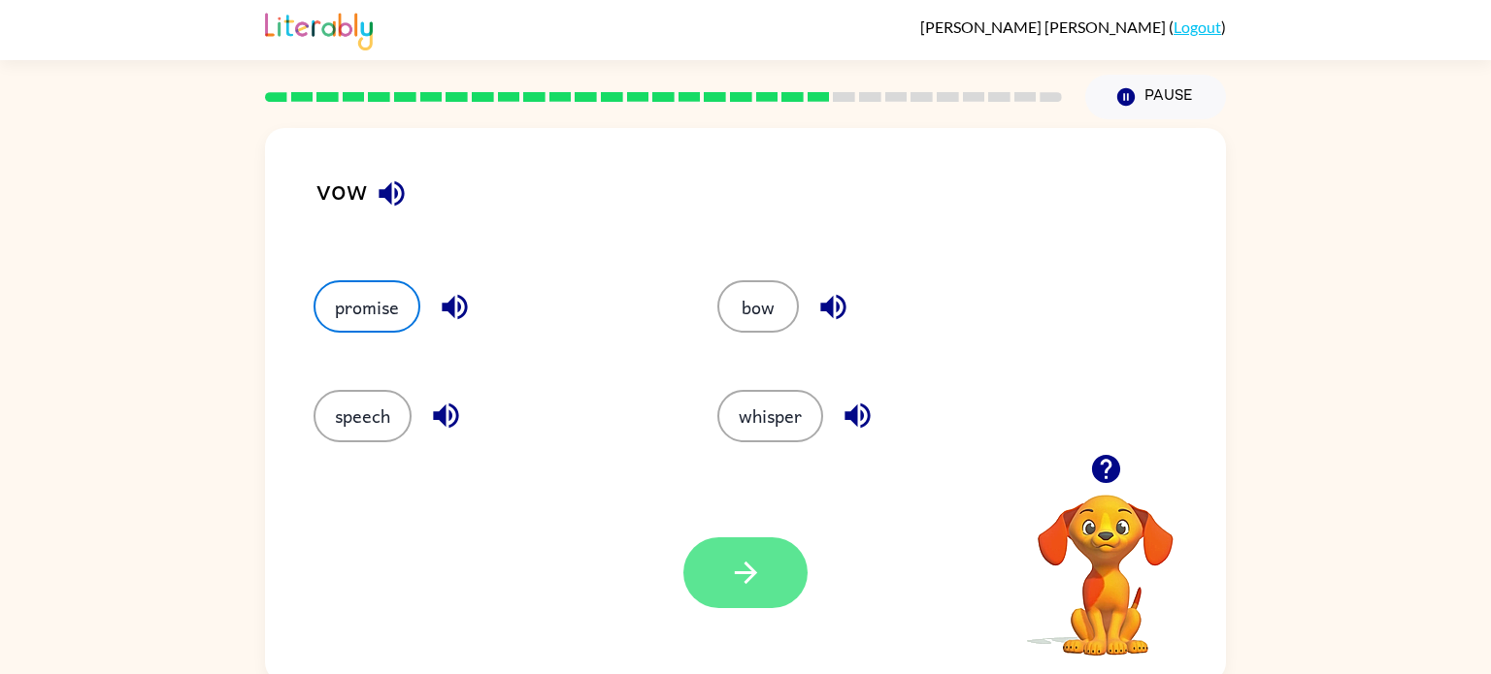
click at [722, 590] on button "button" at bounding box center [745, 573] width 124 height 71
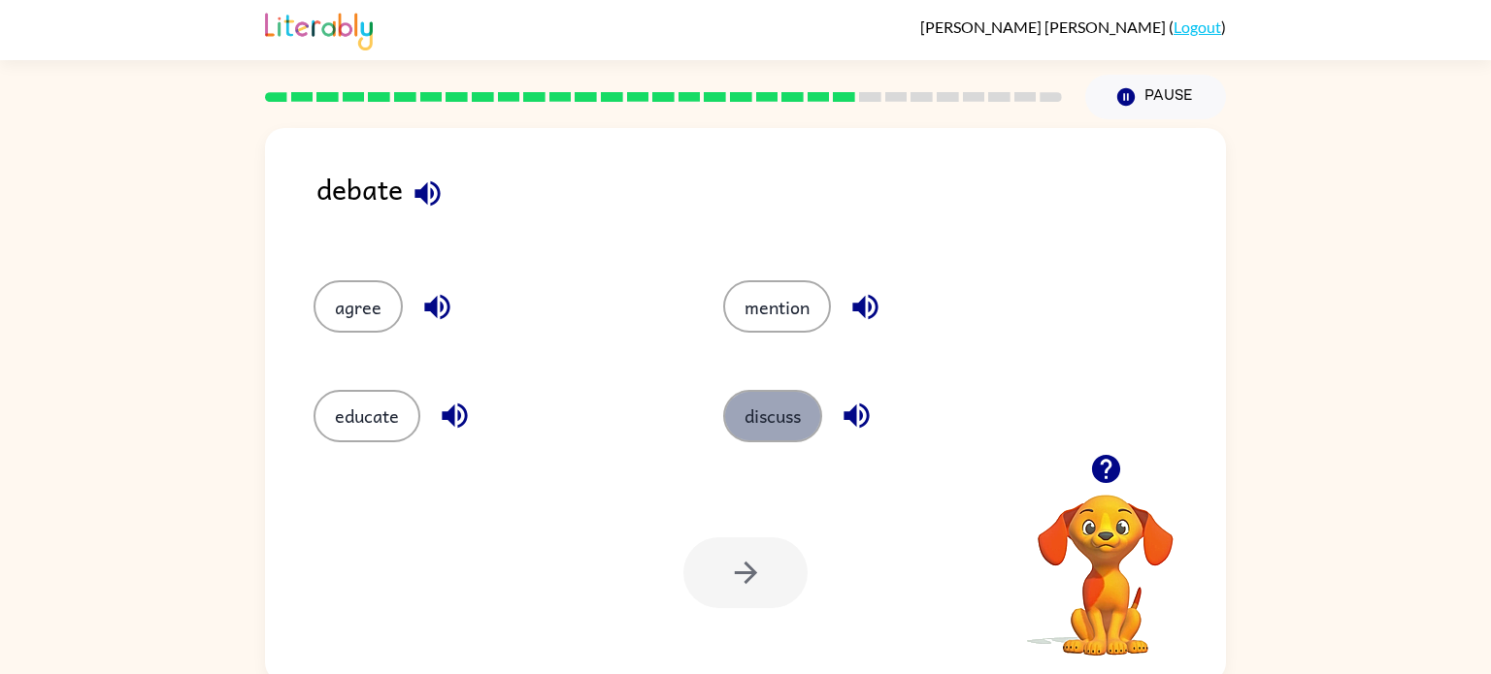
click at [784, 423] on button "discuss" at bounding box center [772, 416] width 99 height 52
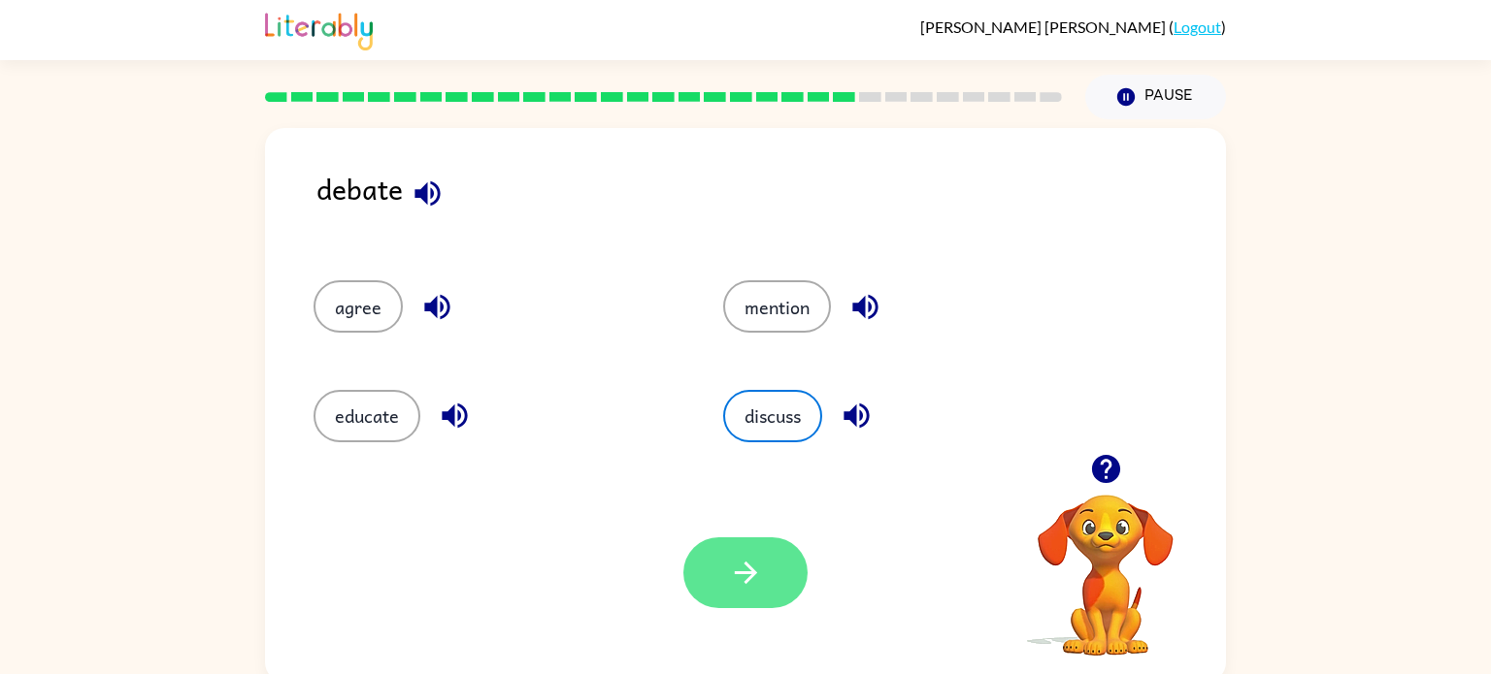
click at [706, 579] on button "button" at bounding box center [745, 573] width 124 height 71
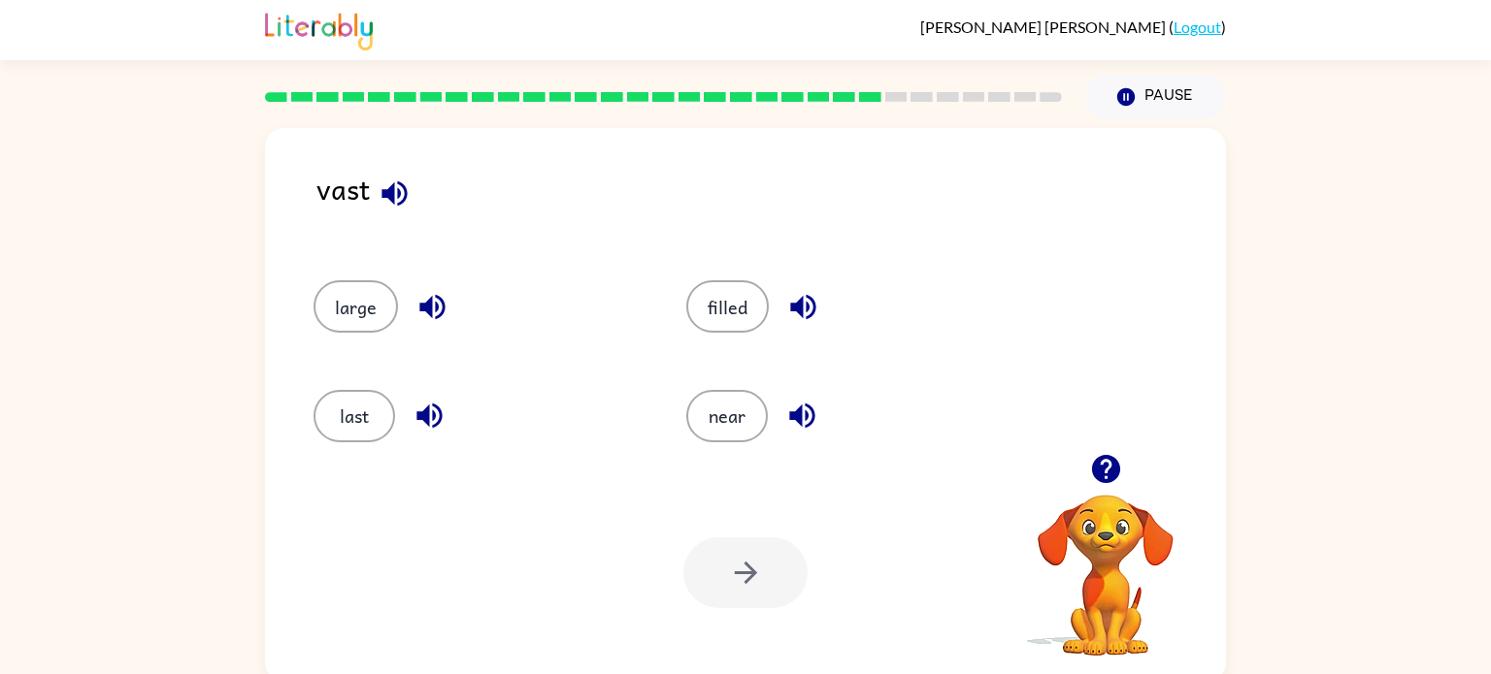
click at [378, 79] on div at bounding box center [663, 97] width 820 height 68
click at [395, 303] on button "large" at bounding box center [355, 306] width 84 height 52
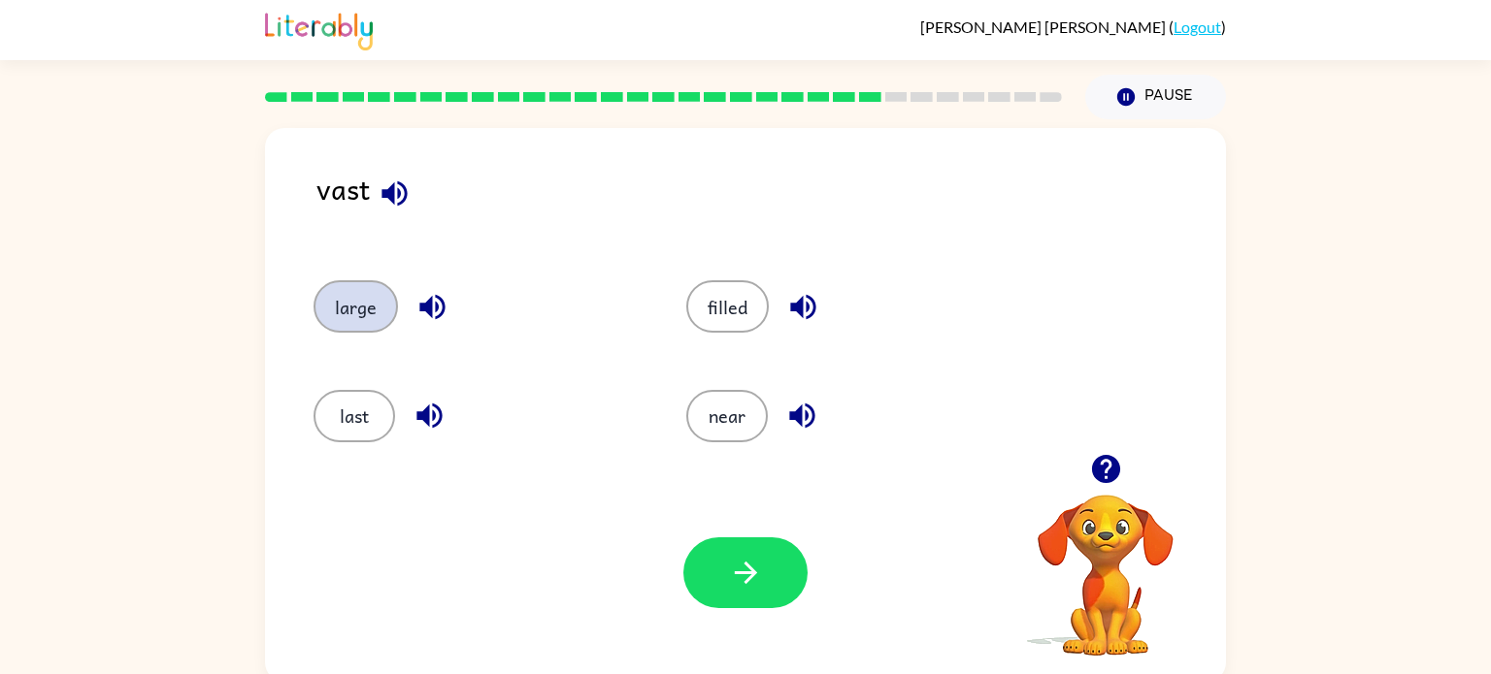
click at [395, 303] on button "large" at bounding box center [355, 306] width 84 height 52
click at [767, 543] on button "button" at bounding box center [745, 573] width 124 height 71
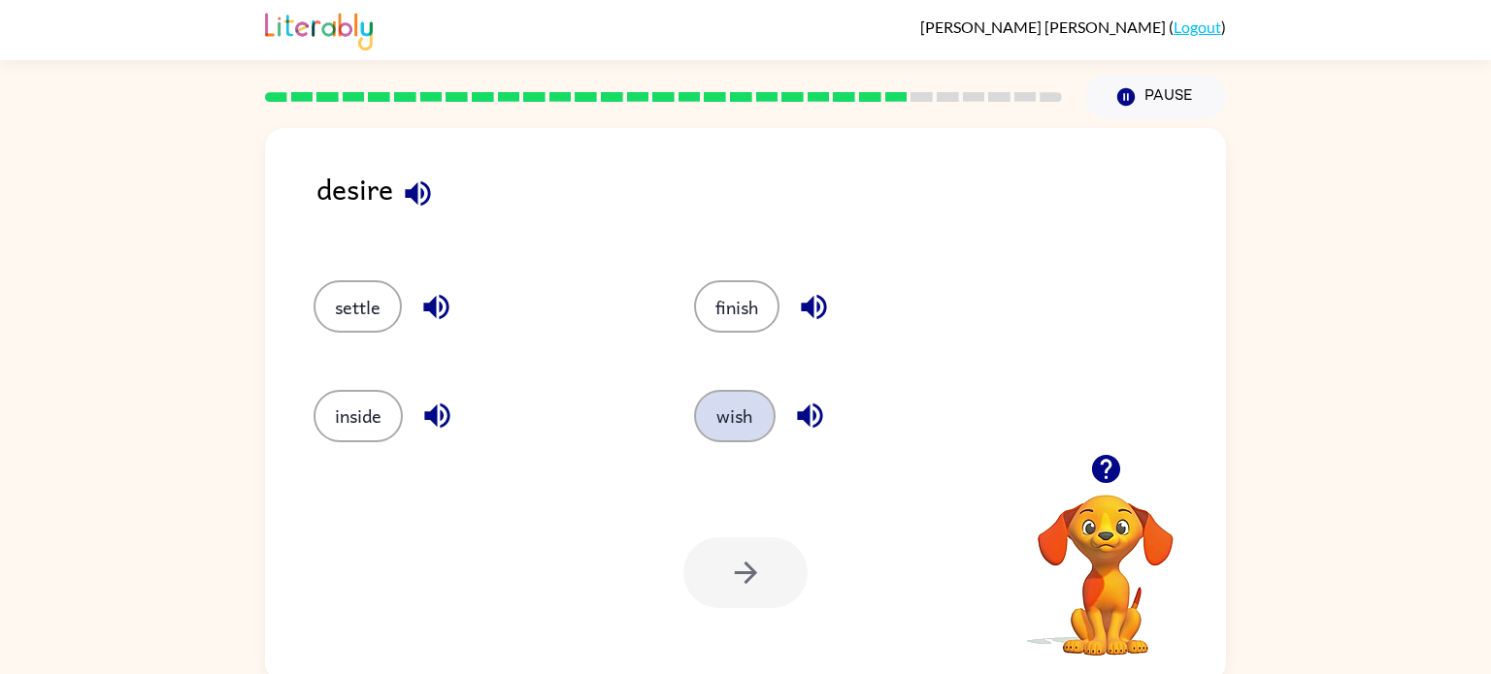
click at [736, 414] on button "wish" at bounding box center [735, 416] width 82 height 52
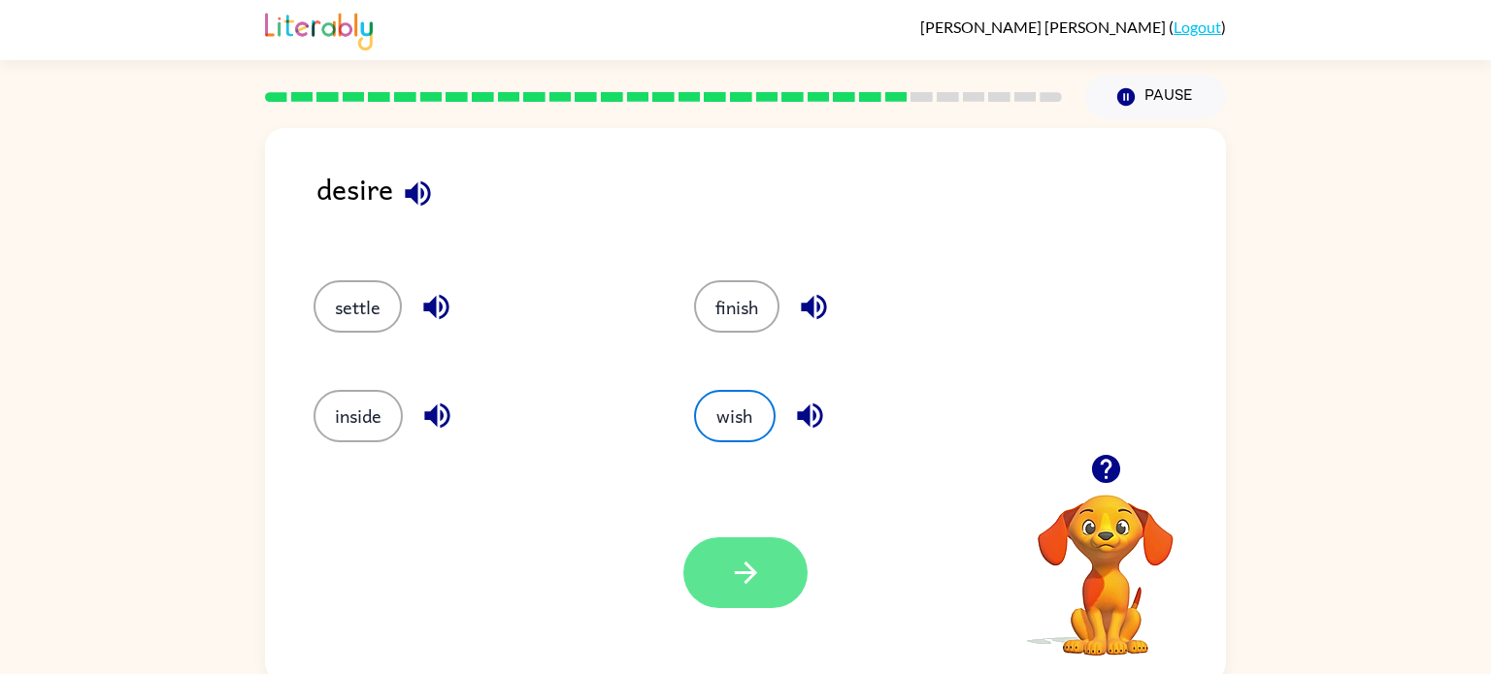
click at [754, 574] on icon "button" at bounding box center [745, 573] width 22 height 22
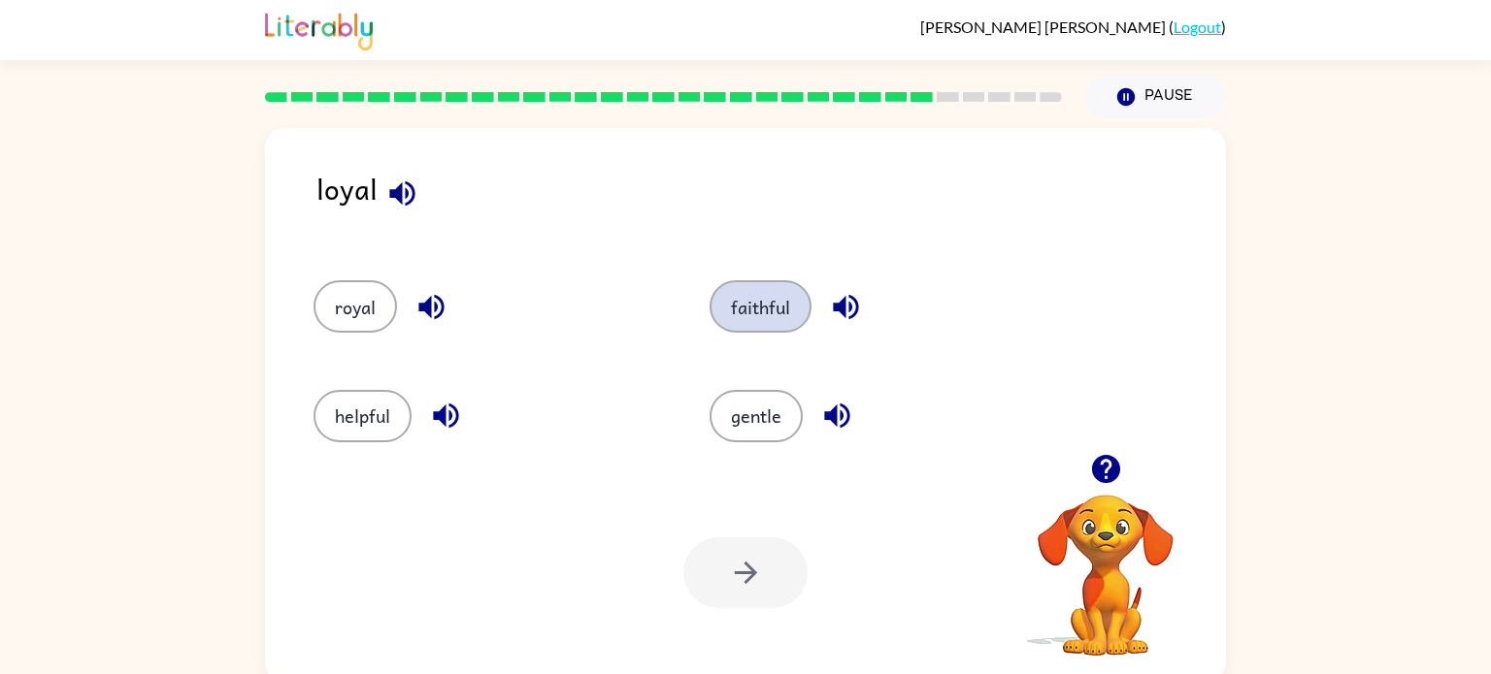
click at [764, 323] on button "faithful" at bounding box center [760, 306] width 102 height 52
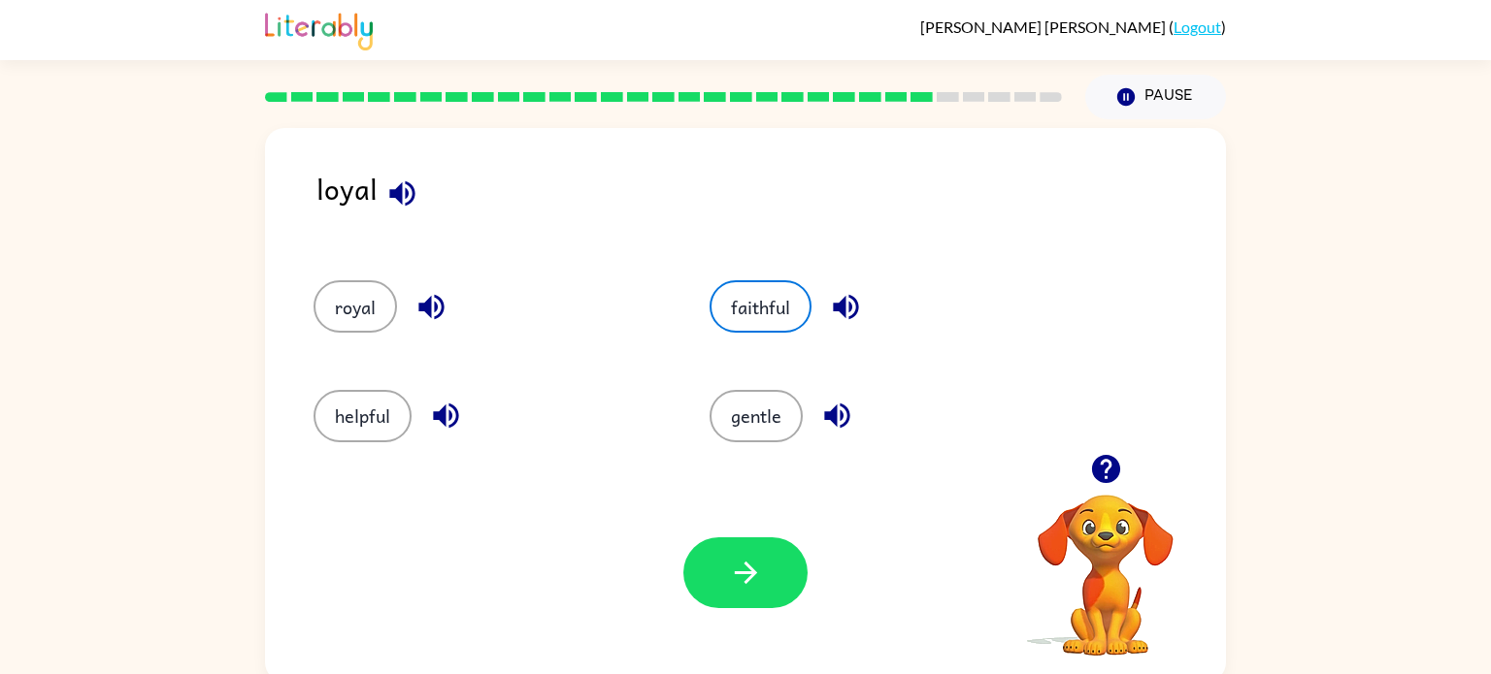
click at [736, 629] on div "Your browser must support playing .mp4 files to use Literably. Please try using…" at bounding box center [745, 573] width 961 height 218
click at [734, 596] on button "button" at bounding box center [745, 573] width 124 height 71
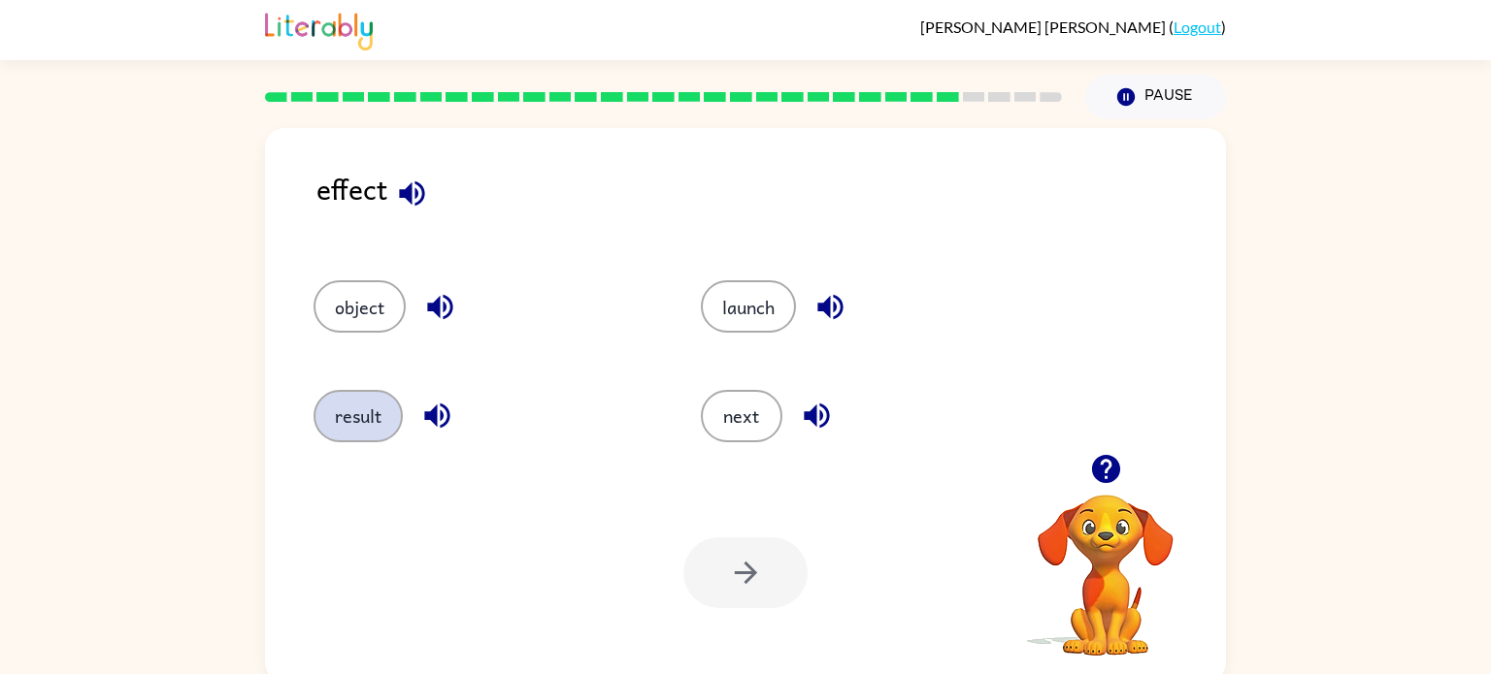
click at [345, 394] on button "result" at bounding box center [357, 416] width 89 height 52
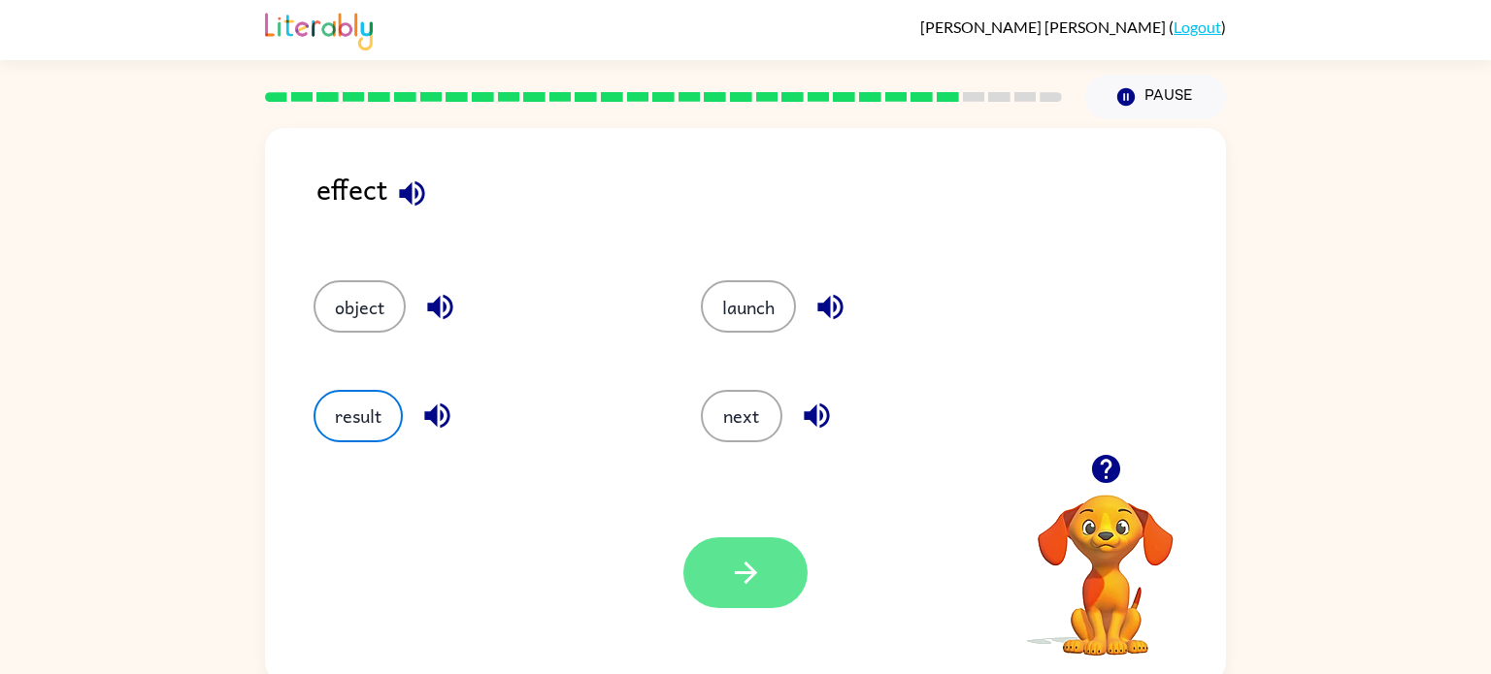
click at [753, 568] on icon "button" at bounding box center [746, 573] width 34 height 34
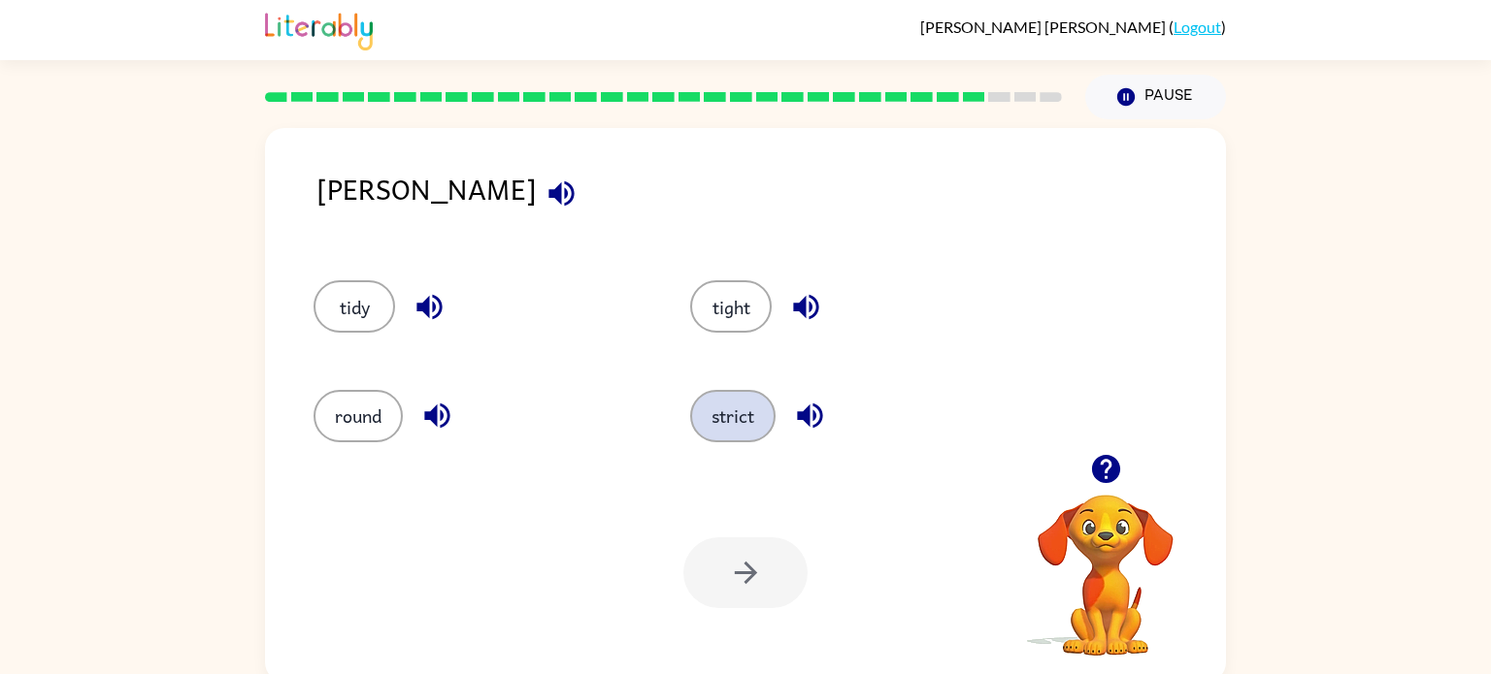
click at [738, 417] on button "strict" at bounding box center [732, 416] width 85 height 52
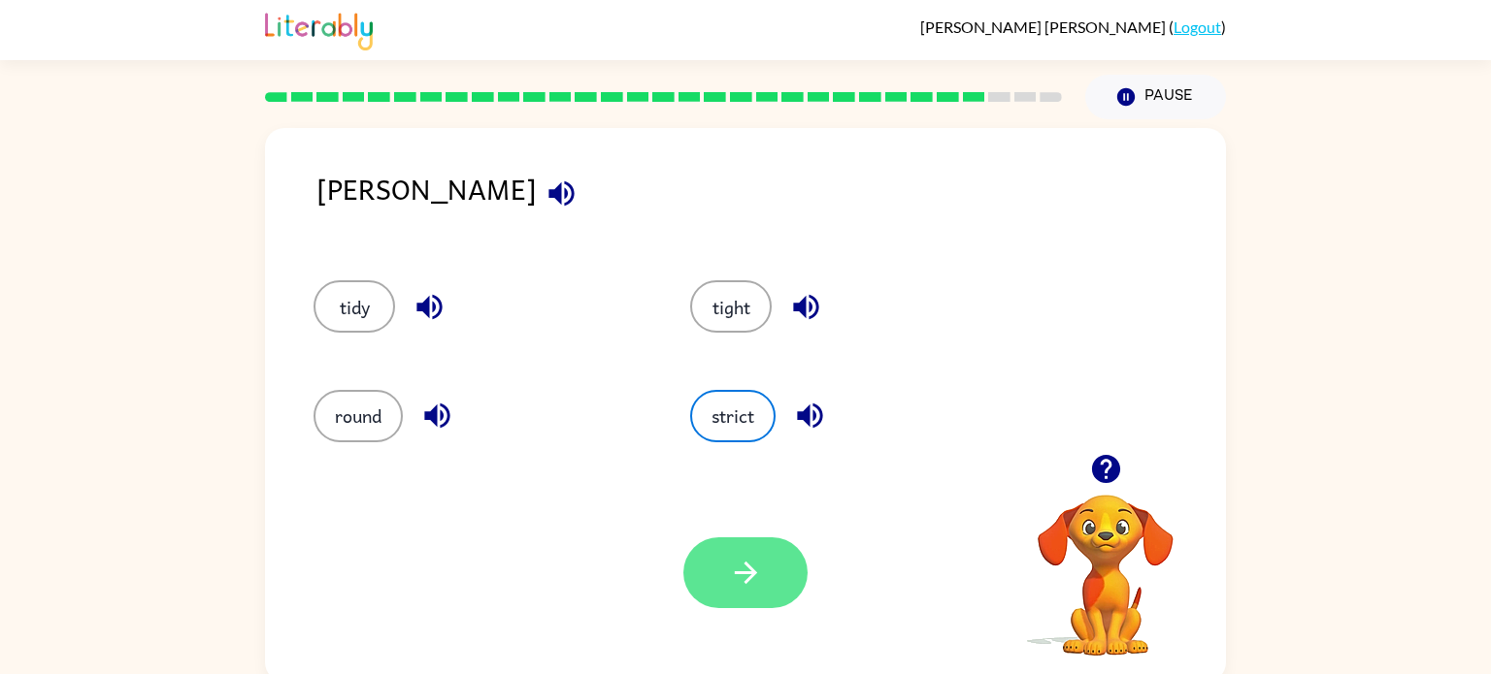
click at [730, 572] on icon "button" at bounding box center [746, 573] width 34 height 34
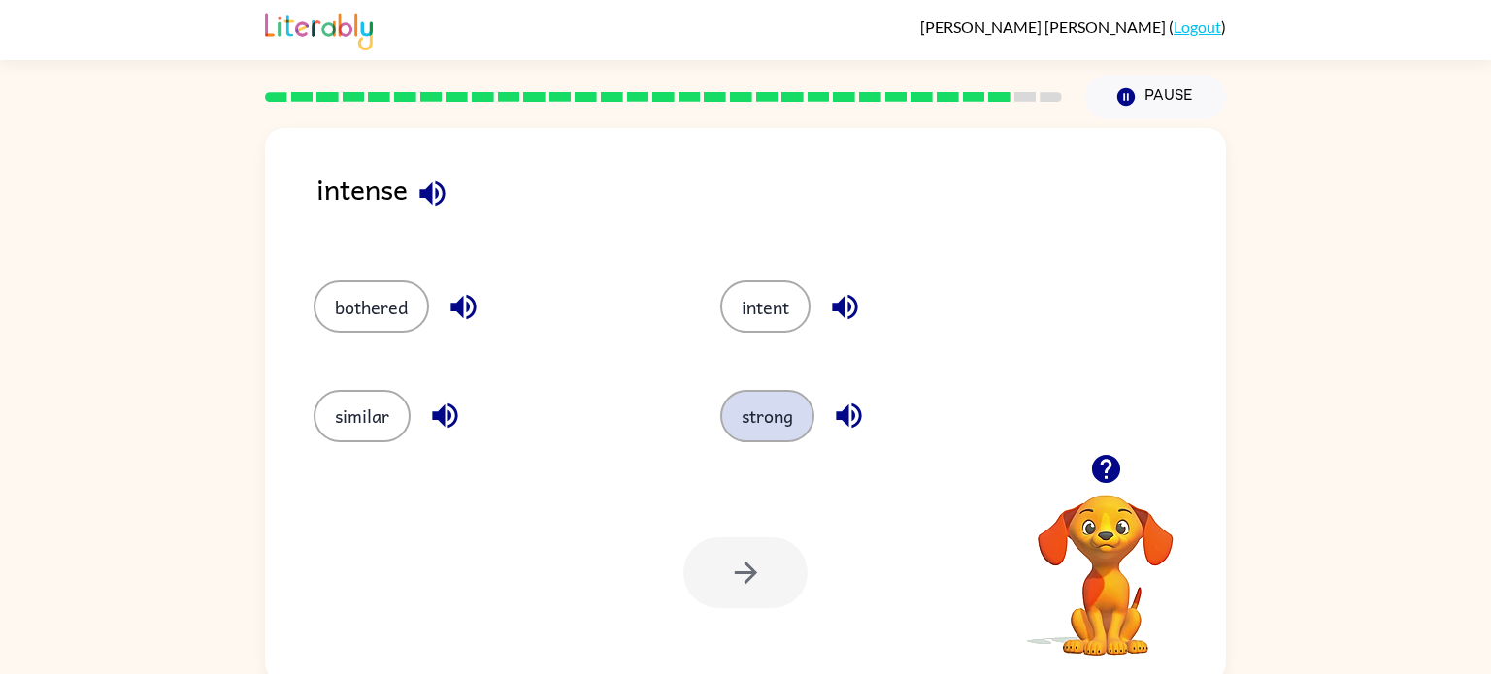
click at [779, 404] on button "strong" at bounding box center [767, 416] width 94 height 52
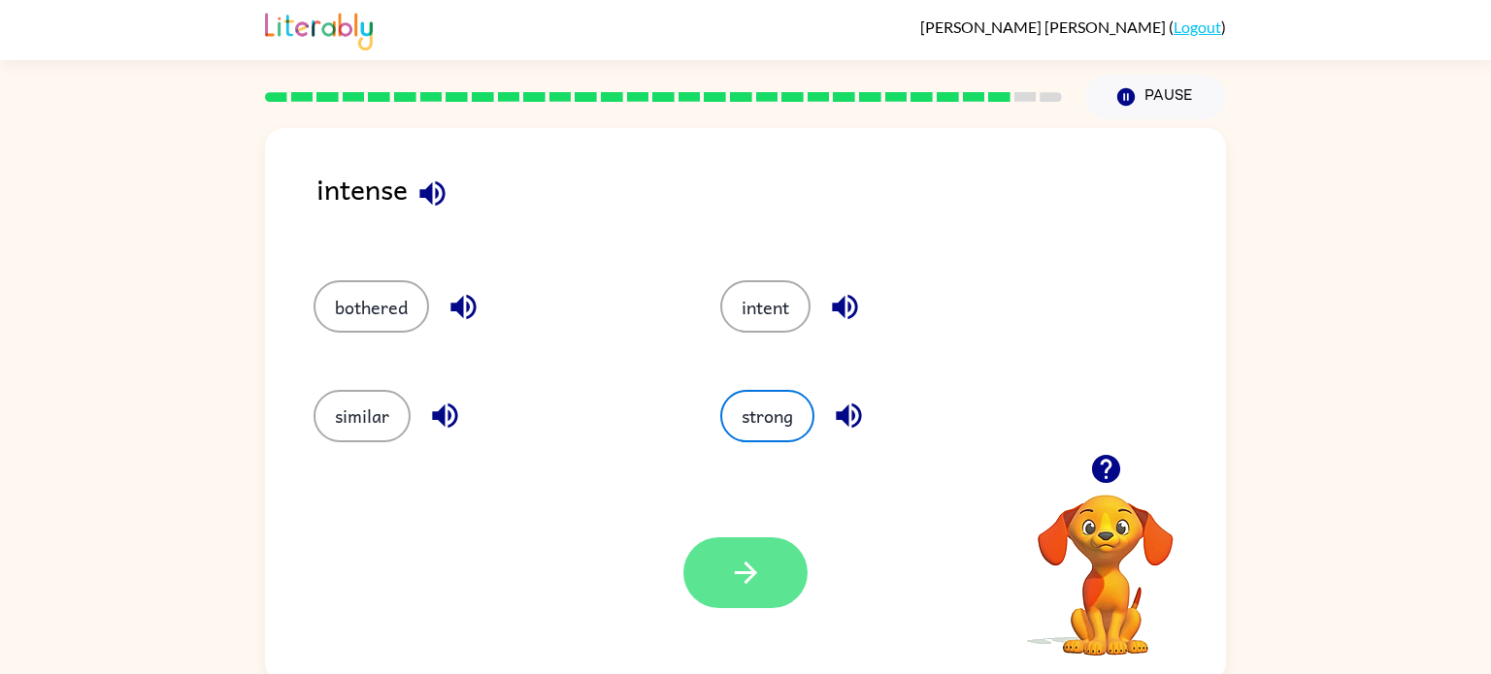
click at [744, 565] on icon "button" at bounding box center [745, 573] width 22 height 22
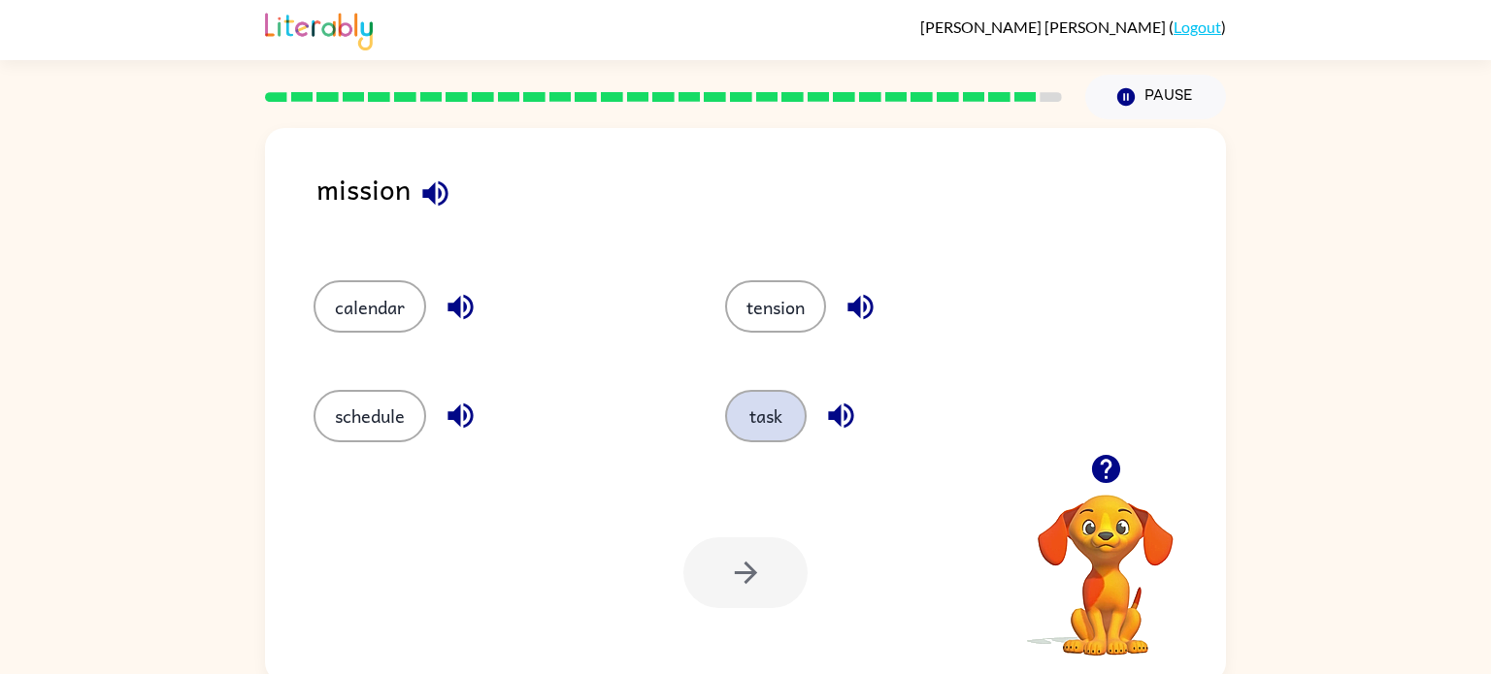
click at [786, 426] on button "task" at bounding box center [766, 416] width 82 height 52
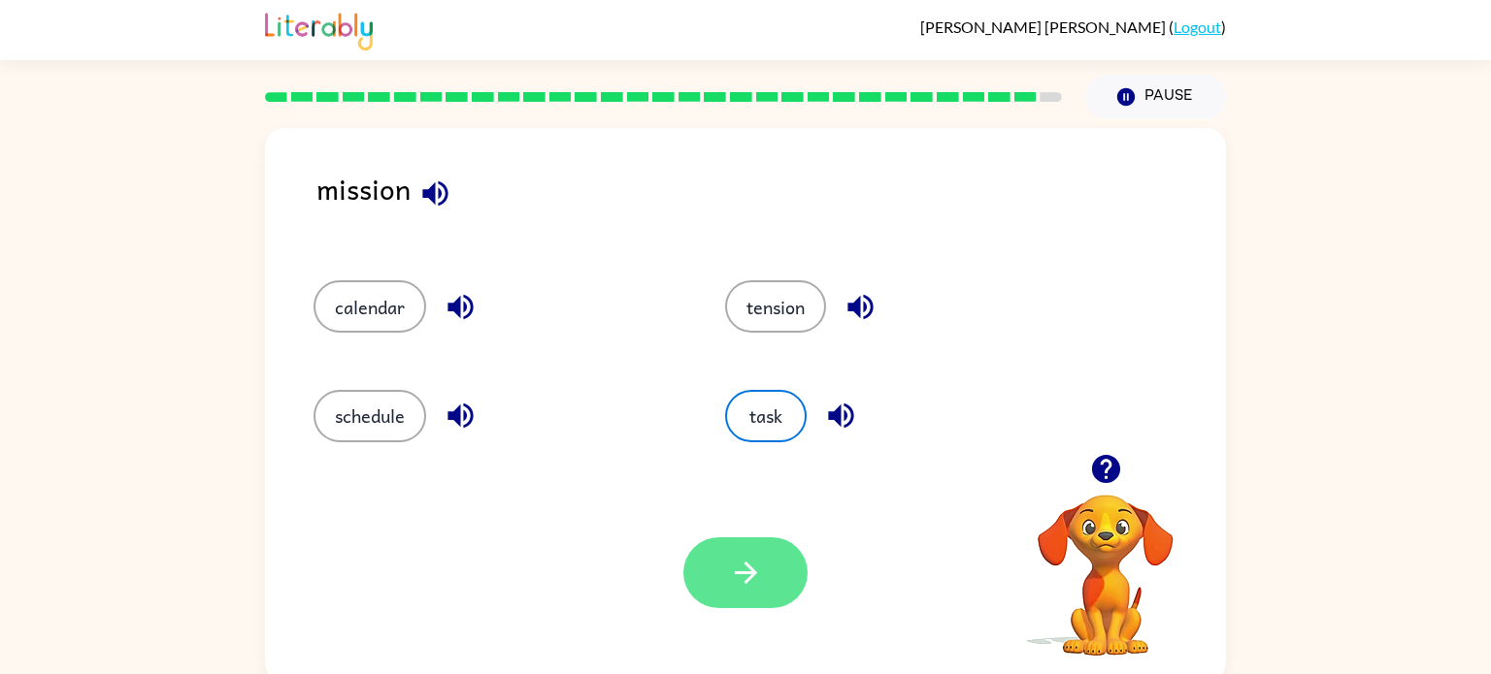
click at [747, 567] on icon "button" at bounding box center [745, 573] width 22 height 22
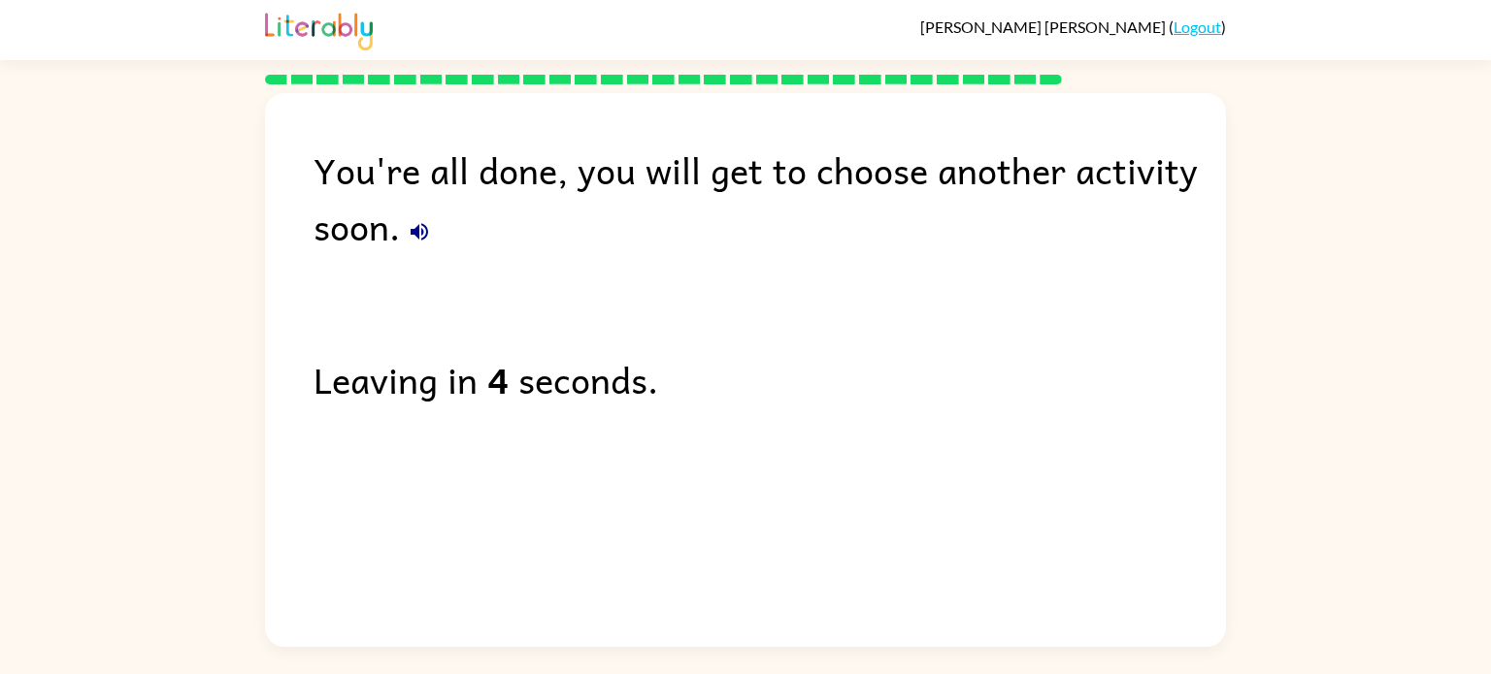
click at [1089, 543] on div "You're all done, you will get to choose another activity soon. Leaving in 4 sec…" at bounding box center [745, 365] width 961 height 544
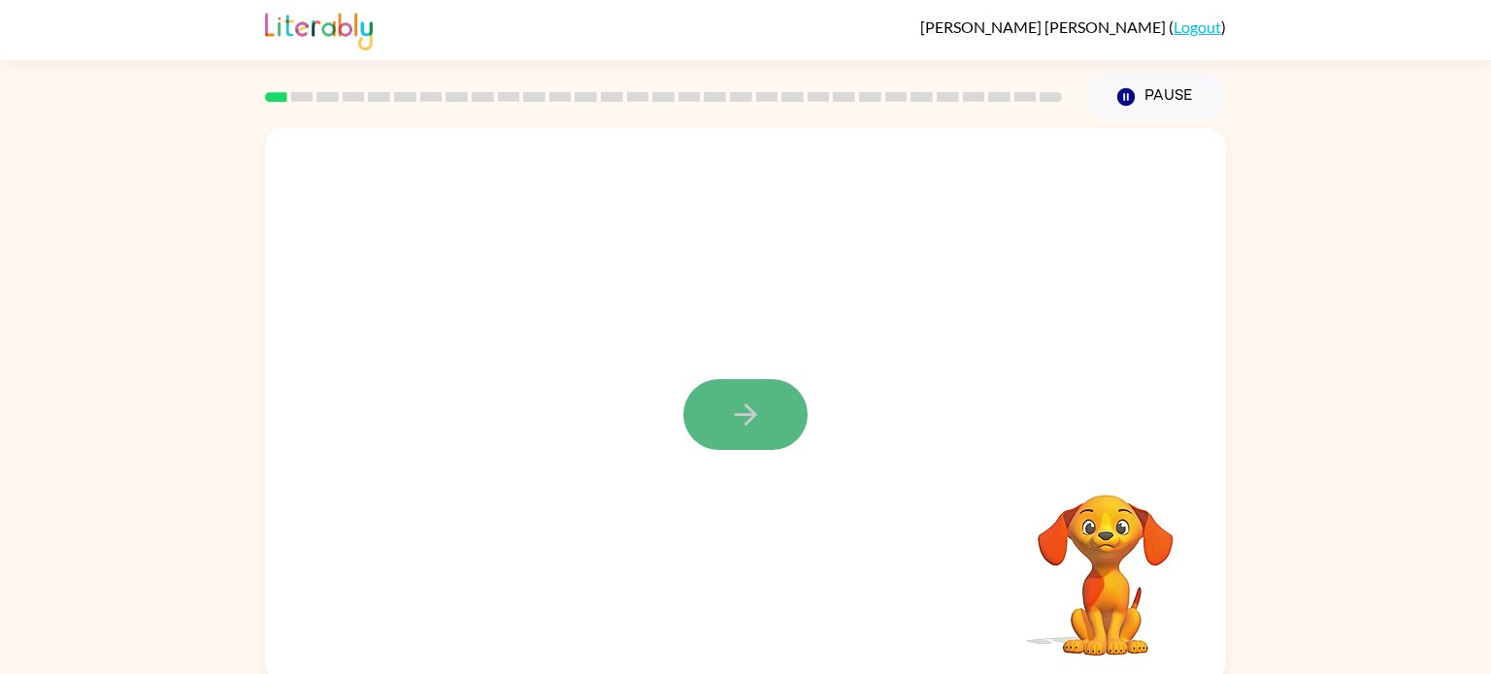
click at [789, 417] on button "button" at bounding box center [745, 414] width 124 height 71
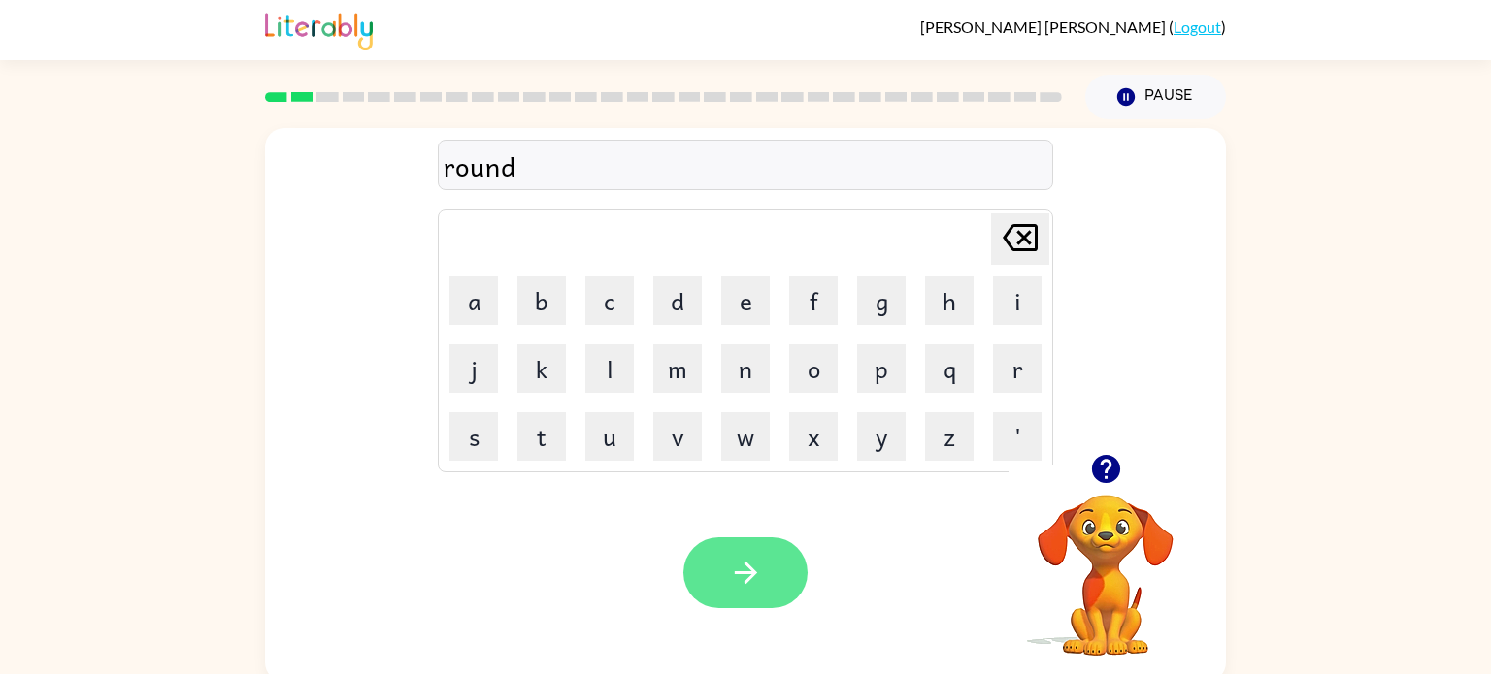
click at [753, 580] on icon "button" at bounding box center [746, 573] width 34 height 34
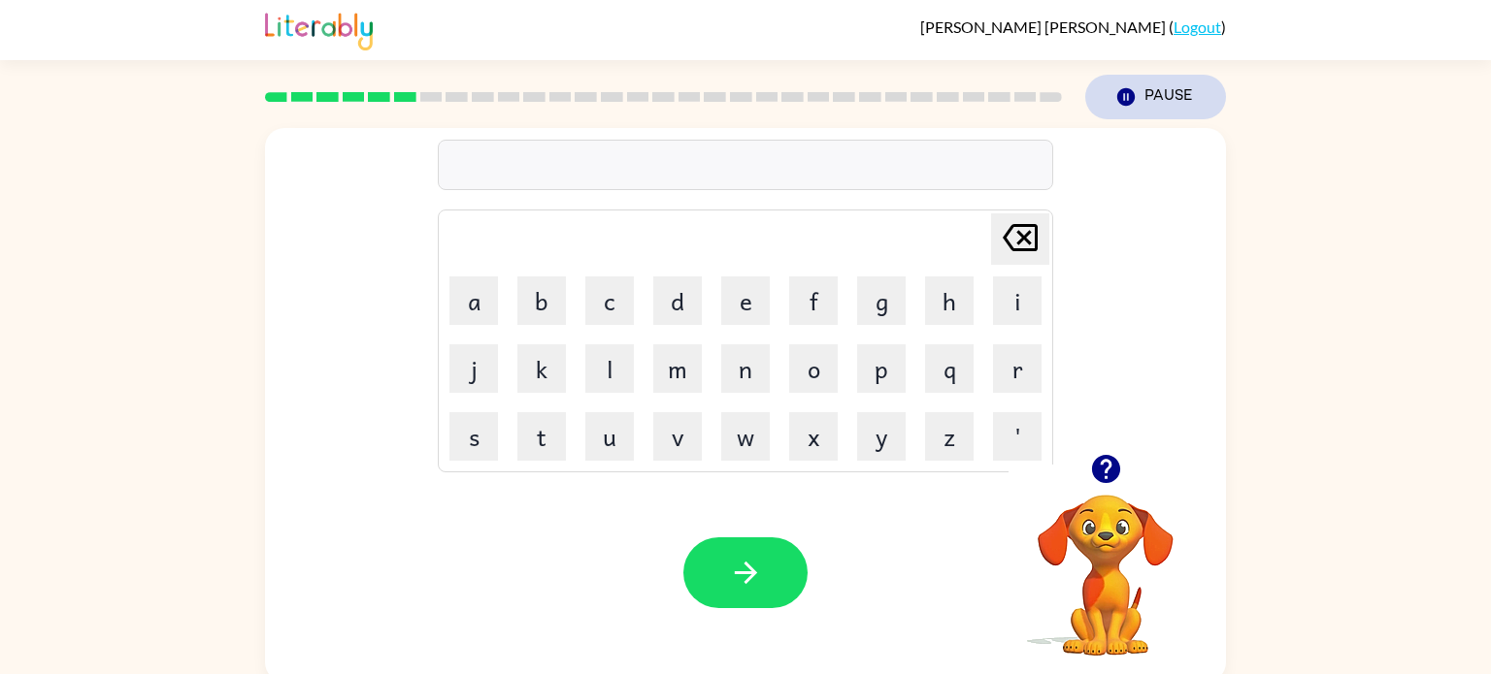
click at [1165, 103] on button "Pause Pause" at bounding box center [1155, 97] width 141 height 45
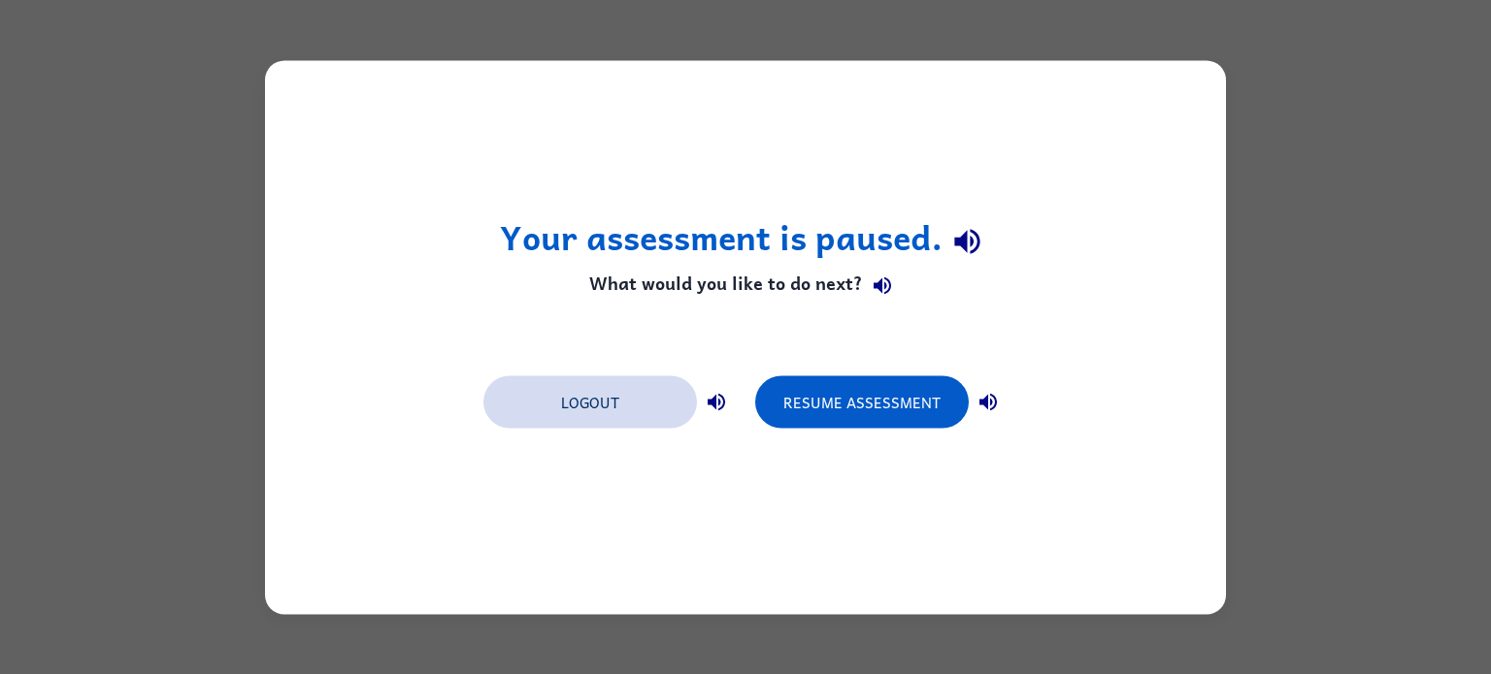
click at [598, 415] on button "Logout" at bounding box center [589, 402] width 213 height 52
